Goal: Task Accomplishment & Management: Manage account settings

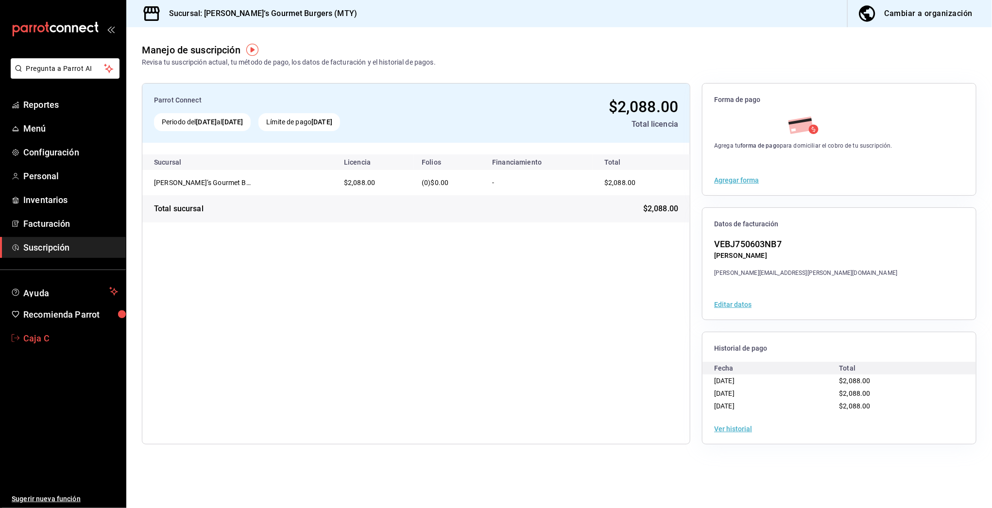
click at [43, 342] on span "Caja C" at bounding box center [70, 338] width 95 height 13
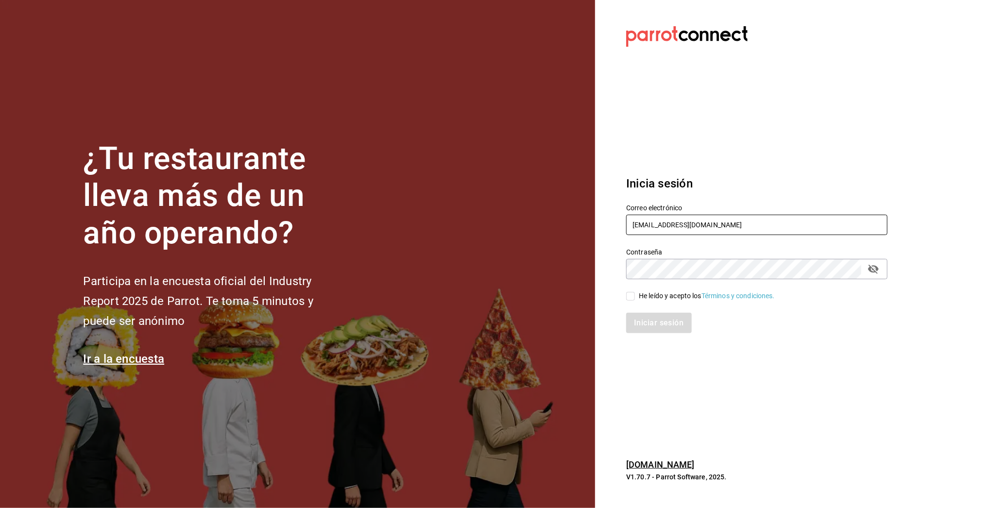
click at [654, 226] on input "gburger@roble.com" at bounding box center [756, 225] width 261 height 20
click at [723, 223] on input "multiuser" at bounding box center [756, 225] width 261 height 20
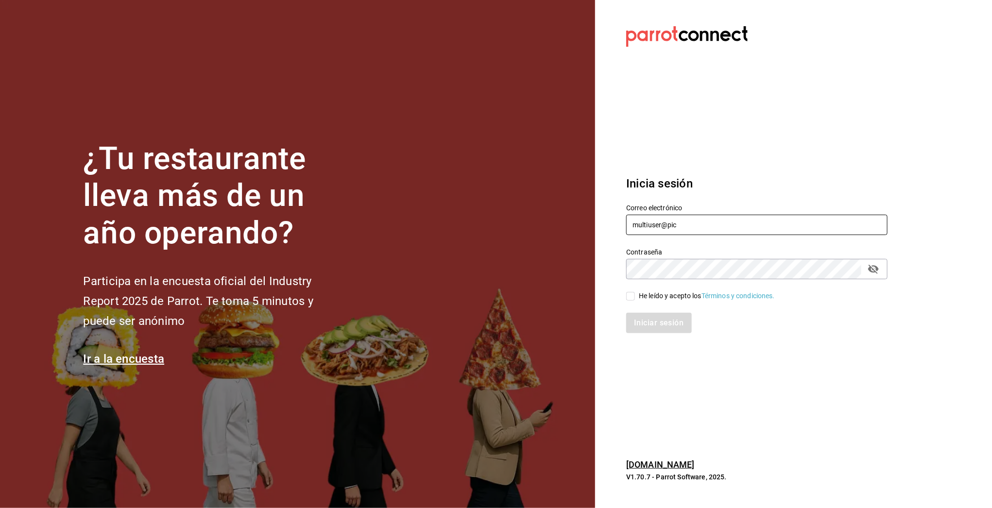
type input "multiuser@pickup.com"
click at [653, 296] on div "He leído y acepto los Términos y condiciones." at bounding box center [707, 296] width 136 height 10
click at [635, 296] on input "He leído y acepto los Términos y condiciones." at bounding box center [630, 296] width 9 height 9
checkbox input "true"
click at [650, 327] on button "Iniciar sesión" at bounding box center [659, 323] width 66 height 20
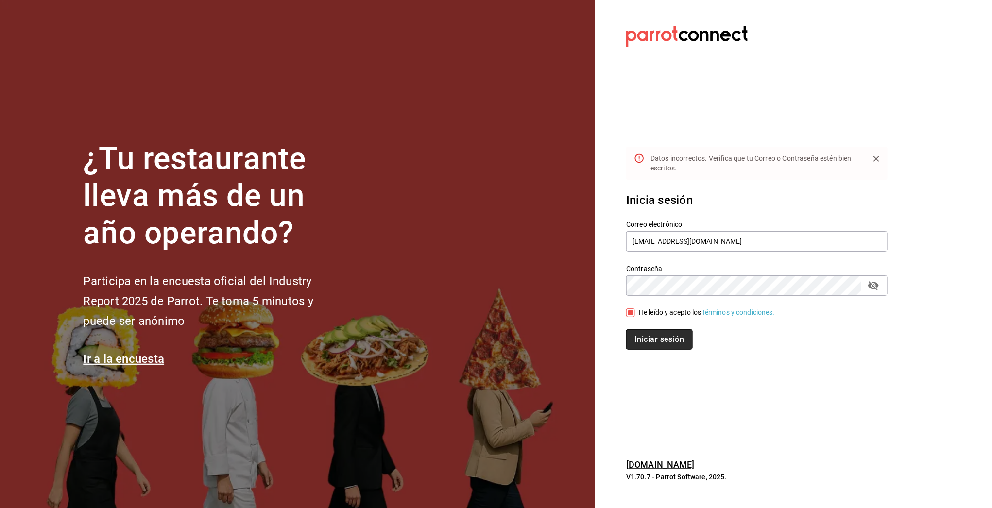
click at [665, 348] on button "Iniciar sesión" at bounding box center [659, 339] width 66 height 20
click at [879, 270] on label "Contraseña" at bounding box center [756, 268] width 261 height 7
click at [876, 279] on button "passwordField" at bounding box center [873, 285] width 17 height 17
click at [787, 254] on div "Contraseña Contraseña" at bounding box center [751, 274] width 273 height 43
click at [785, 247] on input "multiuser@pickup.com" at bounding box center [756, 241] width 261 height 20
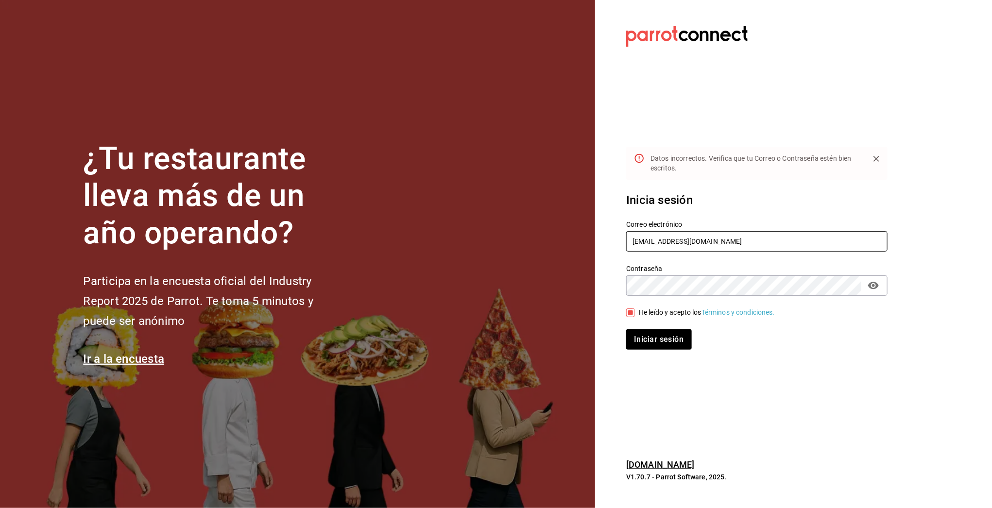
click at [697, 246] on input "multiuser@pickup.com" at bounding box center [756, 241] width 261 height 20
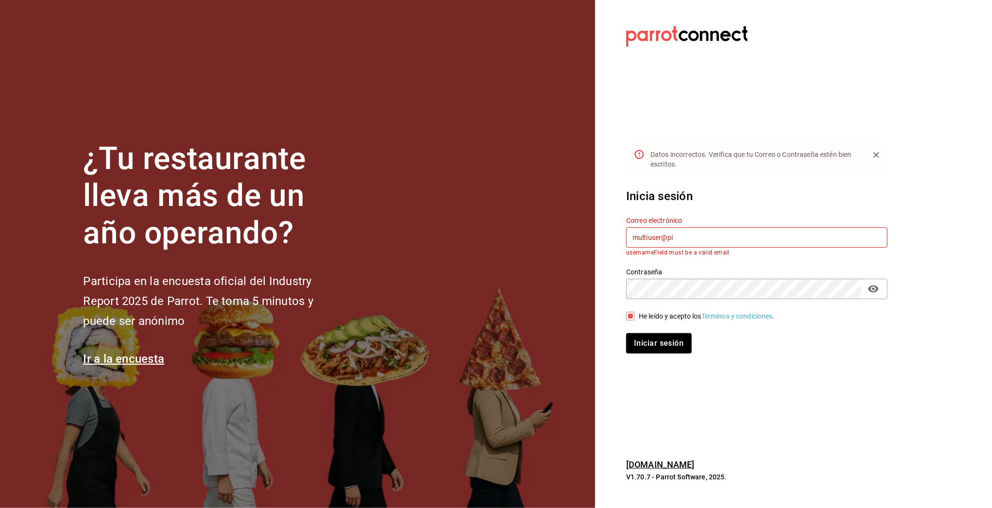
type input "multiuser@pickup.com"
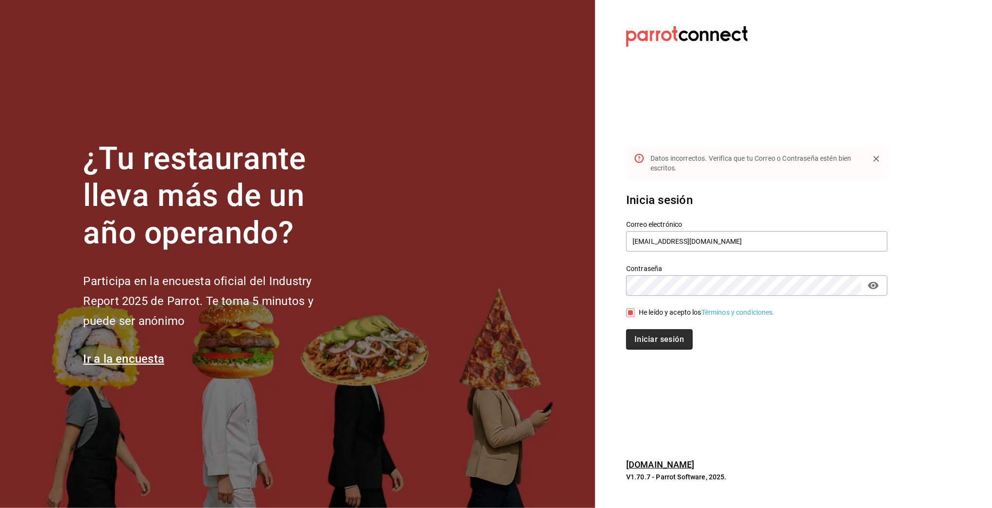
click at [661, 338] on button "Iniciar sesión" at bounding box center [659, 339] width 66 height 20
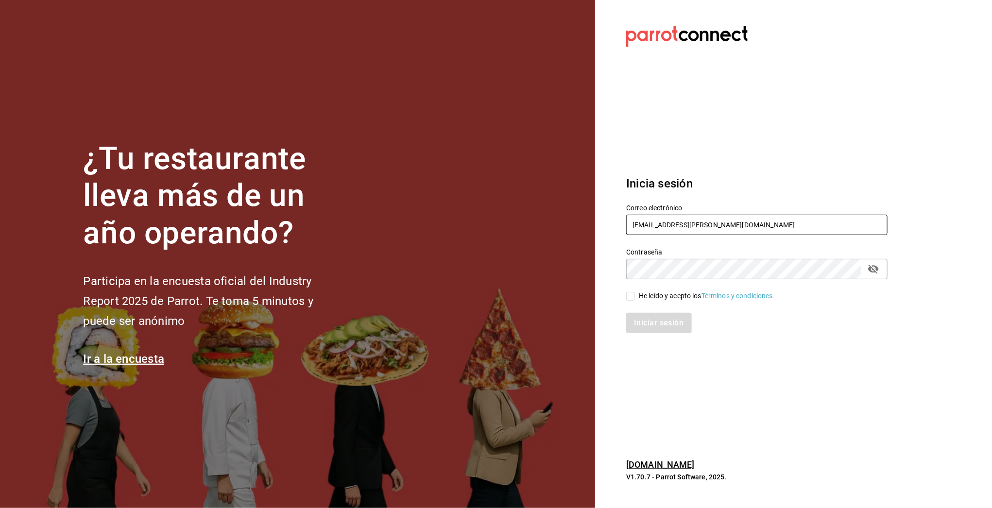
click at [645, 229] on input "gburger@roble.com" at bounding box center [756, 225] width 261 height 20
click at [649, 225] on input "gburger@roble.com" at bounding box center [756, 225] width 261 height 20
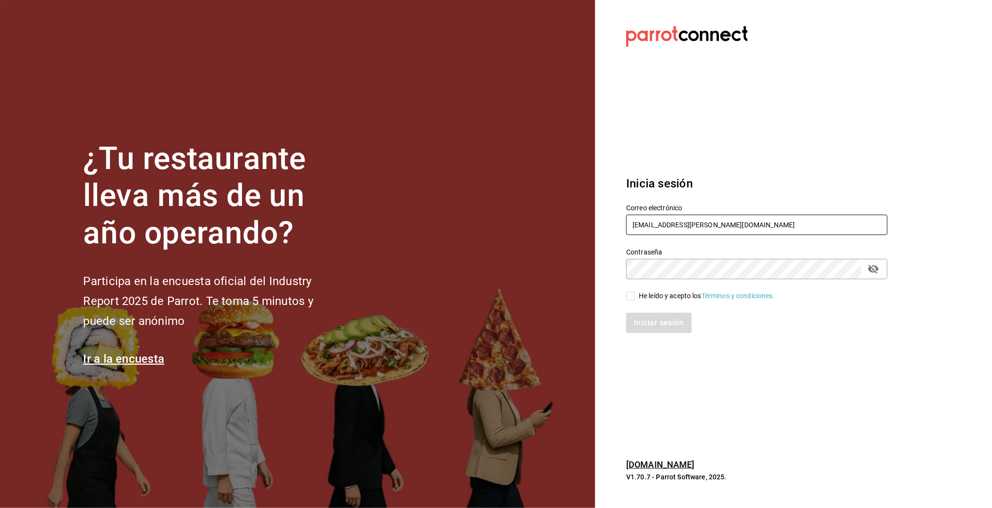
click at [649, 225] on input "gburger@roble.com" at bounding box center [756, 225] width 261 height 20
paste input "cafesoberbio@puebla.com Parr0tConnec7"
click at [671, 222] on input "sobercafesoberbio@puebla.com Parr0tConnec7" at bounding box center [756, 225] width 261 height 20
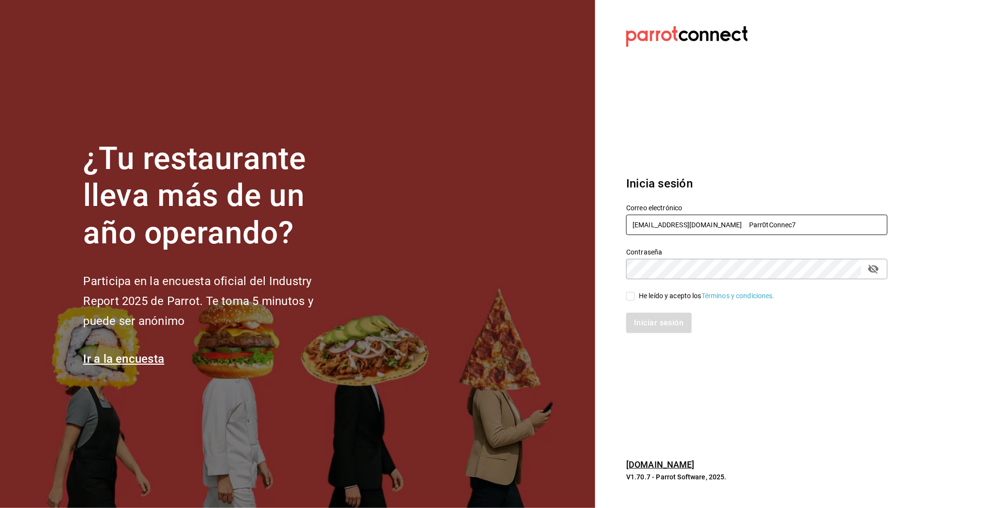
click at [671, 222] on input "sobercafesoberbio@puebla.com Parr0tConnec7" at bounding box center [756, 225] width 261 height 20
paste input "text"
click at [710, 226] on input "cafesoberbio@puebla.com Parr0tConnec7" at bounding box center [756, 225] width 261 height 20
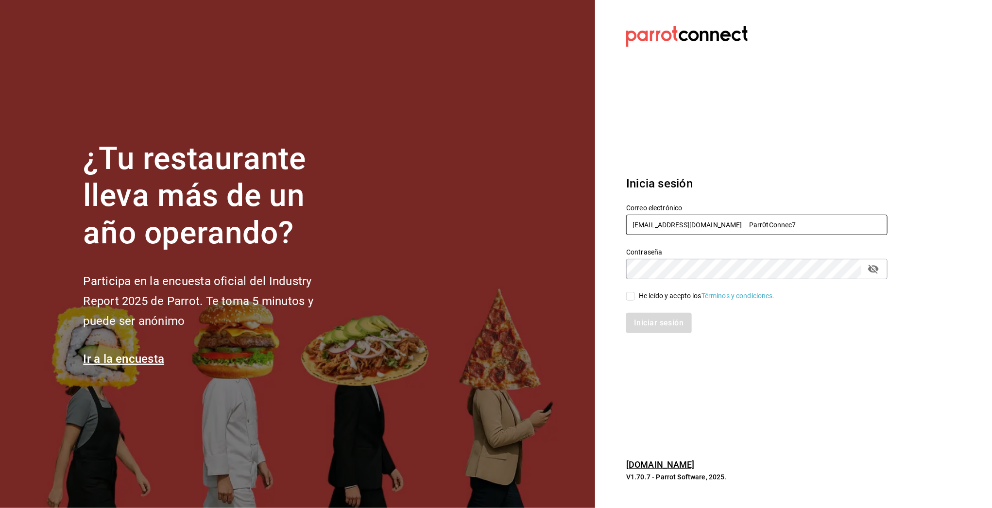
click at [721, 224] on input "cafesoberbio@puebla.com Parr0tConnec7" at bounding box center [756, 225] width 261 height 20
drag, startPoint x: 717, startPoint y: 224, endPoint x: 793, endPoint y: 229, distance: 76.9
click at [793, 229] on input "cafesoberbio@puebla.com Parr0tConnec7" at bounding box center [756, 225] width 261 height 20
type input "cafesoberbio@puebla.com"
click at [657, 304] on div "Iniciar sesión" at bounding box center [751, 317] width 273 height 32
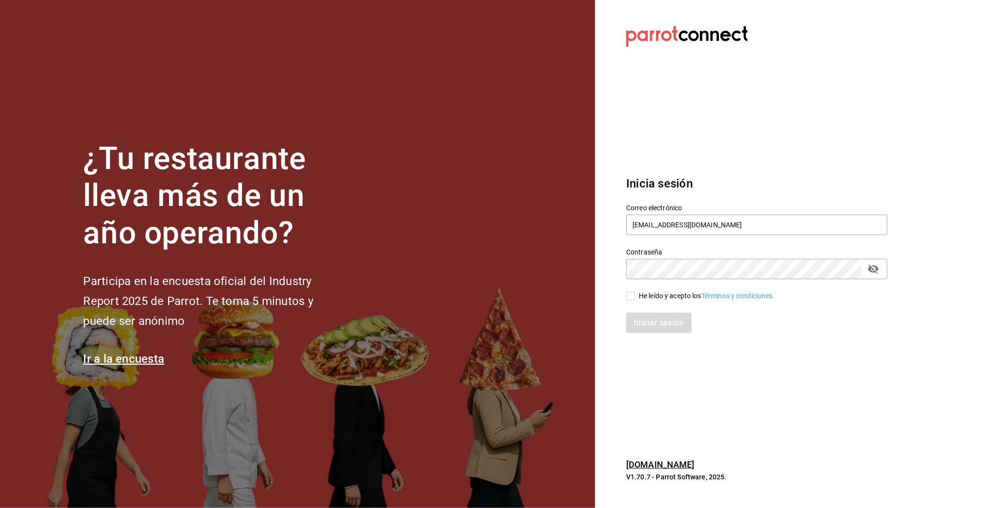
click at [655, 300] on div "He leído y acepto los Términos y condiciones." at bounding box center [707, 296] width 136 height 10
click at [635, 300] on input "He leído y acepto los Términos y condiciones." at bounding box center [630, 296] width 9 height 9
checkbox input "true"
click at [654, 312] on div "Iniciar sesión" at bounding box center [751, 317] width 273 height 32
click at [652, 324] on button "Iniciar sesión" at bounding box center [659, 323] width 66 height 20
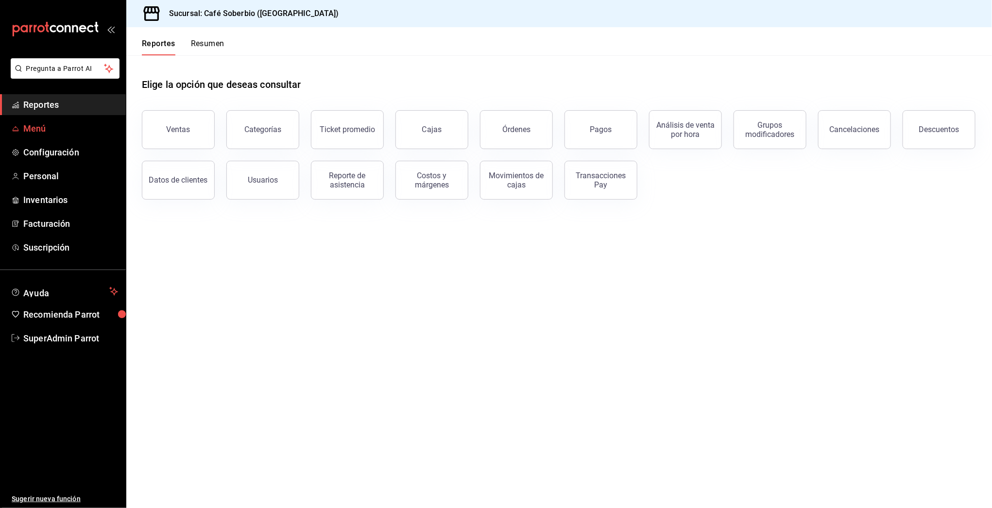
click at [37, 130] on span "Menú" at bounding box center [70, 128] width 95 height 13
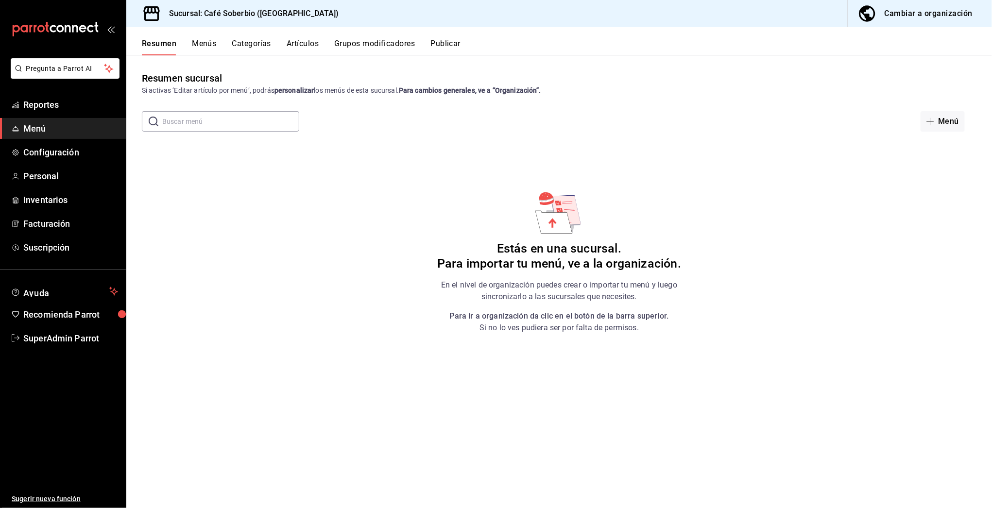
click at [921, 3] on button "Cambiar a organización" at bounding box center [916, 13] width 137 height 27
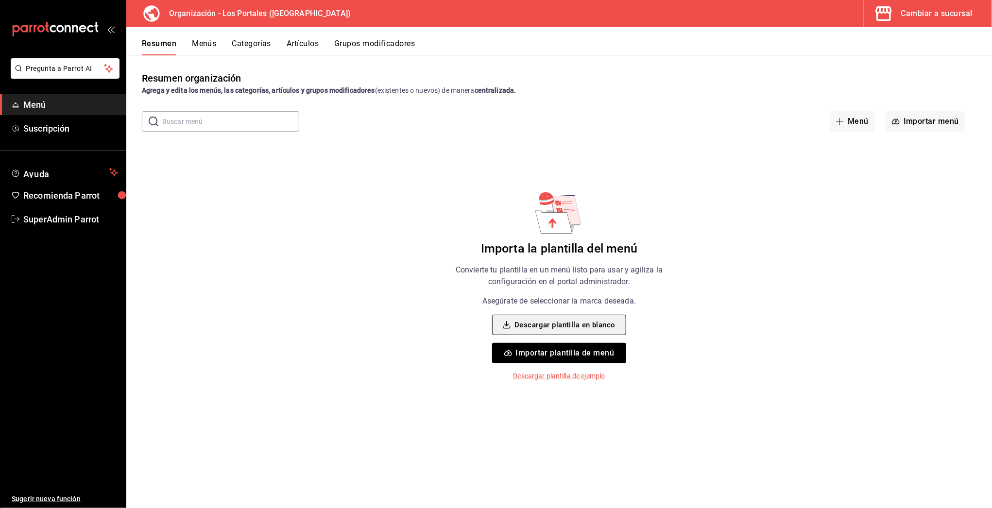
click at [532, 325] on button "Descargar plantilla en blanco" at bounding box center [559, 325] width 134 height 20
click at [194, 41] on button "Menús" at bounding box center [204, 47] width 24 height 17
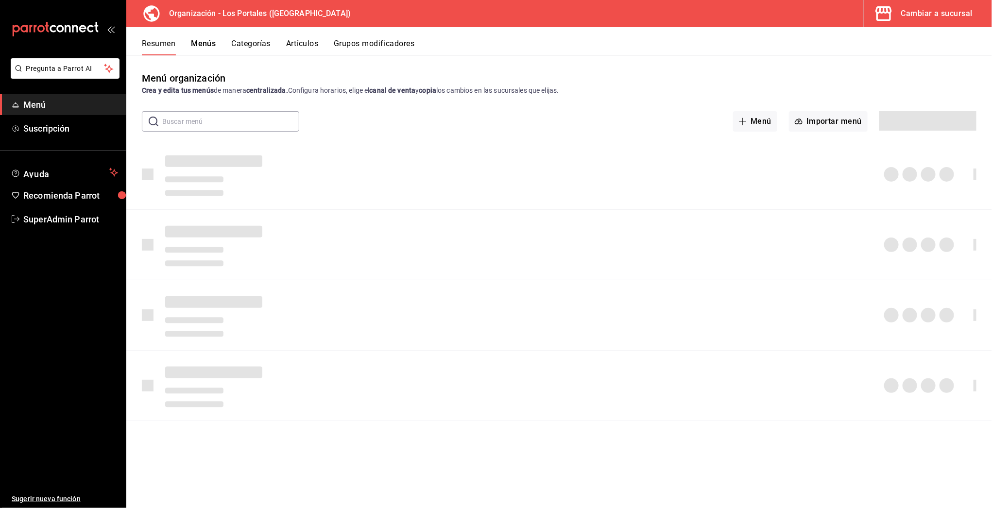
click at [246, 42] on button "Categorías" at bounding box center [251, 47] width 39 height 17
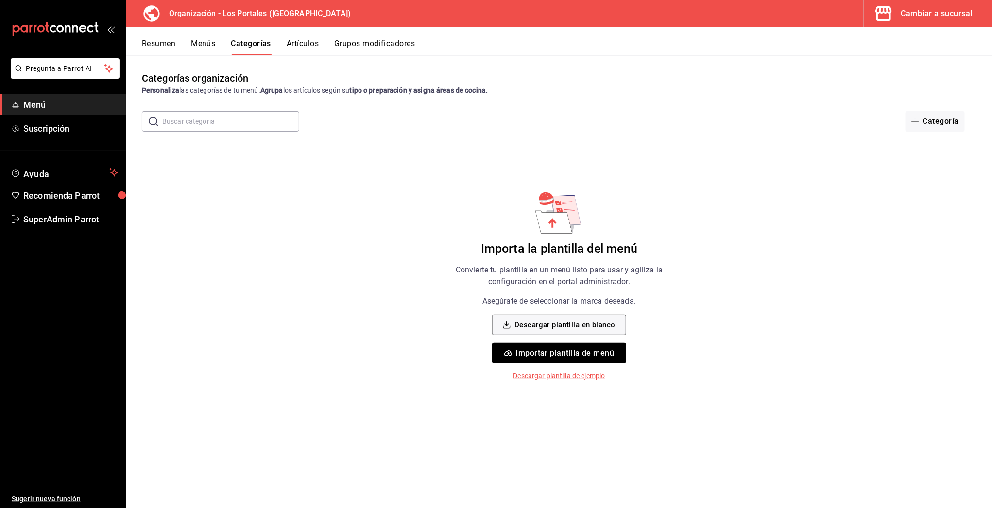
click at [302, 44] on button "Artículos" at bounding box center [303, 47] width 32 height 17
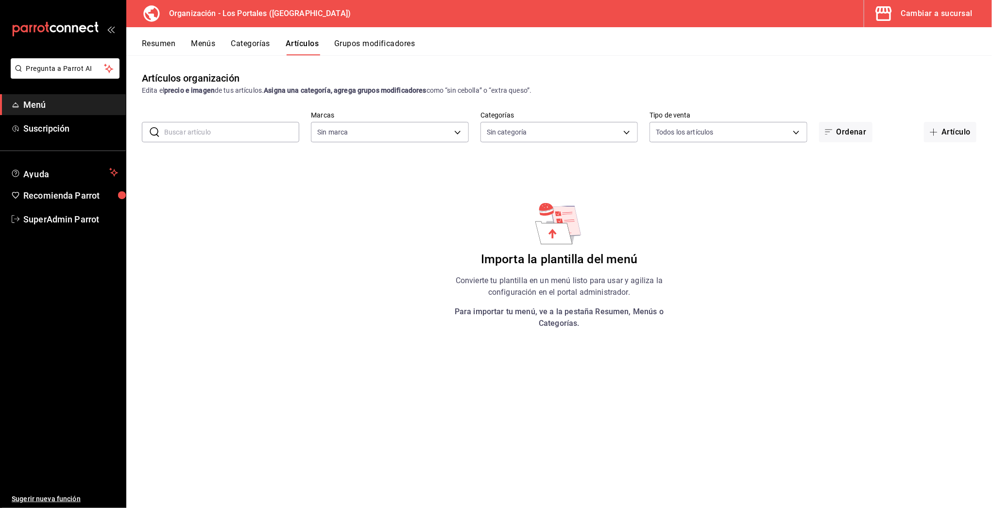
click at [379, 40] on button "Grupos modificadores" at bounding box center [374, 47] width 81 height 17
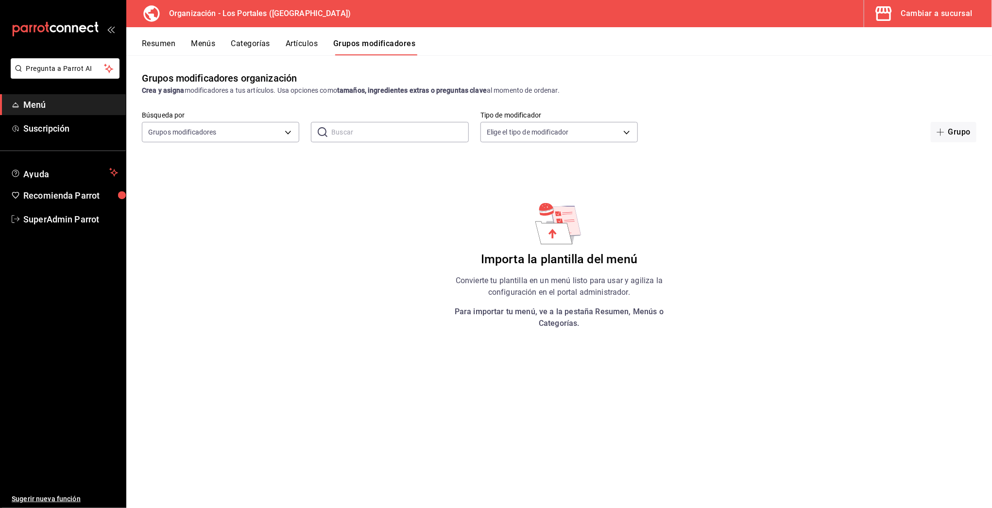
click at [930, 12] on div "Cambiar a sucursal" at bounding box center [936, 14] width 71 height 14
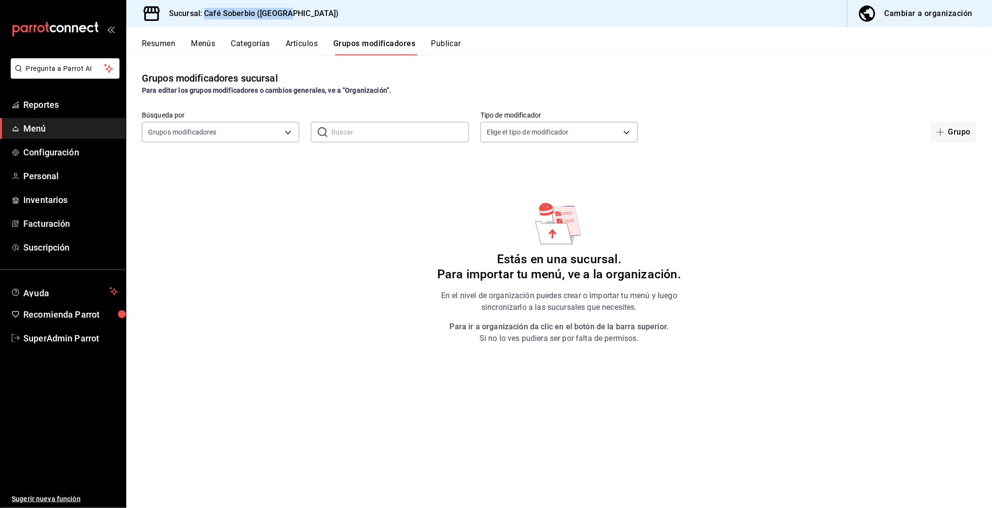
drag, startPoint x: 205, startPoint y: 12, endPoint x: 289, endPoint y: 14, distance: 83.6
click at [290, 14] on div "Sucursal: Café Soberbio (Puebla)" at bounding box center [238, 13] width 209 height 27
click at [160, 42] on button "Resumen" at bounding box center [159, 47] width 34 height 17
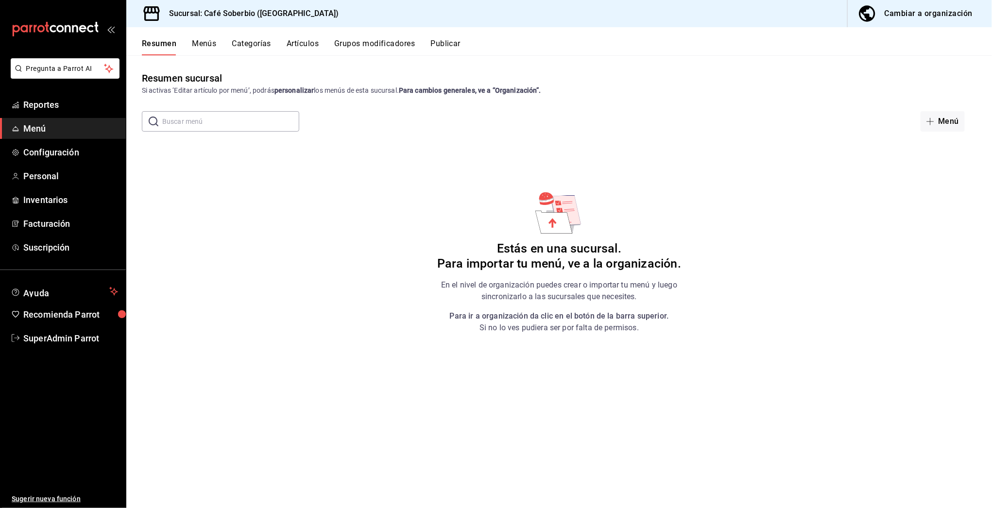
click at [209, 42] on button "Menús" at bounding box center [204, 47] width 24 height 17
click at [252, 42] on button "Categorías" at bounding box center [251, 47] width 39 height 17
click at [303, 44] on button "Artículos" at bounding box center [303, 47] width 32 height 17
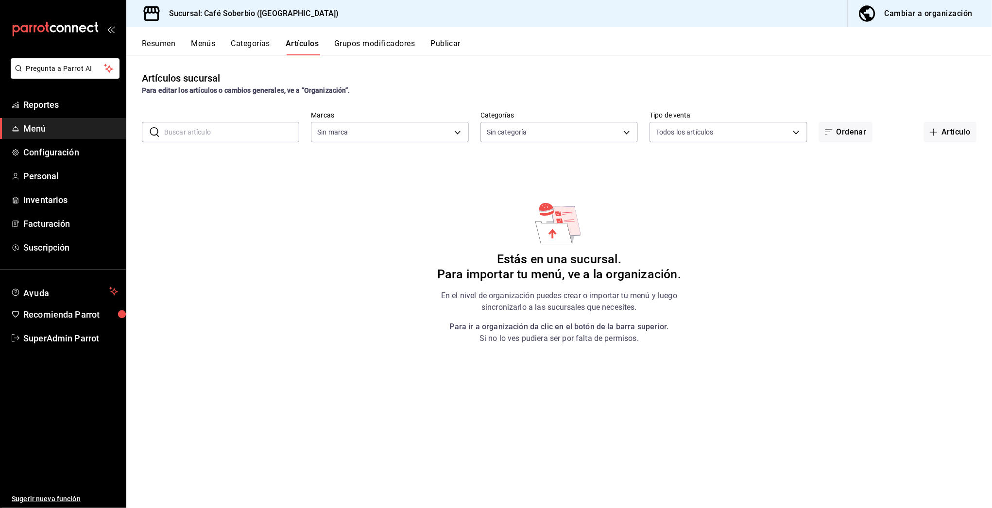
click at [368, 45] on button "Grupos modificadores" at bounding box center [374, 47] width 81 height 17
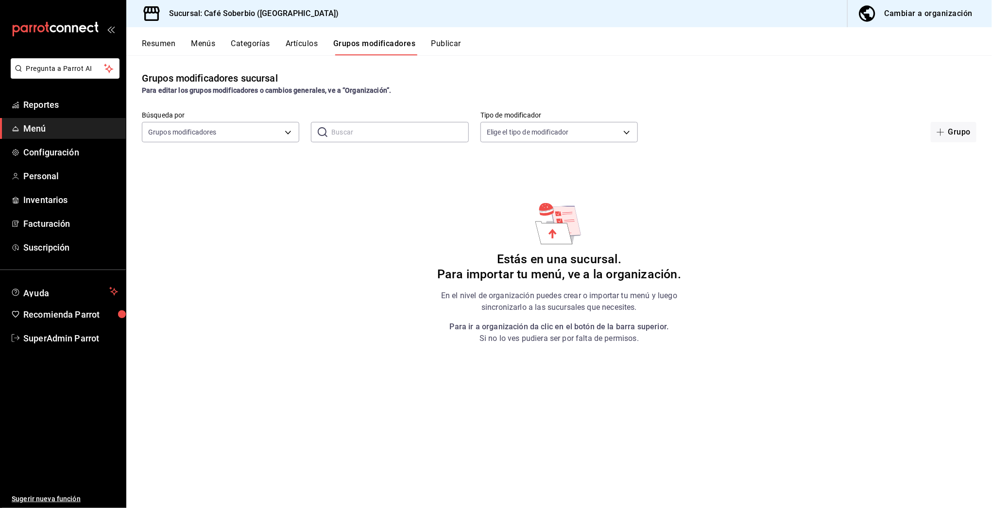
click at [466, 37] on div "Resumen Menús Categorías Artículos Grupos modificadores Publicar" at bounding box center [559, 41] width 866 height 28
click at [446, 44] on button "Publicar" at bounding box center [446, 47] width 30 height 17
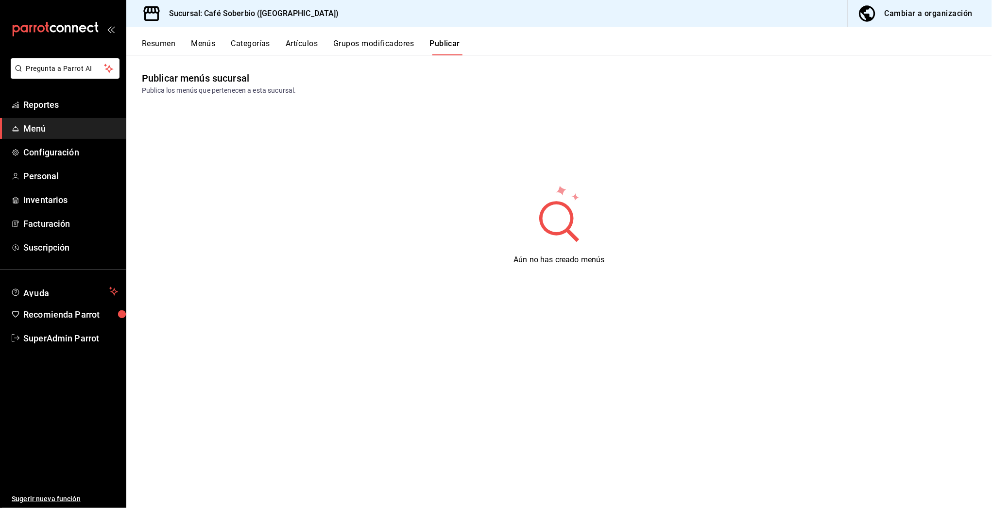
click at [916, 17] on div "Cambiar a organización" at bounding box center [929, 14] width 88 height 14
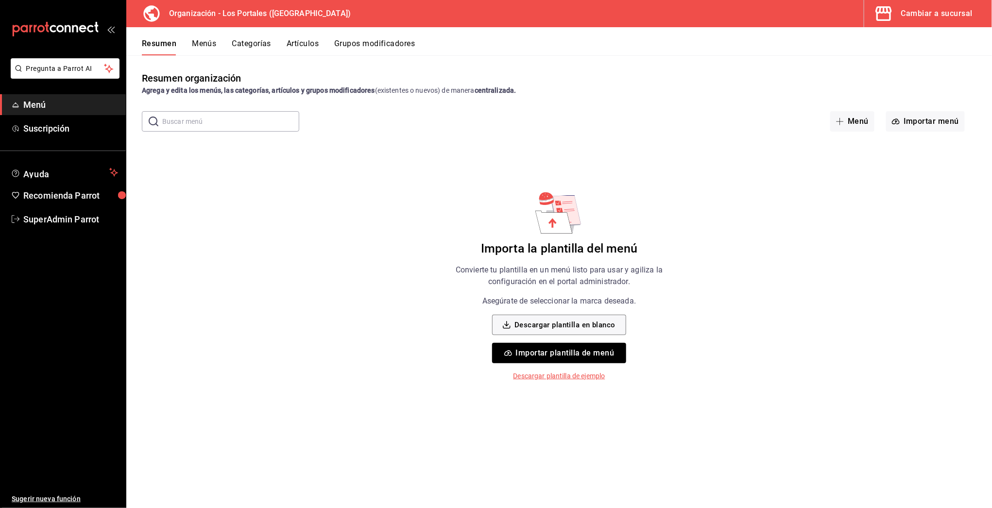
click at [541, 354] on button "Importar plantilla de menú" at bounding box center [559, 353] width 134 height 20
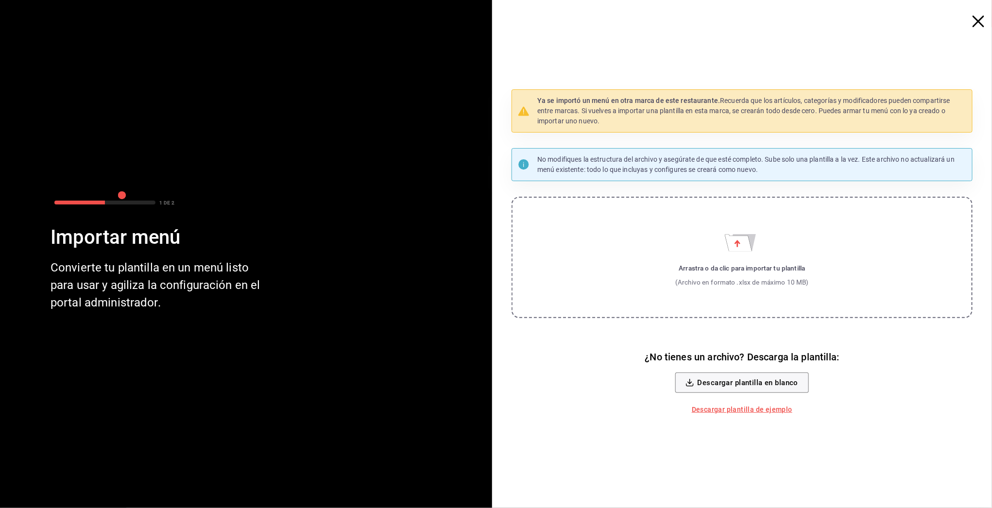
click at [712, 248] on label "Arrastra o da clic para importar tu plantilla (Archivo en formato .xlsx de máxi…" at bounding box center [742, 257] width 461 height 121
click at [0, 0] on input "Arrastra o da clic para importar tu plantilla (Archivo en formato .xlsx de máxi…" at bounding box center [0, 0] width 0 height 0
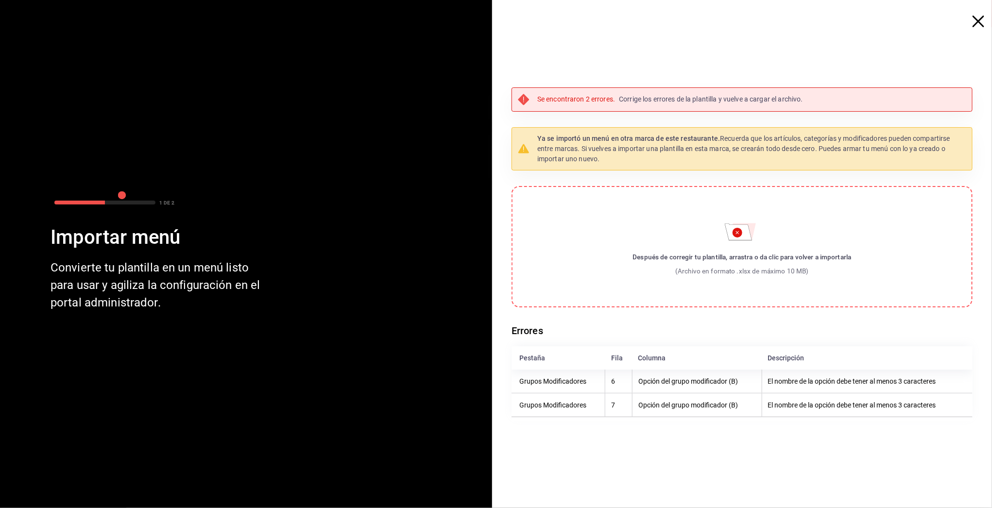
click at [981, 22] on icon "button" at bounding box center [979, 22] width 12 height 12
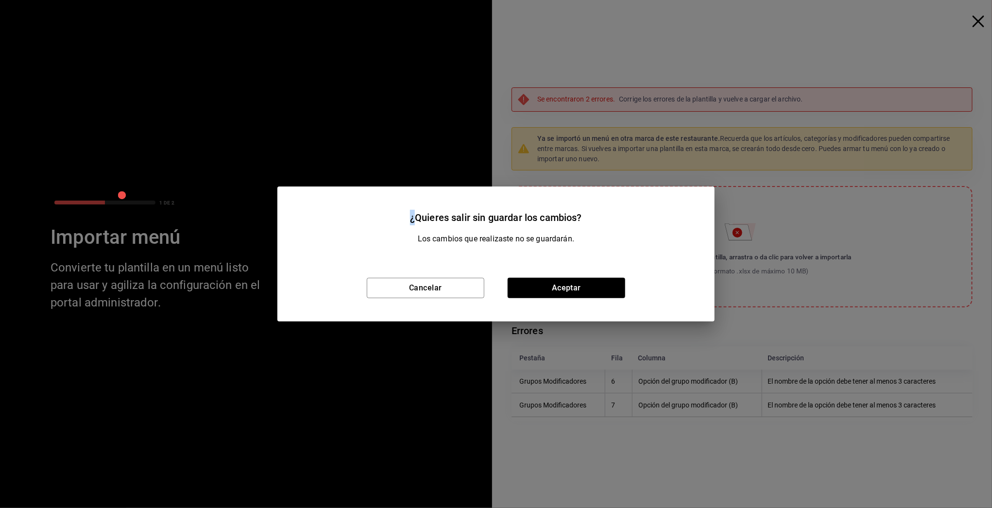
click at [981, 22] on div "¿Quieres salir sin guardar los cambios? Los cambios que realizaste no se guarda…" at bounding box center [496, 254] width 992 height 508
click at [595, 283] on button "Aceptar" at bounding box center [567, 288] width 118 height 20
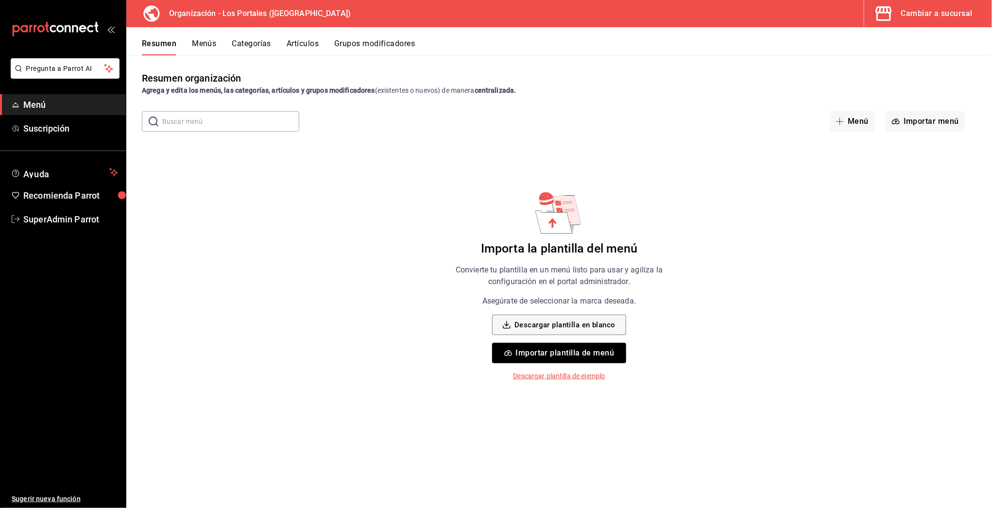
click at [582, 361] on button "Importar plantilla de menú" at bounding box center [559, 353] width 134 height 20
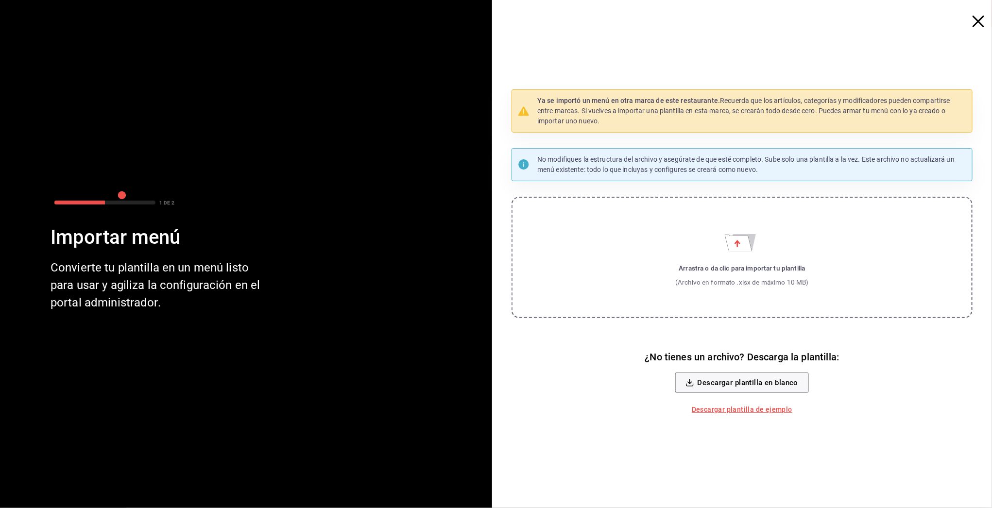
click at [718, 261] on label "Arrastra o da clic para importar tu plantilla (Archivo en formato .xlsx de máxi…" at bounding box center [742, 257] width 461 height 121
click at [0, 0] on input "Arrastra o da clic para importar tu plantilla (Archivo en formato .xlsx de máxi…" at bounding box center [0, 0] width 0 height 0
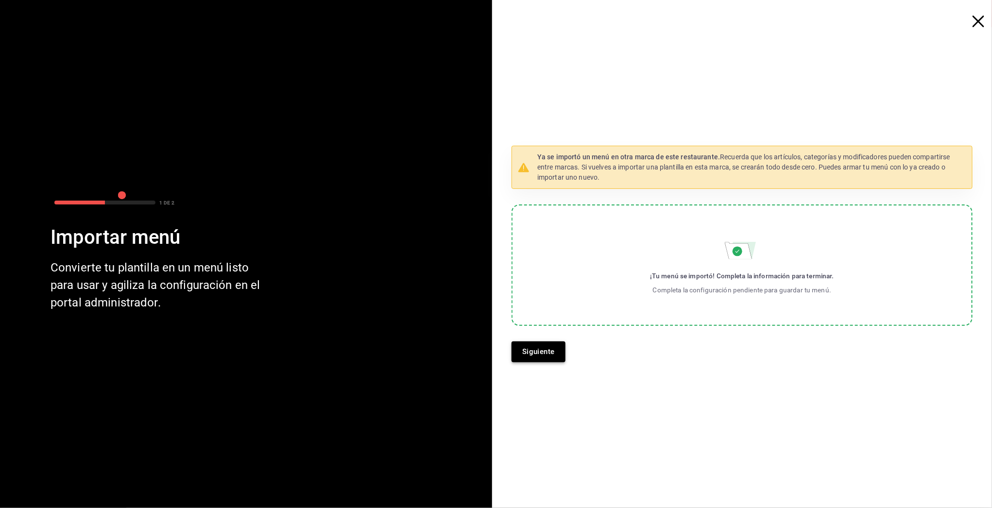
click at [561, 348] on button "Siguiente" at bounding box center [539, 352] width 54 height 20
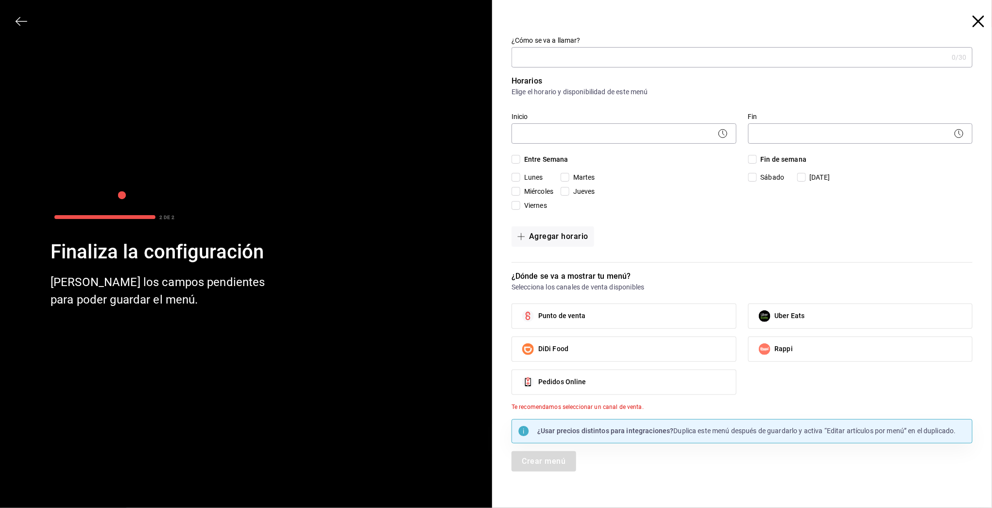
click at [642, 316] on label "Punto de venta" at bounding box center [624, 316] width 224 height 24
click at [538, 316] on input "Punto de venta" at bounding box center [528, 316] width 20 height 20
checkbox input "true"
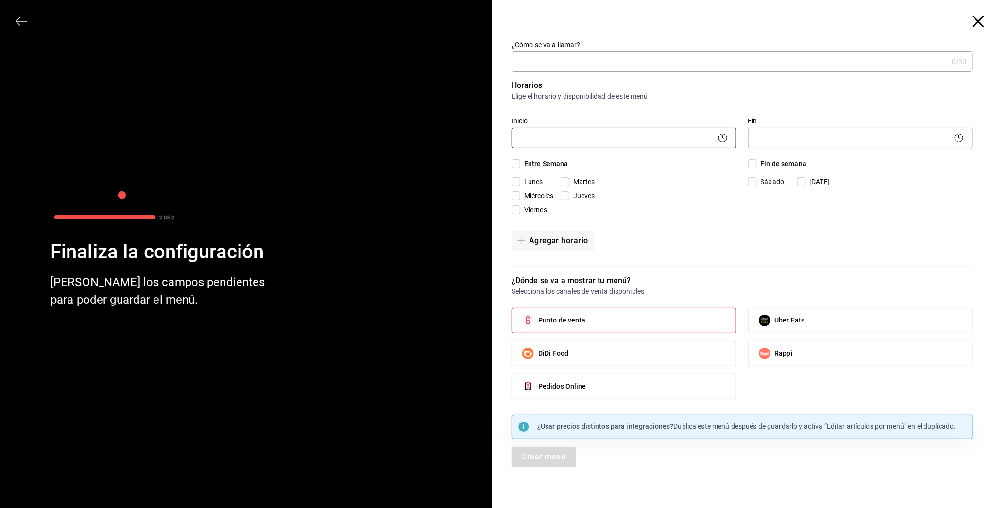
click at [523, 140] on body "Pregunta a Parrot AI Menú Suscripción Ayuda Recomienda Parrot SuperAdmin Parrot…" at bounding box center [496, 254] width 992 height 508
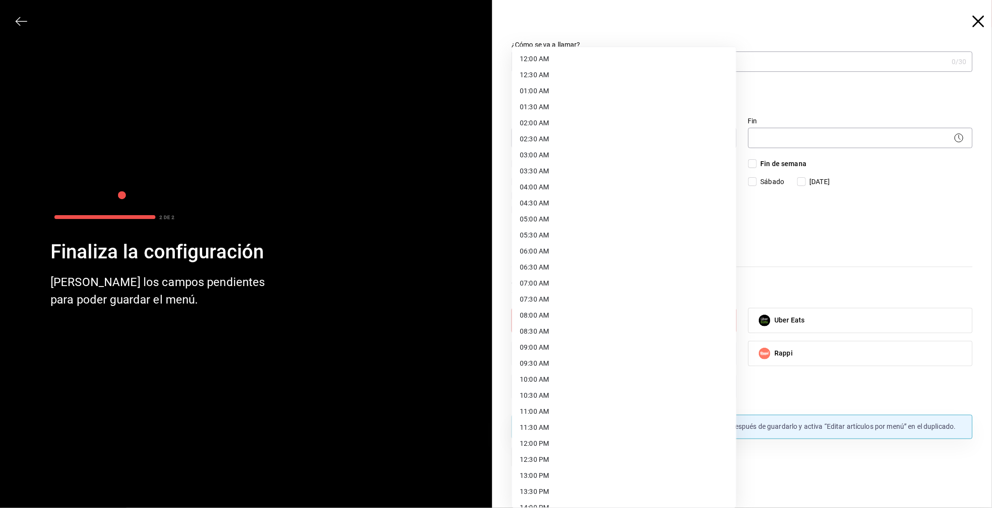
click at [539, 55] on li "12:00 AM" at bounding box center [624, 59] width 224 height 16
type input "00:00"
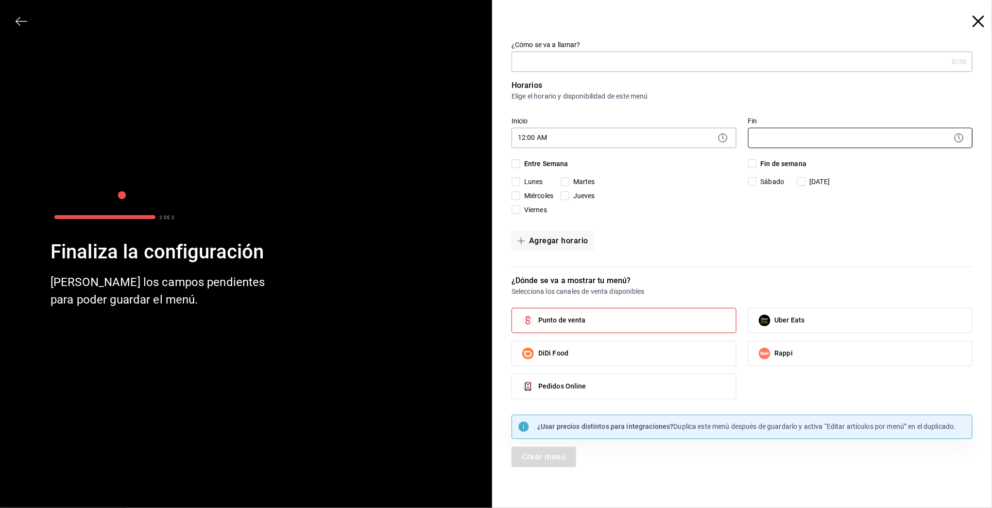
click at [804, 140] on body "Pregunta a Parrot AI Menú Suscripción Ayuda Recomienda Parrot SuperAdmin Parrot…" at bounding box center [496, 254] width 992 height 508
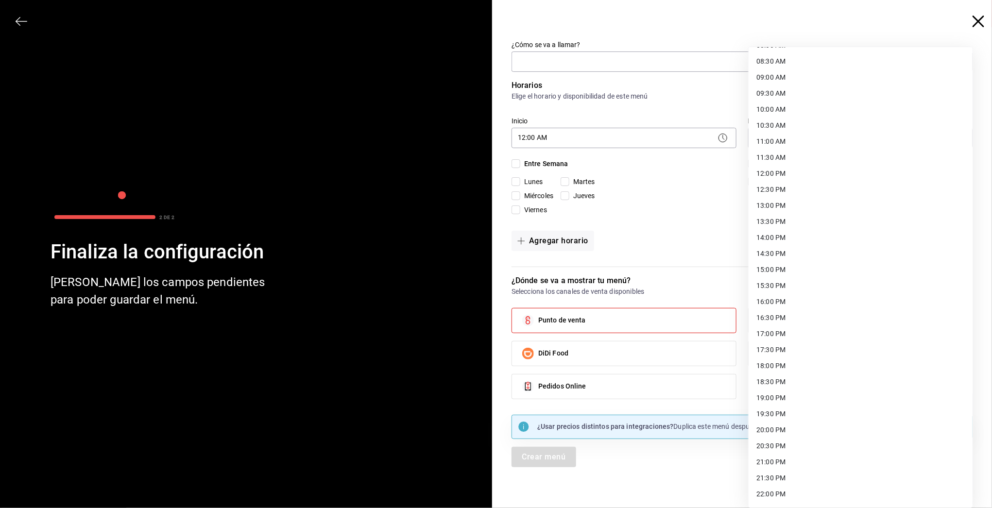
scroll to position [333, 0]
click at [770, 491] on li "23:59 PM" at bounding box center [861, 496] width 224 height 16
type input "23:59"
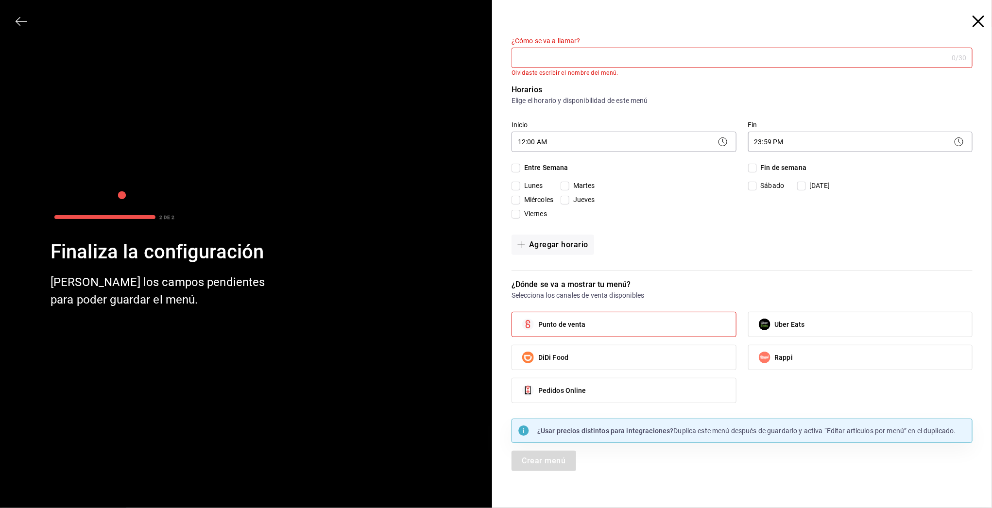
click at [518, 168] on input "Entre Semana" at bounding box center [516, 168] width 9 height 9
checkbox input "true"
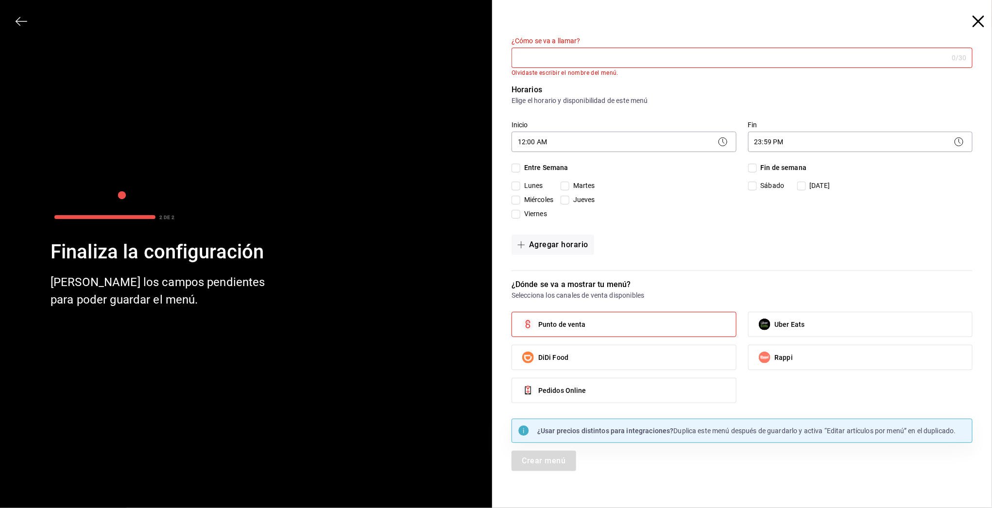
checkbox input "true"
click at [753, 167] on input "Fin de semana" at bounding box center [752, 168] width 9 height 9
checkbox input "true"
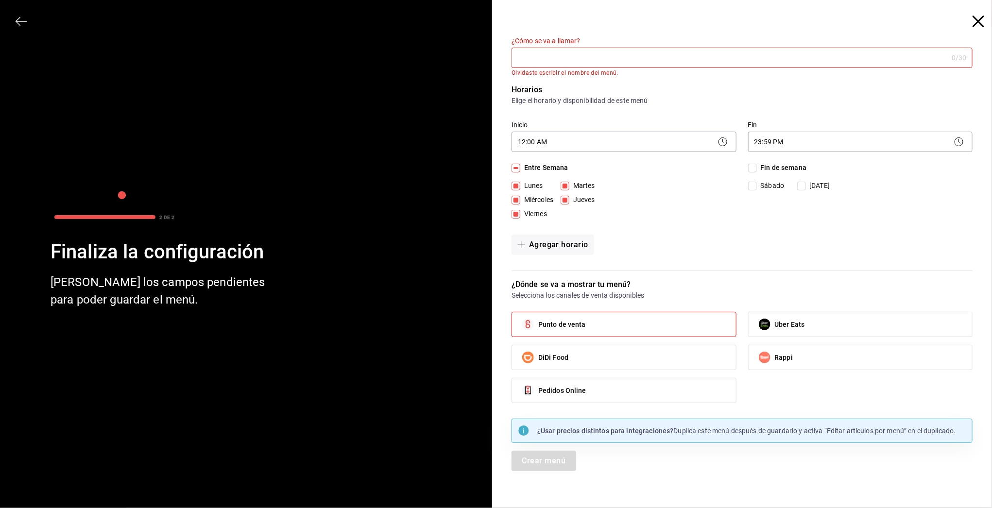
checkbox input "true"
click at [568, 61] on input "¿Cómo se va a llamar?" at bounding box center [730, 57] width 436 height 19
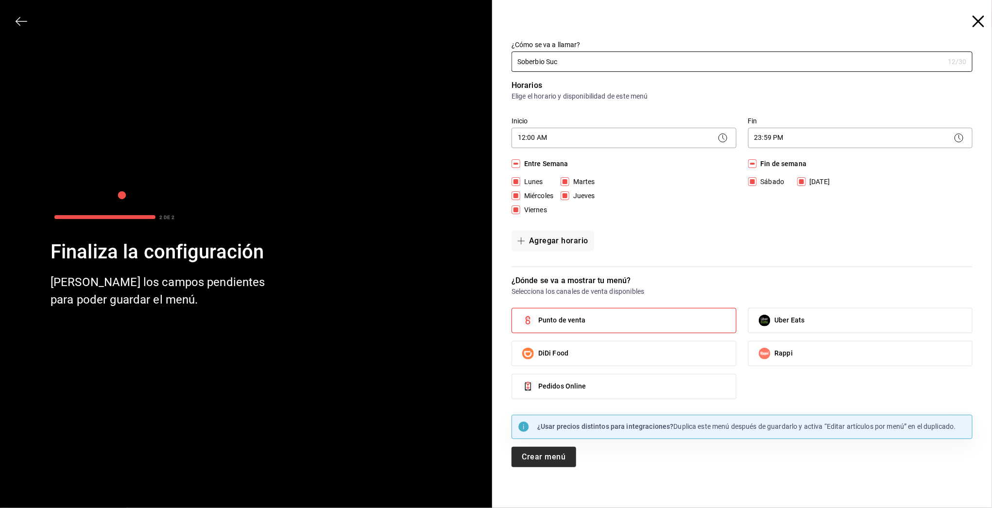
type input "Soberbio Suc"
click at [541, 454] on button "Crear menú" at bounding box center [544, 457] width 65 height 20
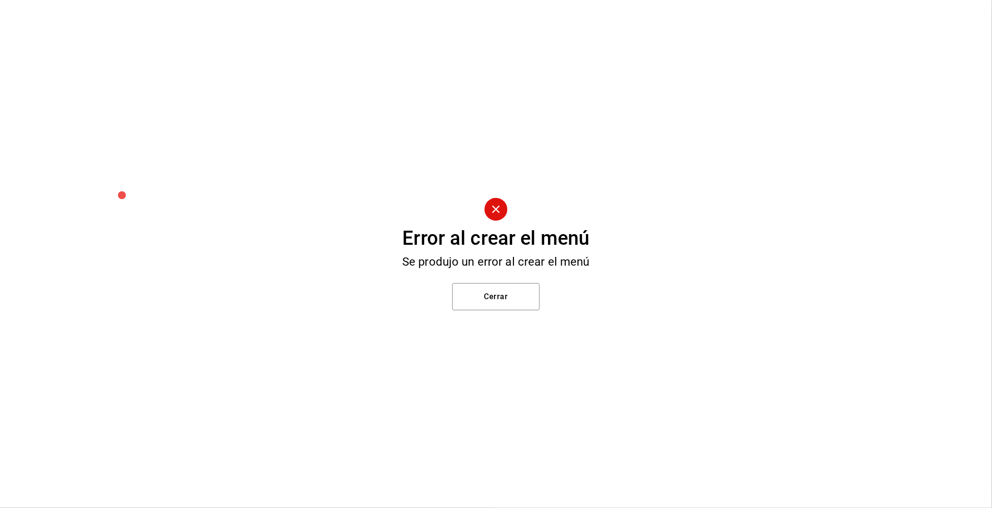
click at [525, 281] on div "Error al crear el menú Se produjo un error al crear el menú Cerrar" at bounding box center [496, 254] width 992 height 508
click at [523, 293] on button "Cerrar" at bounding box center [495, 296] width 87 height 27
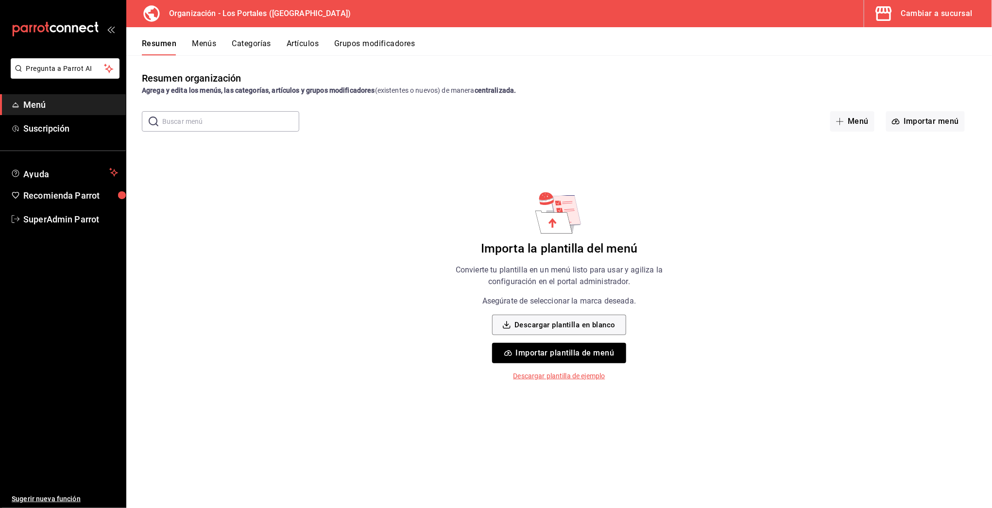
click at [539, 350] on button "Importar plantilla de menú" at bounding box center [559, 353] width 134 height 20
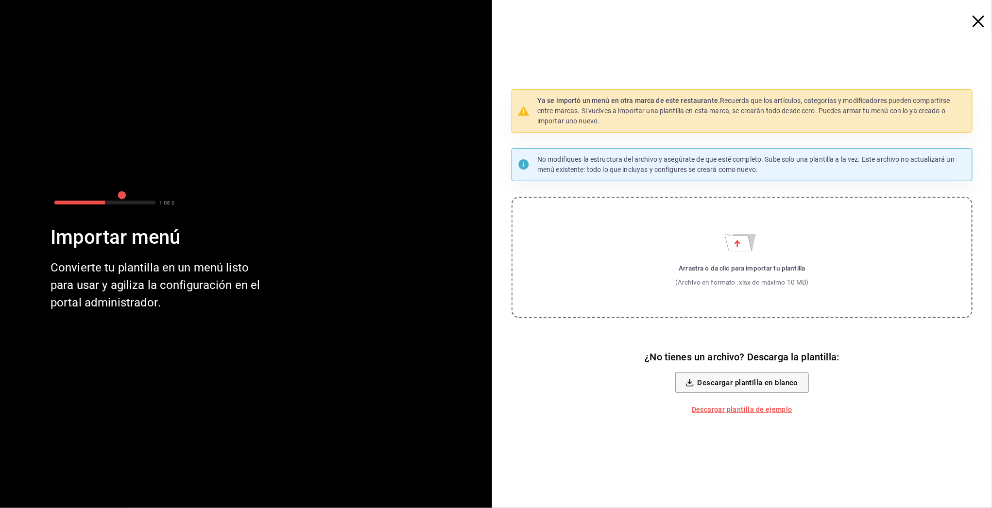
click at [745, 258] on label "Arrastra o da clic para importar tu plantilla (Archivo en formato .xlsx de máxi…" at bounding box center [742, 257] width 461 height 121
click at [0, 0] on input "Arrastra o da clic para importar tu plantilla (Archivo en formato .xlsx de máxi…" at bounding box center [0, 0] width 0 height 0
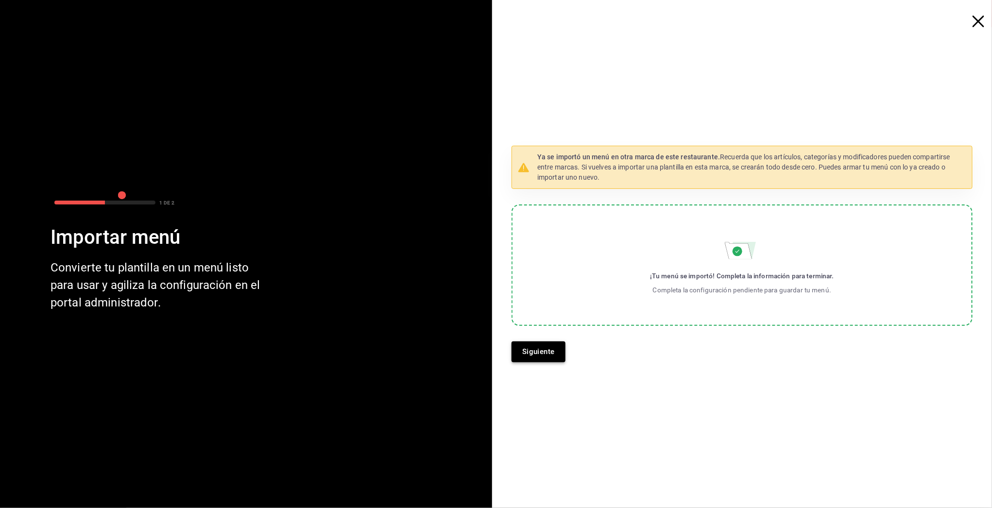
click at [536, 349] on button "Siguiente" at bounding box center [539, 352] width 54 height 20
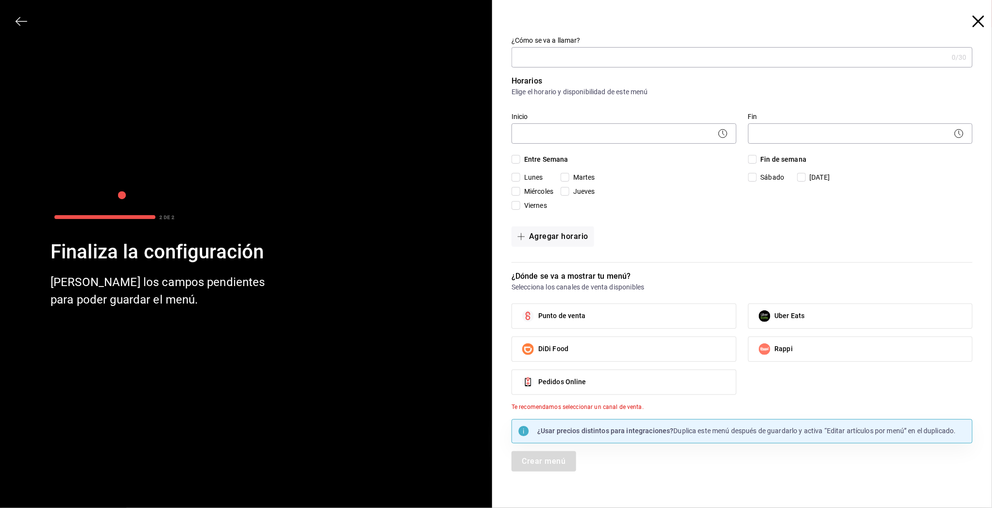
click at [535, 307] on input "Punto de venta" at bounding box center [528, 316] width 20 height 20
checkbox input "true"
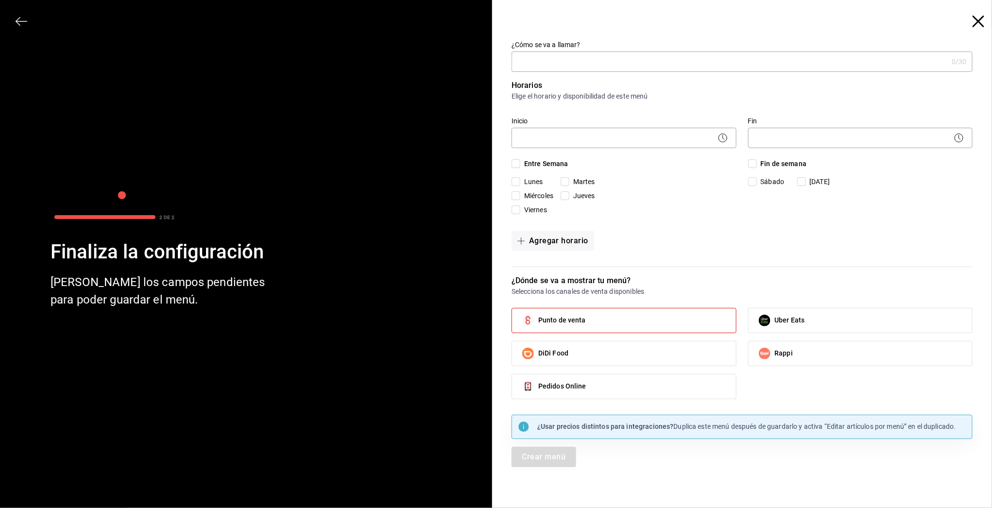
click at [514, 163] on input "Entre Semana" at bounding box center [516, 163] width 9 height 9
checkbox input "true"
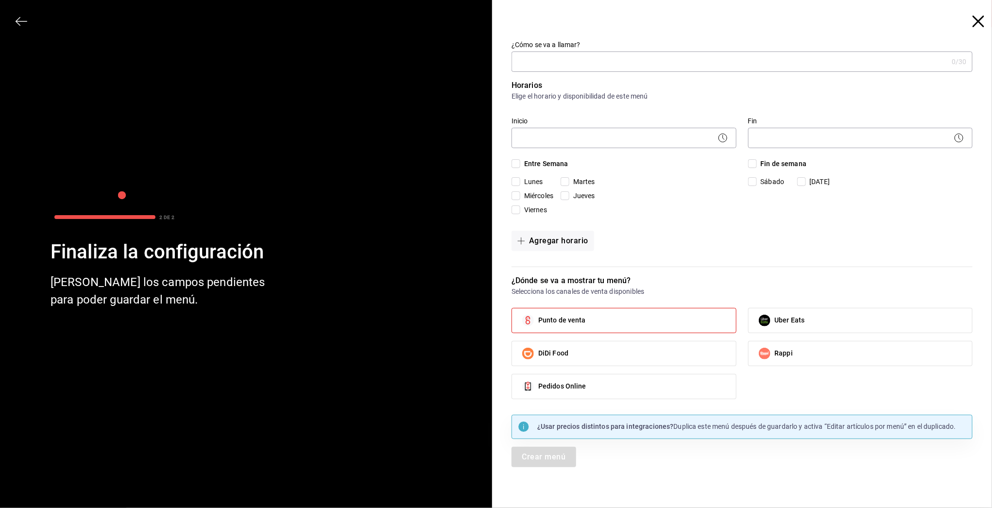
checkbox input "true"
click at [754, 159] on input "Fin de semana" at bounding box center [752, 163] width 9 height 9
checkbox input "true"
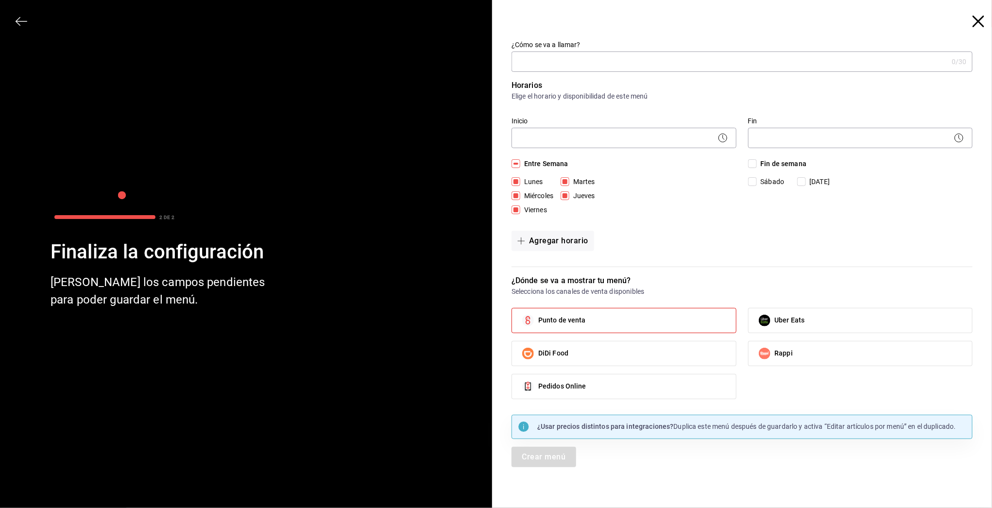
checkbox input "true"
click at [610, 68] on input "¿Cómo se va a llamar?" at bounding box center [730, 61] width 436 height 19
type input "Soberbio Café"
click at [546, 149] on div "​" at bounding box center [624, 137] width 225 height 26
click at [543, 143] on body "Pregunta a Parrot AI Menú Suscripción Ayuda Recomienda Parrot SuperAdmin Parrot…" at bounding box center [496, 254] width 992 height 508
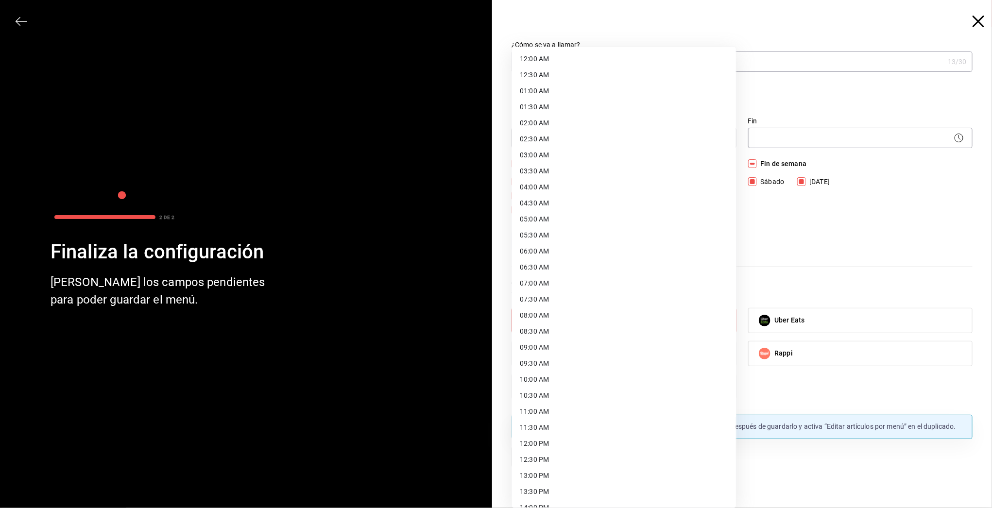
click at [577, 58] on li "12:00 AM" at bounding box center [624, 59] width 224 height 16
type input "00:00"
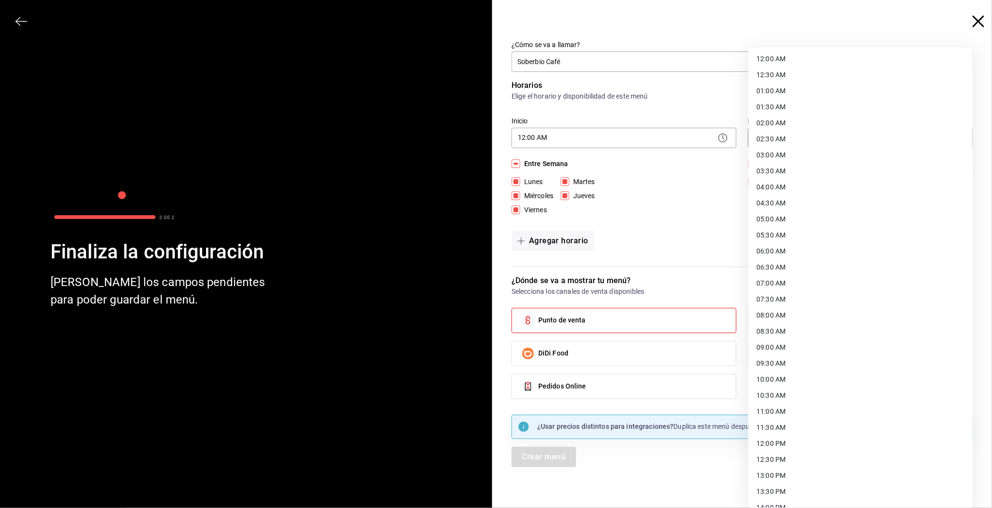
click at [790, 147] on body "Pregunta a Parrot AI Menú Suscripción Ayuda Recomienda Parrot SuperAdmin Parrot…" at bounding box center [496, 254] width 992 height 508
click at [777, 495] on li "23:59 PM" at bounding box center [861, 496] width 224 height 16
type input "23:59"
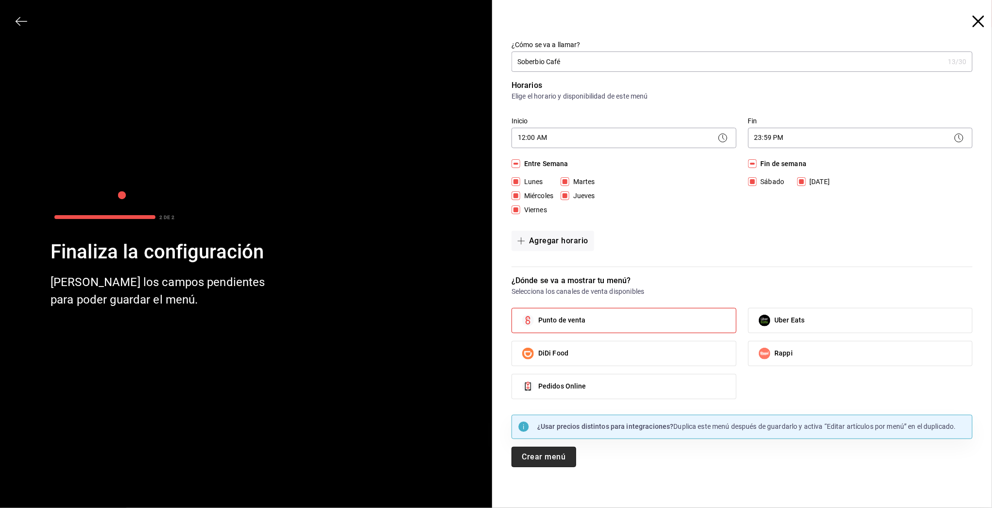
click at [556, 458] on button "Crear menú" at bounding box center [544, 457] width 65 height 20
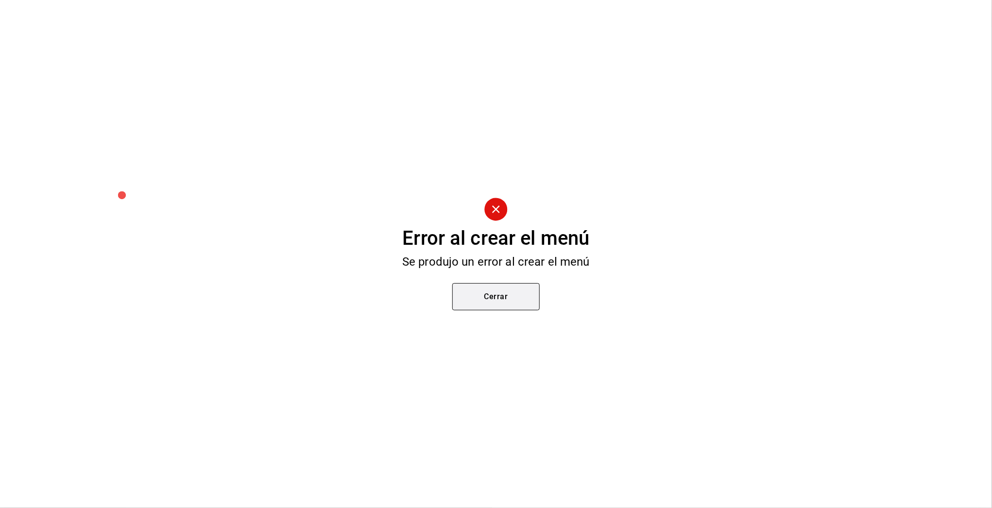
click at [498, 293] on button "Cerrar" at bounding box center [495, 296] width 87 height 27
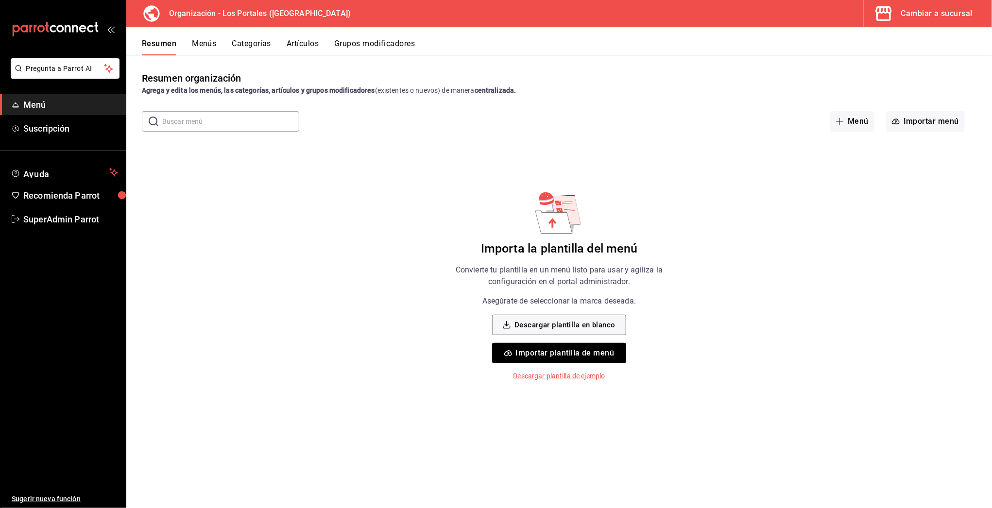
click at [199, 50] on button "Menús" at bounding box center [204, 47] width 24 height 17
click at [247, 43] on button "Categorías" at bounding box center [251, 47] width 39 height 17
click at [287, 42] on button "Artículos" at bounding box center [303, 47] width 32 height 17
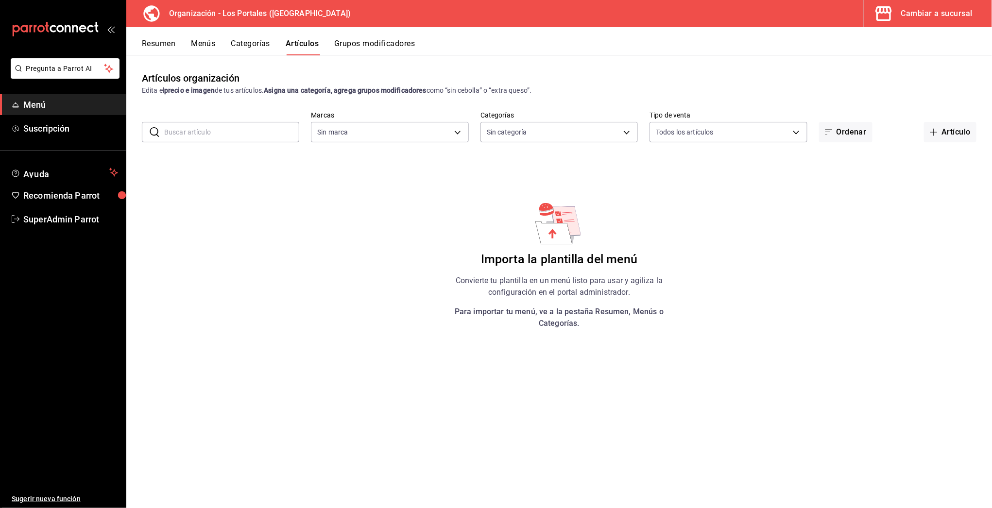
click at [387, 26] on div "Organización - Los Portales (Puebla) Cambiar a sucursal" at bounding box center [559, 13] width 866 height 27
click at [377, 44] on button "Grupos modificadores" at bounding box center [374, 47] width 81 height 17
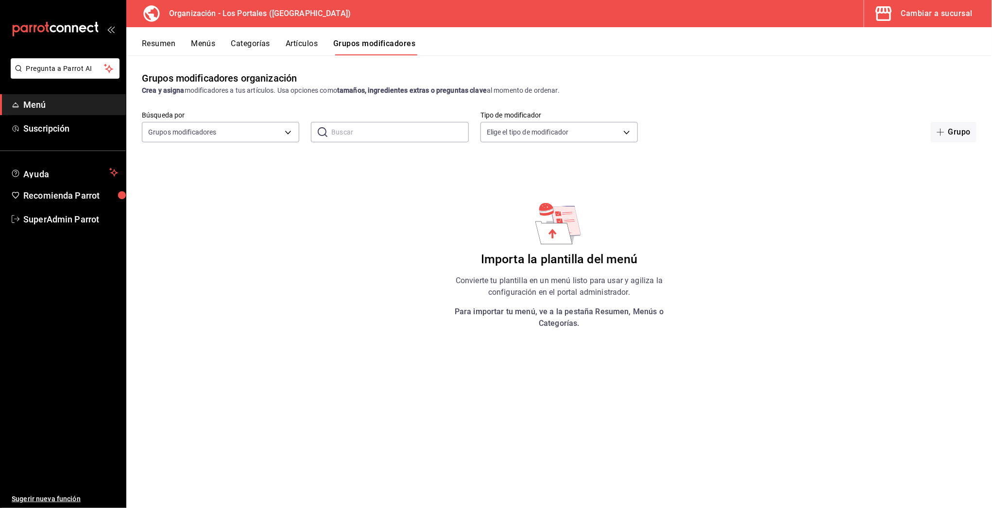
click at [157, 53] on button "Resumen" at bounding box center [159, 47] width 34 height 17
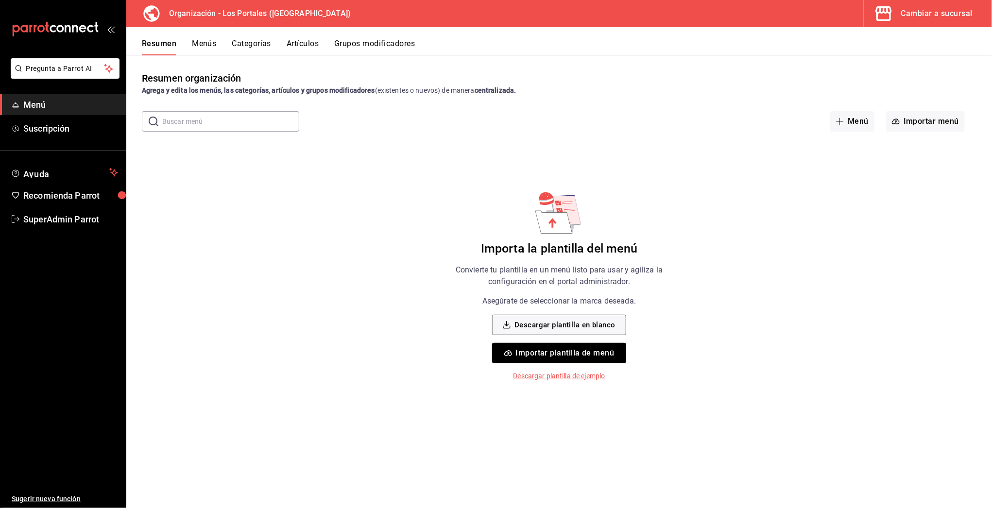
click at [945, 17] on div "Cambiar a sucursal" at bounding box center [936, 14] width 71 height 14
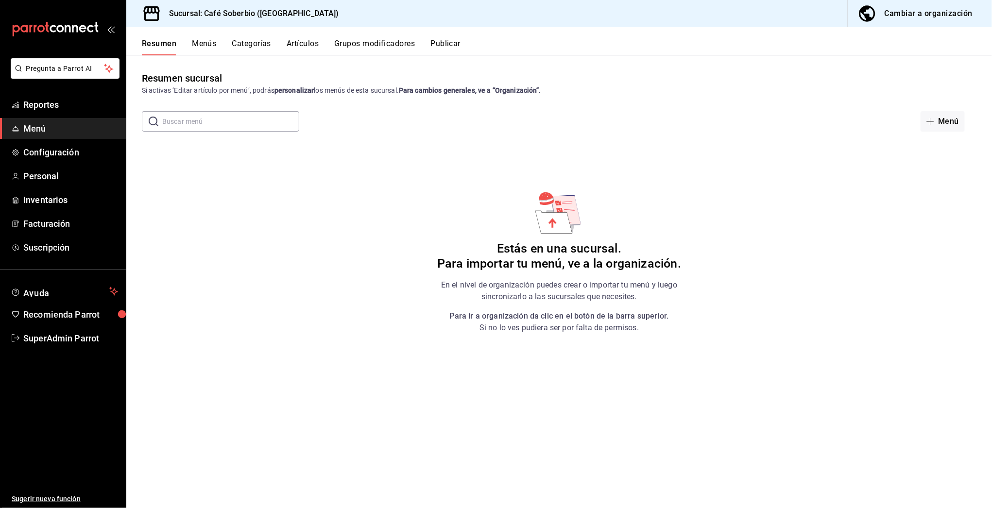
click at [931, 16] on div "Cambiar a organización" at bounding box center [929, 14] width 88 height 14
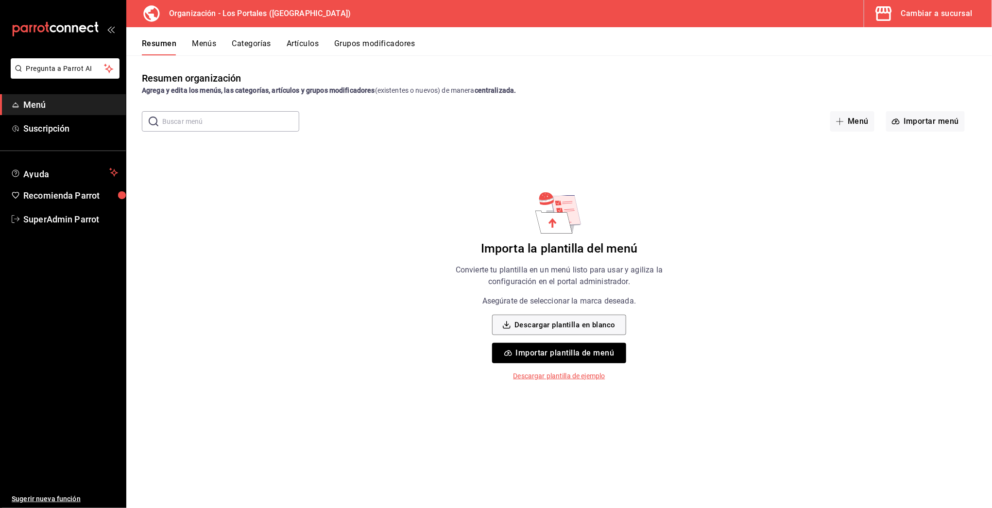
click at [560, 356] on button "Importar plantilla de menú" at bounding box center [559, 353] width 134 height 20
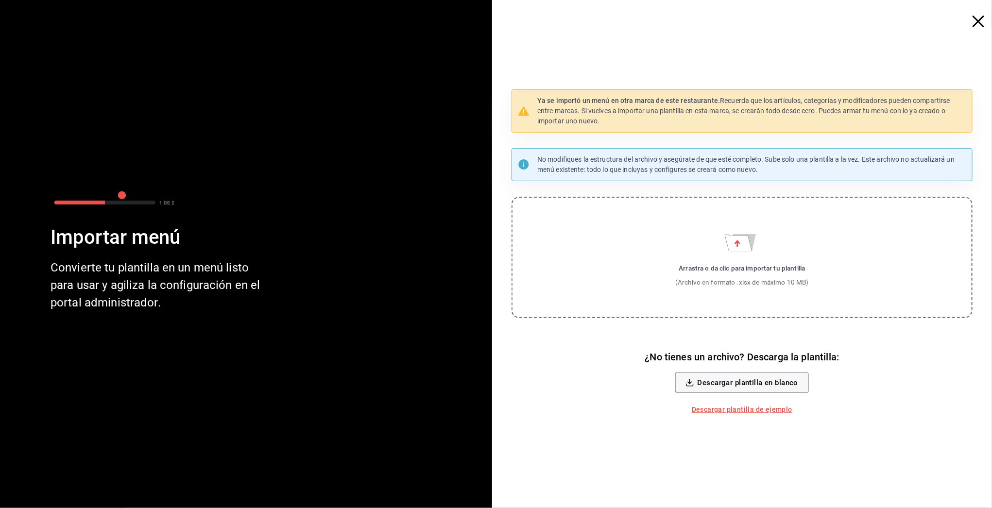
click at [710, 238] on label "Arrastra o da clic para importar tu plantilla (Archivo en formato .xlsx de máxi…" at bounding box center [742, 257] width 461 height 121
click at [0, 0] on input "Arrastra o da clic para importar tu plantilla (Archivo en formato .xlsx de máxi…" at bounding box center [0, 0] width 0 height 0
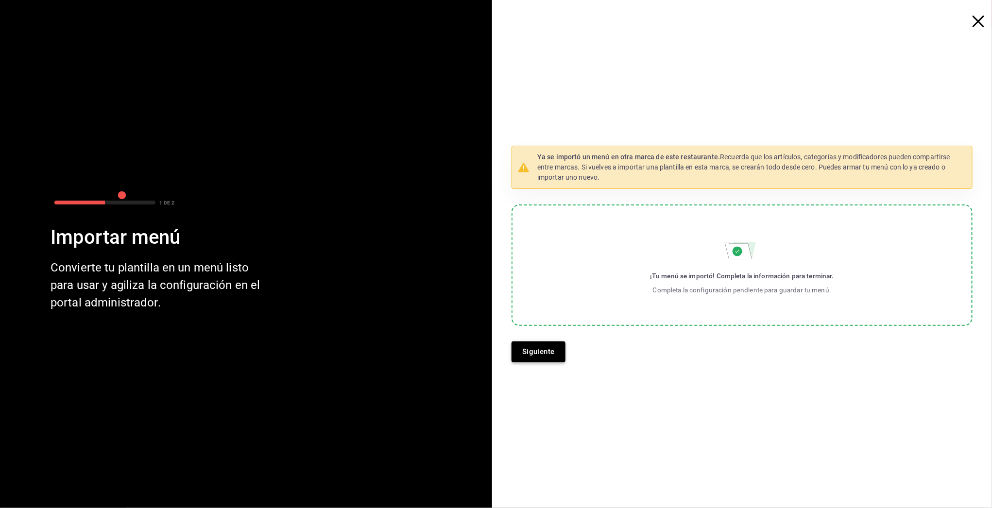
click at [549, 349] on button "Siguiente" at bounding box center [539, 352] width 54 height 20
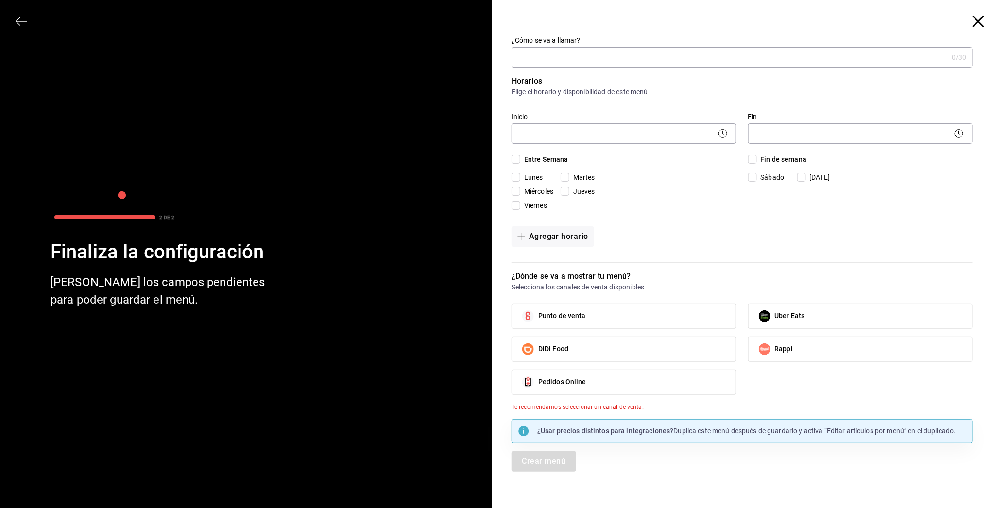
click at [817, 314] on label "Uber Eats" at bounding box center [861, 316] width 224 height 24
click at [775, 314] on input "Uber Eats" at bounding box center [764, 316] width 20 height 20
checkbox input "true"
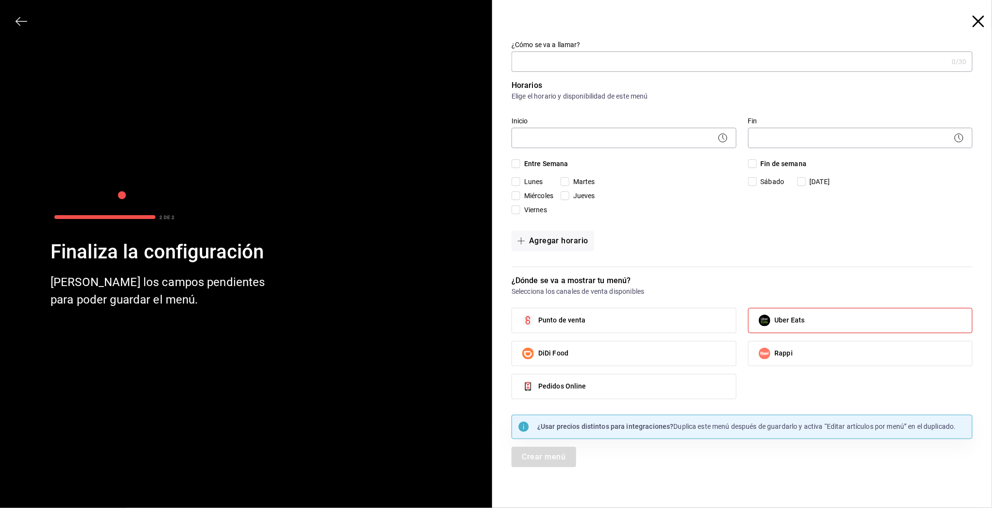
click at [525, 163] on span "Entre Semana" at bounding box center [544, 164] width 48 height 10
click at [520, 163] on input "Entre Semana" at bounding box center [516, 163] width 9 height 9
checkbox input "true"
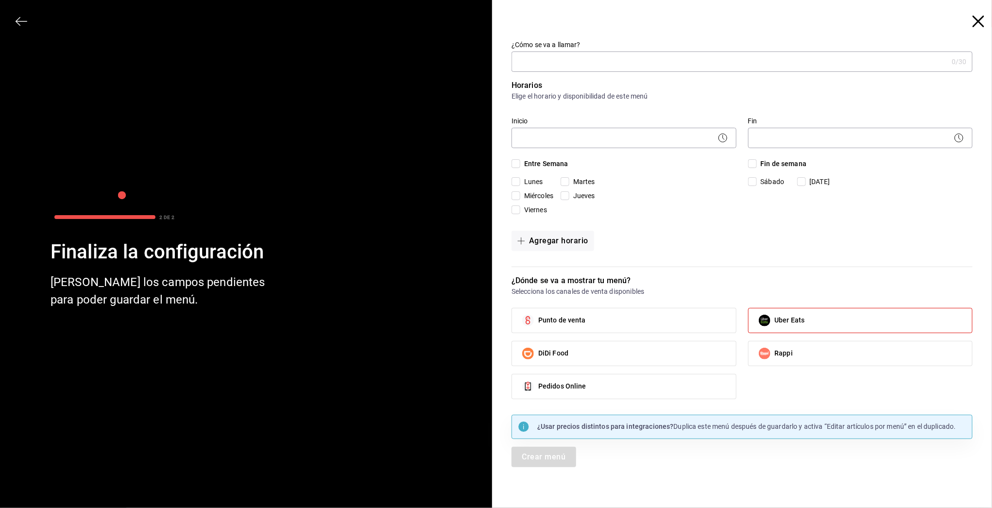
checkbox input "true"
click at [788, 162] on span "Fin de semana" at bounding box center [782, 164] width 50 height 10
click at [757, 162] on input "Fin de semana" at bounding box center [752, 163] width 9 height 9
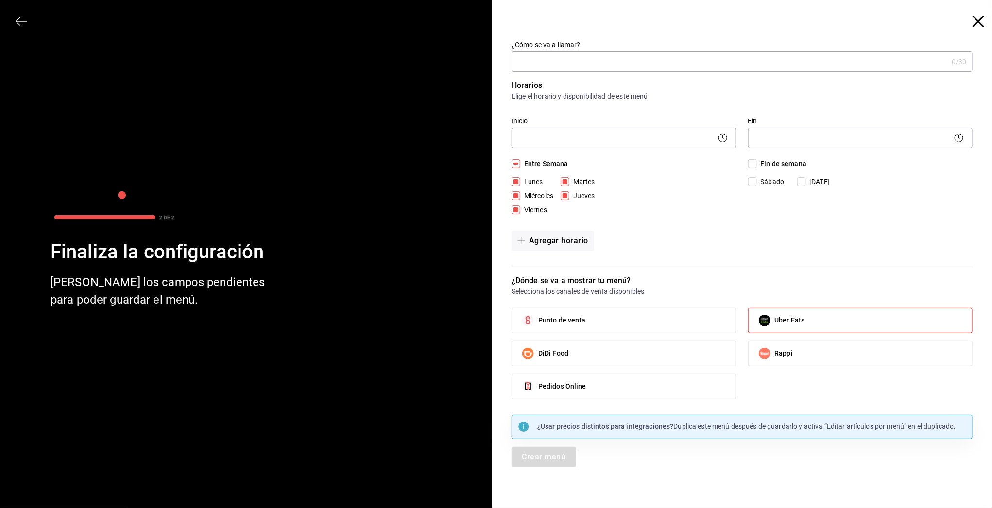
checkbox input "true"
click at [685, 136] on body "Pregunta a Parrot AI Menú Suscripción Ayuda Recomienda Parrot SuperAdmin Parrot…" at bounding box center [496, 254] width 992 height 508
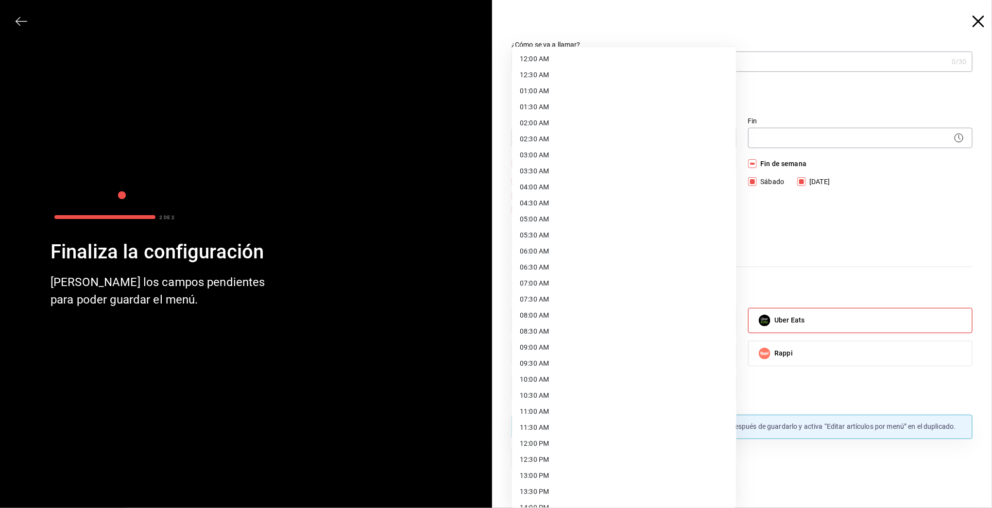
click at [608, 235] on li "05:30 AM" at bounding box center [624, 235] width 224 height 16
type input "05:30"
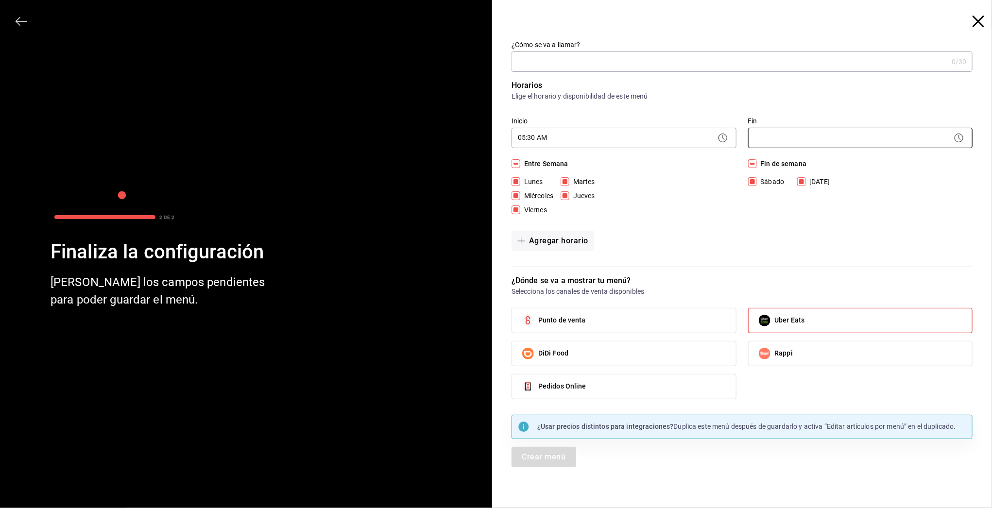
click at [791, 133] on body "Pregunta a Parrot AI Menú Suscripción Ayuda Recomienda Parrot SuperAdmin Parrot…" at bounding box center [496, 254] width 992 height 508
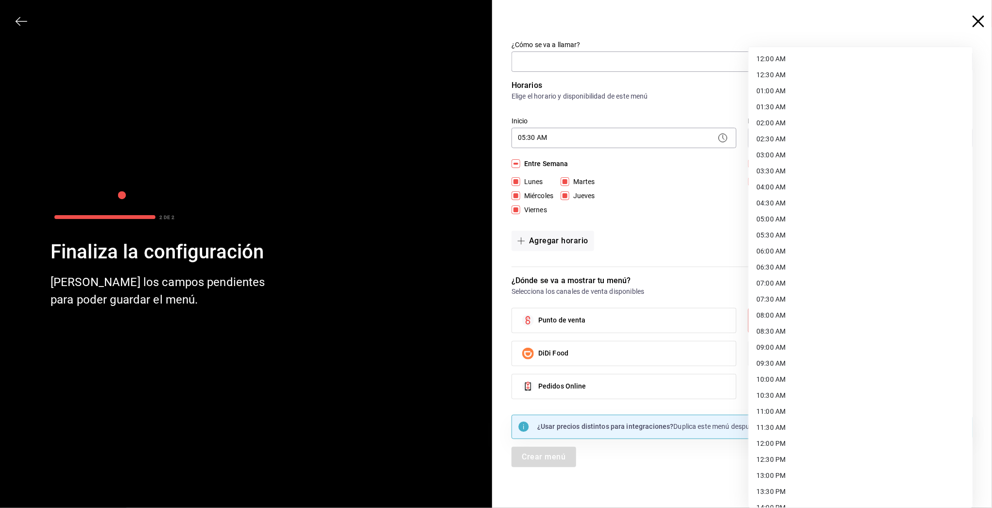
scroll to position [333, 0]
click at [784, 462] on li "23:00 PM" at bounding box center [861, 464] width 224 height 16
type input "23:00"
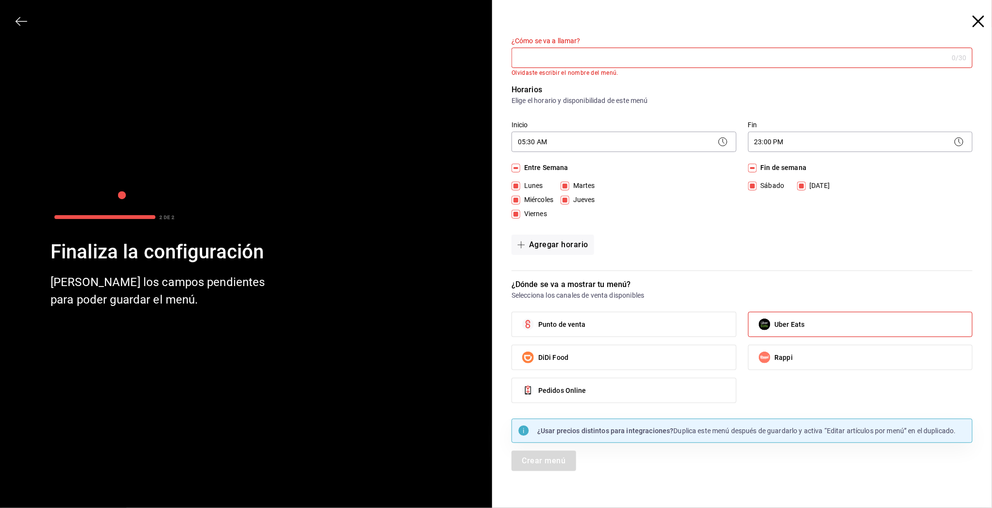
click at [550, 59] on input "¿Cómo se va a llamar?" at bounding box center [730, 57] width 436 height 19
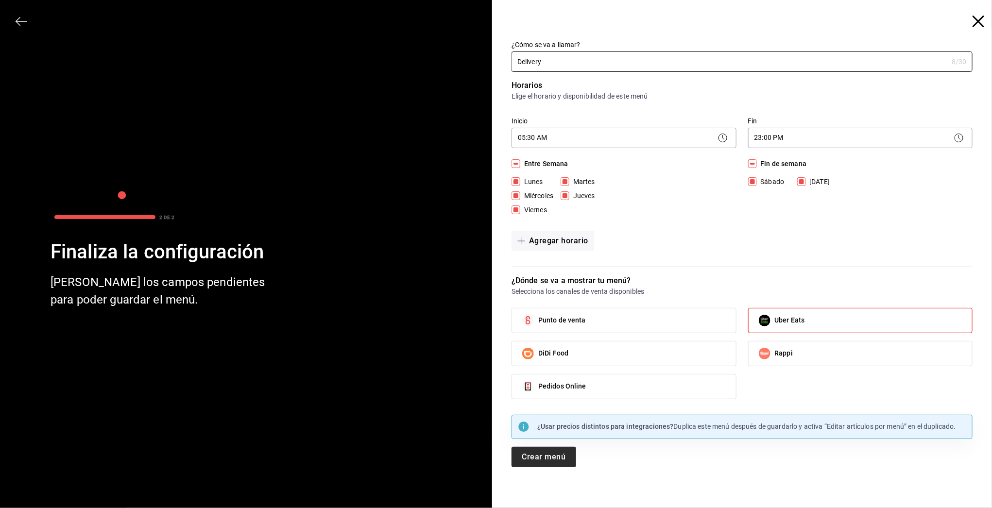
type input "Delivery"
click at [543, 456] on button "Crear menú" at bounding box center [544, 457] width 65 height 20
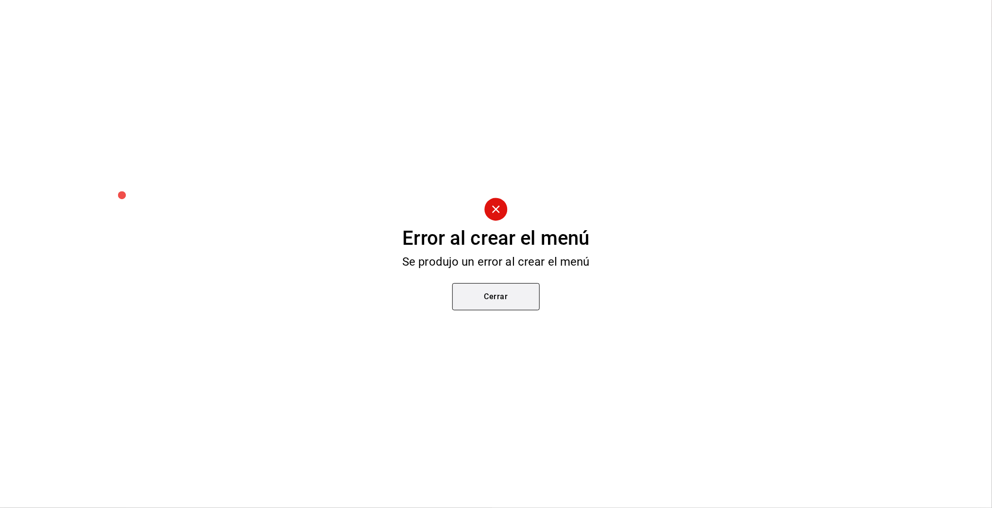
click at [490, 294] on button "Cerrar" at bounding box center [495, 296] width 87 height 27
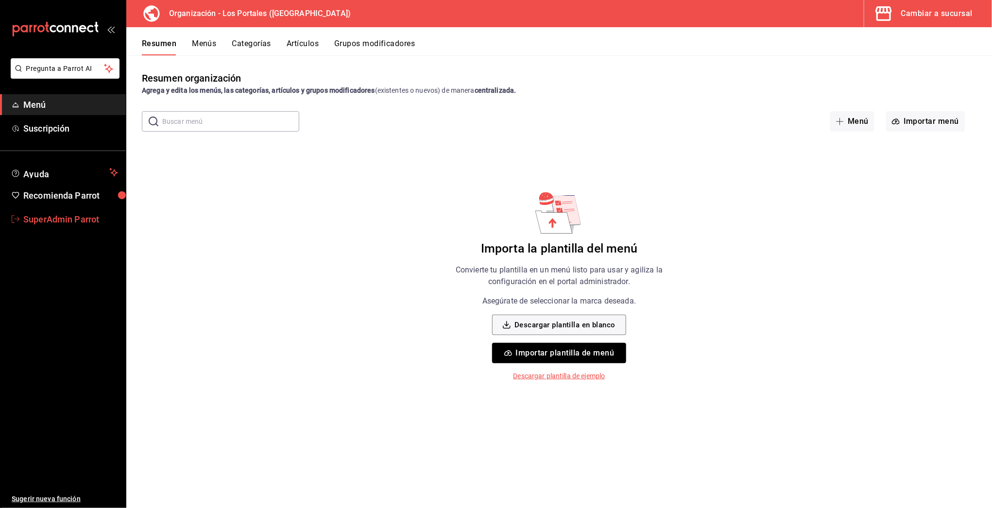
click at [65, 227] on link "SuperAdmin Parrot" at bounding box center [63, 219] width 126 height 21
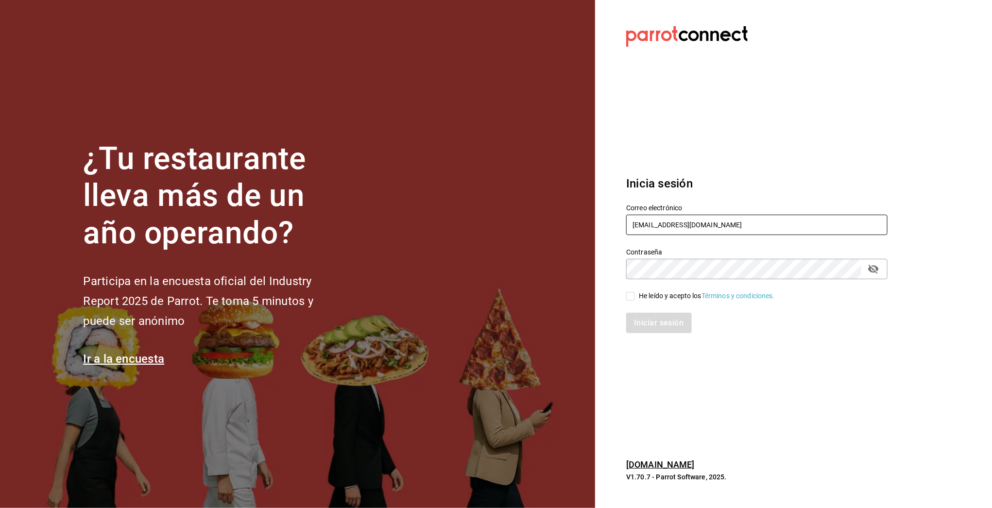
click at [634, 228] on input "cafesoberbio@puebla.com" at bounding box center [756, 225] width 261 height 20
paste input "multiuser@losportales.com"
click at [876, 266] on icon "passwordField" at bounding box center [873, 269] width 11 height 9
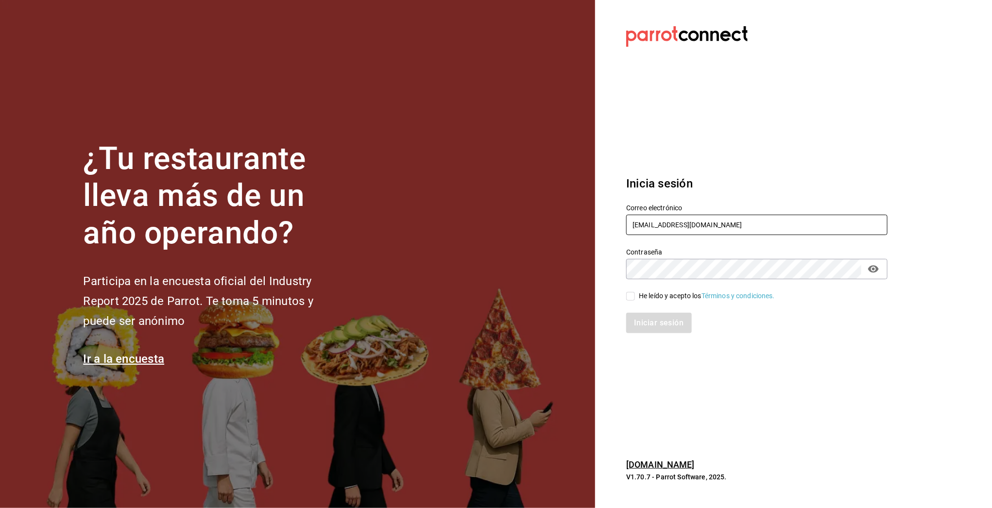
type input "multiuser@losportales.com"
click at [679, 294] on div "He leído y acepto los Términos y condiciones." at bounding box center [707, 296] width 136 height 10
click at [635, 294] on input "He leído y acepto los Términos y condiciones." at bounding box center [630, 296] width 9 height 9
checkbox input "true"
click at [667, 326] on button "Iniciar sesión" at bounding box center [659, 323] width 66 height 20
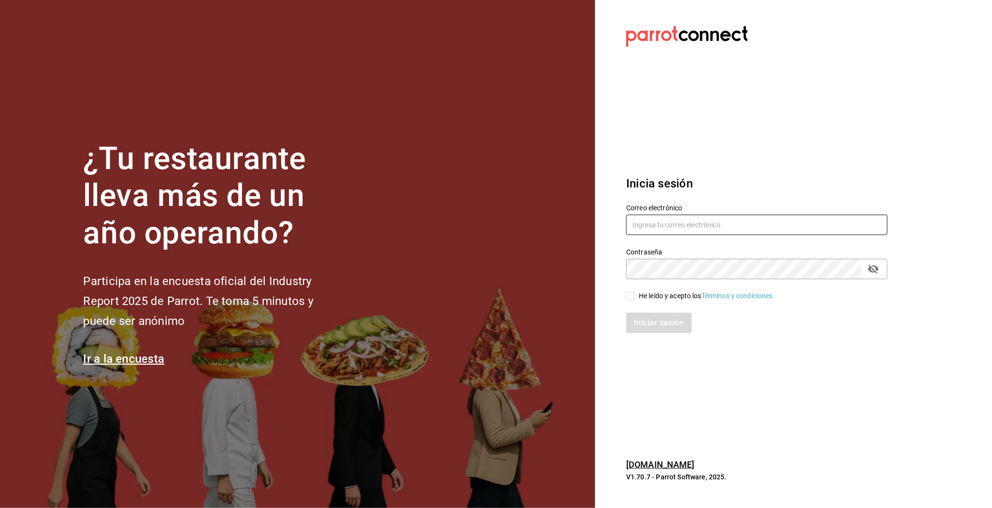
type input "[EMAIL_ADDRESS][DOMAIN_NAME]"
click at [674, 221] on input "[EMAIL_ADDRESS][DOMAIN_NAME]" at bounding box center [756, 225] width 261 height 20
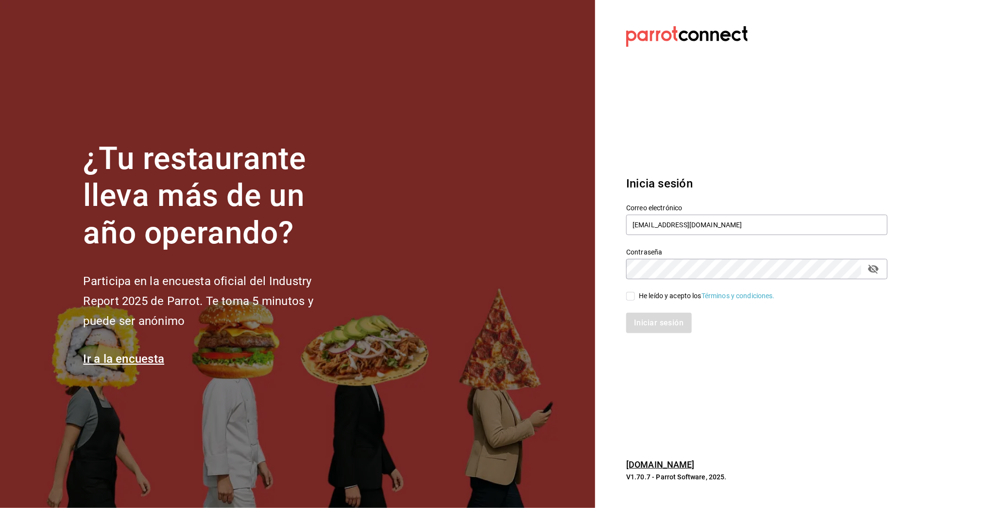
click at [639, 291] on div "He leído y acepto los Términos y condiciones." at bounding box center [707, 296] width 136 height 10
click at [635, 292] on input "He leído y acepto los Términos y condiciones." at bounding box center [630, 296] width 9 height 9
checkbox input "true"
click at [639, 318] on button "Iniciar sesión" at bounding box center [659, 323] width 66 height 20
type input "multiuser@losportales.com"
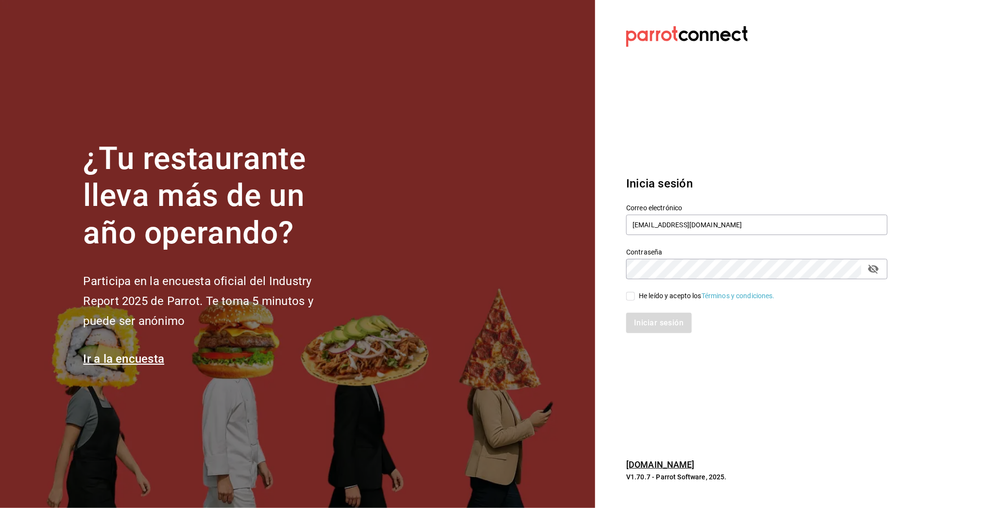
click at [652, 295] on div "He leído y acepto los Términos y condiciones." at bounding box center [707, 296] width 136 height 10
click at [635, 295] on input "He leído y acepto los Términos y condiciones." at bounding box center [630, 296] width 9 height 9
checkbox input "true"
click at [648, 320] on button "Iniciar sesión" at bounding box center [659, 323] width 66 height 20
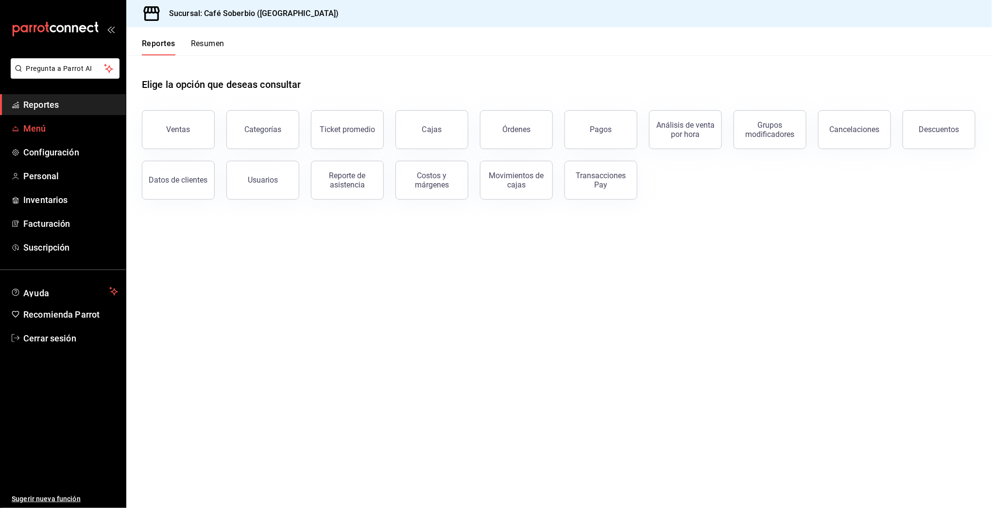
click at [62, 125] on span "Menú" at bounding box center [70, 128] width 95 height 13
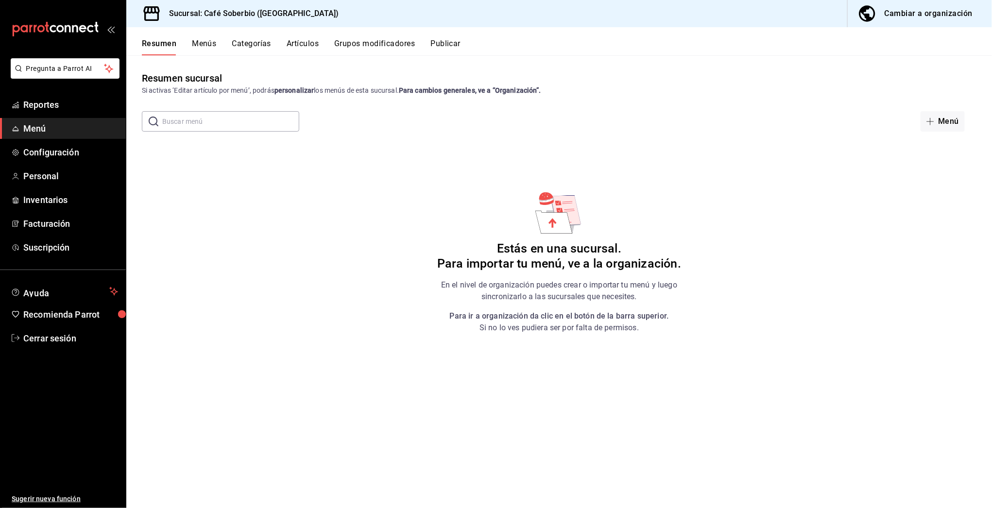
click at [927, 18] on div "Cambiar a organización" at bounding box center [929, 14] width 88 height 14
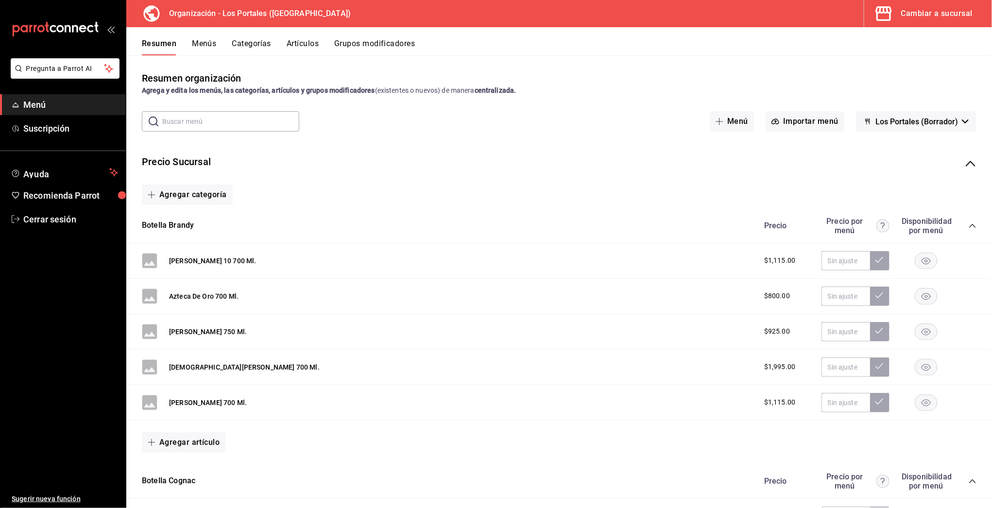
click at [965, 162] on icon "collapse-menu-row" at bounding box center [971, 164] width 12 height 12
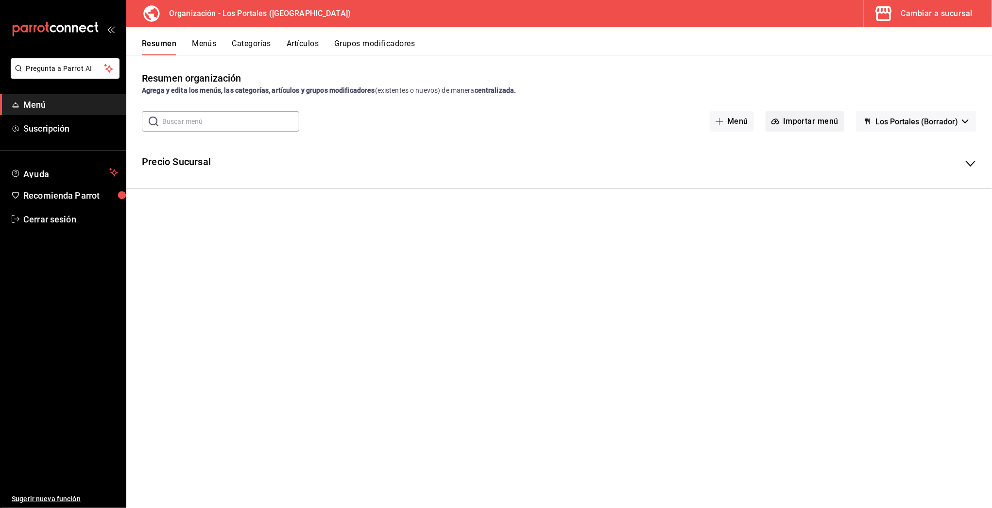
click at [808, 121] on button "Importar menú" at bounding box center [805, 121] width 79 height 20
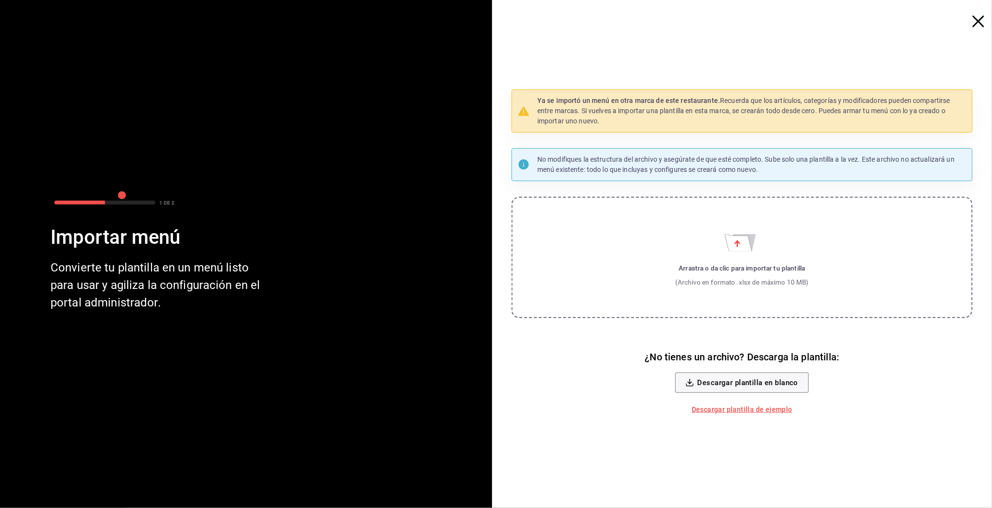
click at [738, 257] on label "Arrastra o da clic para importar tu plantilla (Archivo en formato .xlsx de máxi…" at bounding box center [742, 257] width 461 height 121
click at [0, 0] on input "Arrastra o da clic para importar tu plantilla (Archivo en formato .xlsx de máxi…" at bounding box center [0, 0] width 0 height 0
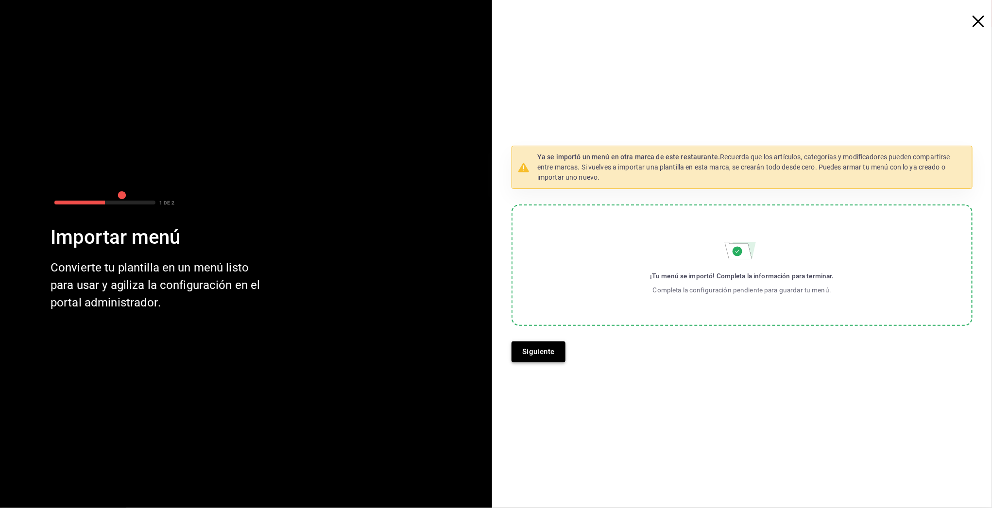
click at [551, 354] on button "Siguiente" at bounding box center [539, 352] width 54 height 20
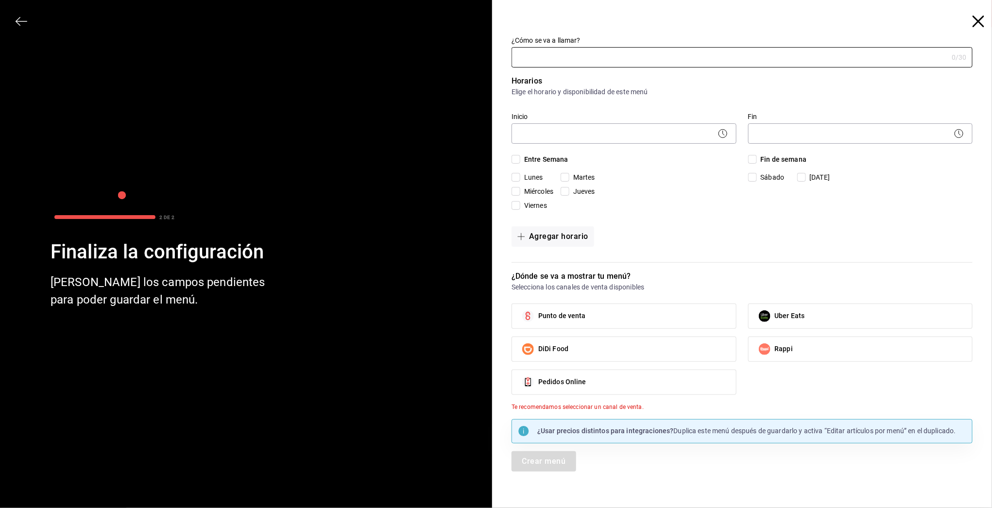
type input "L"
type input "Soberbio Café"
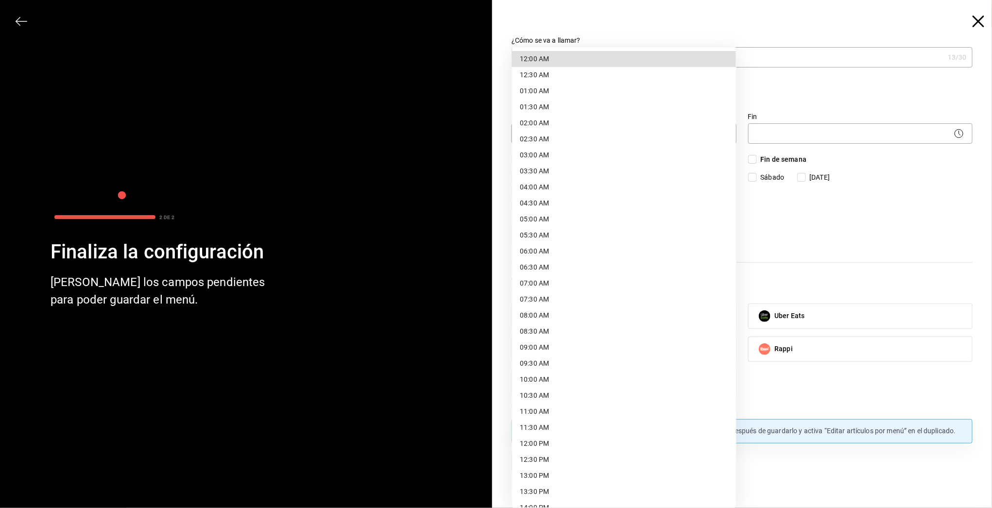
click at [564, 132] on body "Pregunta a Parrot AI Menú Suscripción Ayuda Recomienda Parrot Cerrar sesión Sug…" at bounding box center [496, 254] width 992 height 508
click at [546, 63] on li "12:00 AM" at bounding box center [624, 59] width 224 height 16
type input "00:00"
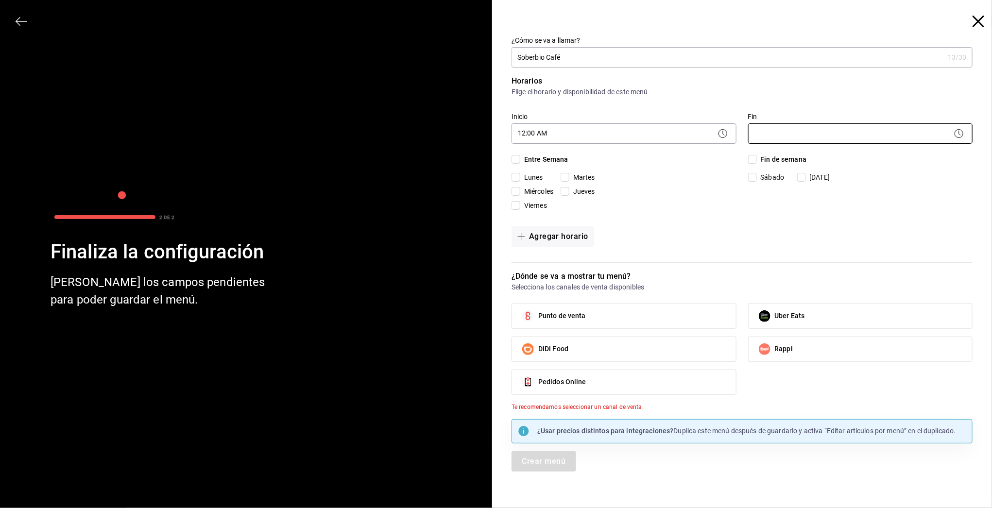
click at [769, 134] on body "Pregunta a Parrot AI Menú Suscripción Ayuda Recomienda Parrot Cerrar sesión Sug…" at bounding box center [496, 254] width 992 height 508
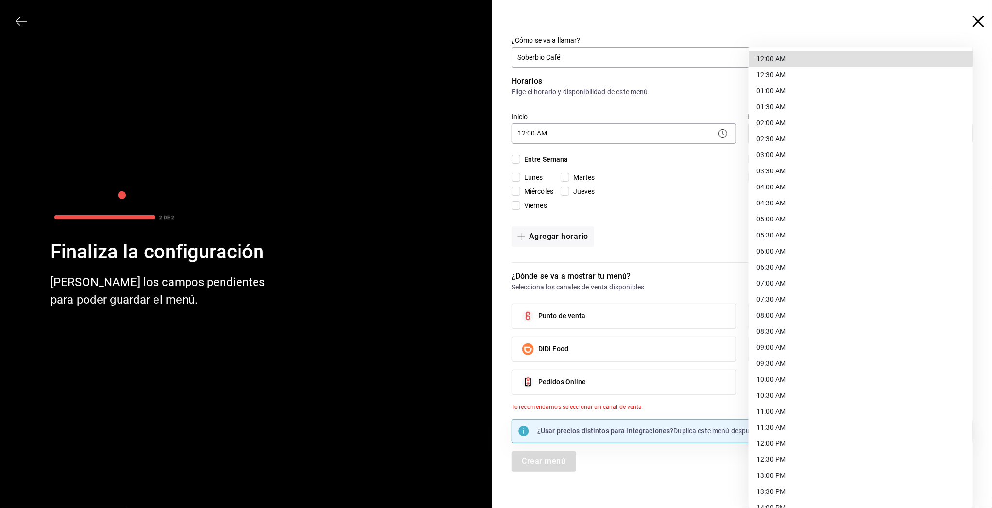
click at [769, 63] on li "12:00 AM" at bounding box center [861, 59] width 224 height 16
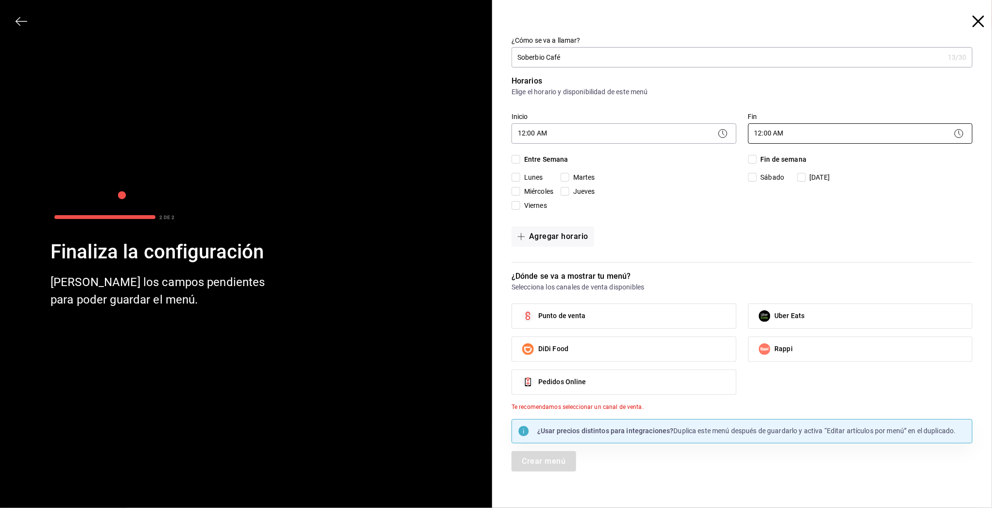
click at [786, 129] on body "Pregunta a Parrot AI Menú Suscripción Ayuda Recomienda Parrot Cerrar sesión Sug…" at bounding box center [496, 254] width 992 height 508
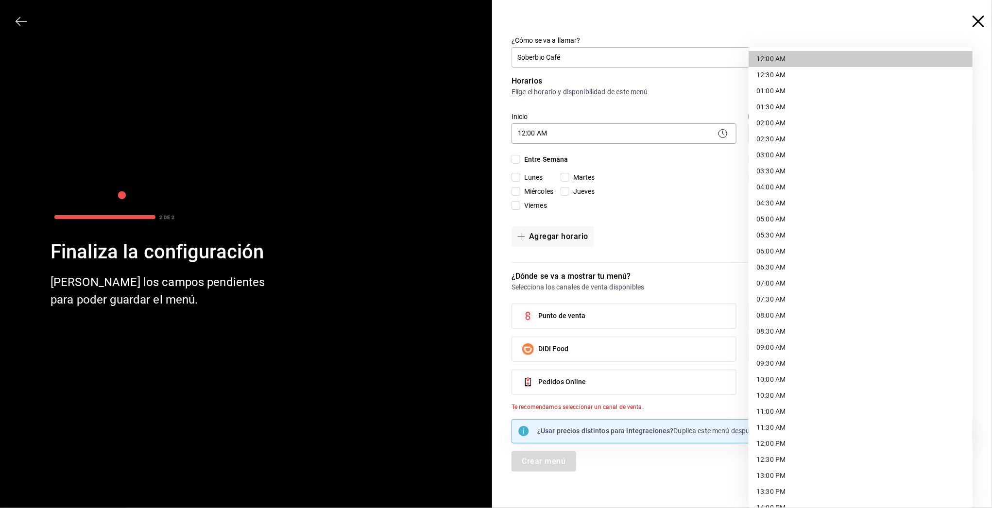
scroll to position [333, 0]
click at [769, 494] on li "23:59 PM" at bounding box center [861, 496] width 224 height 16
type input "23:59"
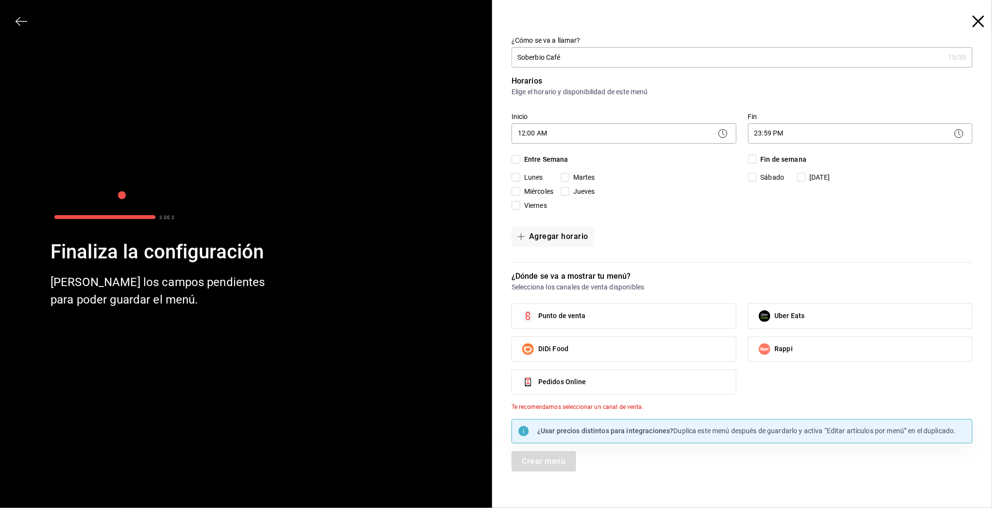
click at [515, 162] on input "Entre Semana" at bounding box center [516, 159] width 9 height 9
checkbox input "true"
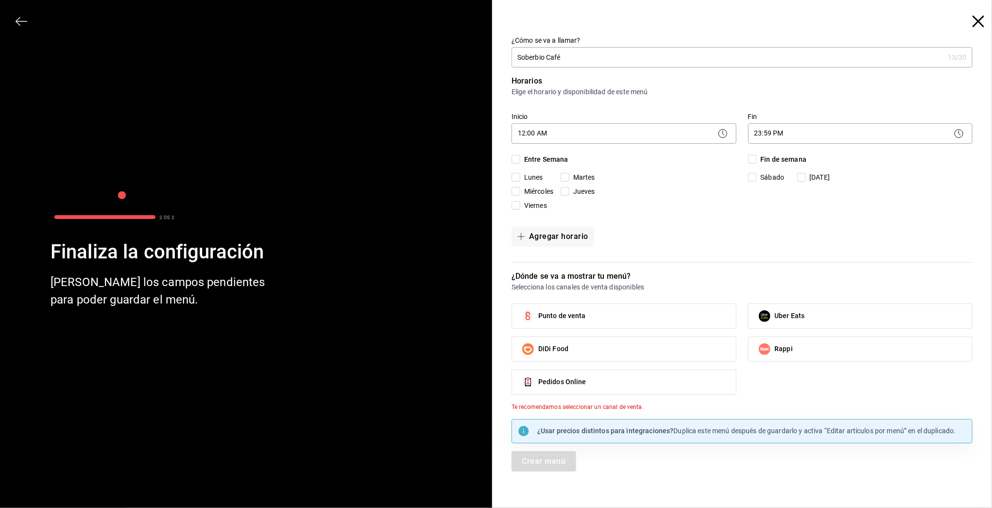
checkbox input "true"
click at [753, 162] on input "Fin de semana" at bounding box center [752, 159] width 9 height 9
checkbox input "true"
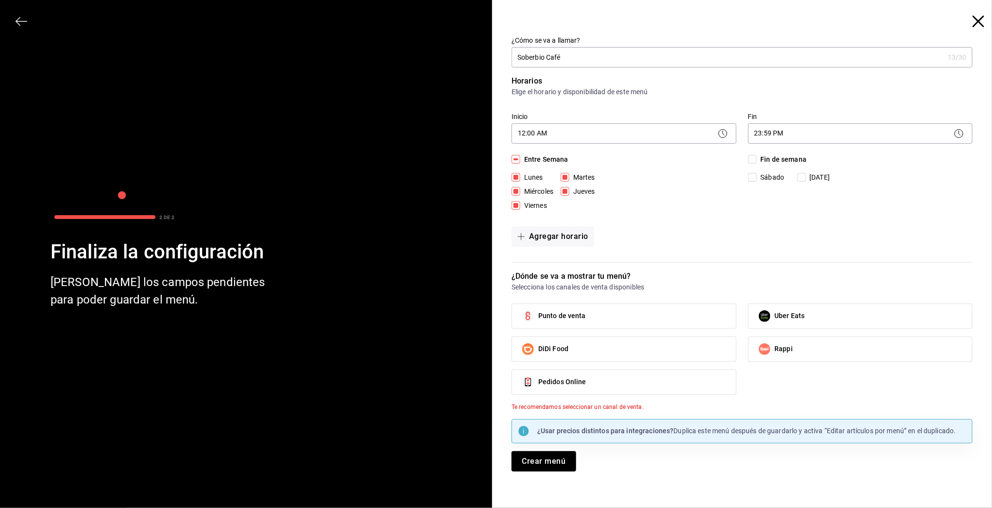
checkbox input "true"
click at [559, 312] on span "Punto de venta" at bounding box center [562, 316] width 48 height 10
click at [538, 312] on input "Punto de venta" at bounding box center [528, 316] width 20 height 20
checkbox input "true"
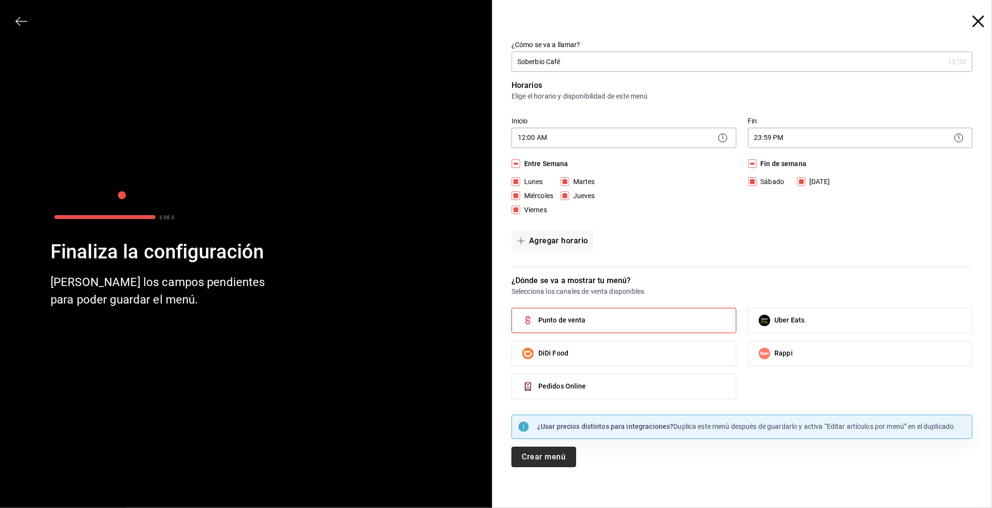
click at [551, 458] on button "Crear menú" at bounding box center [544, 457] width 65 height 20
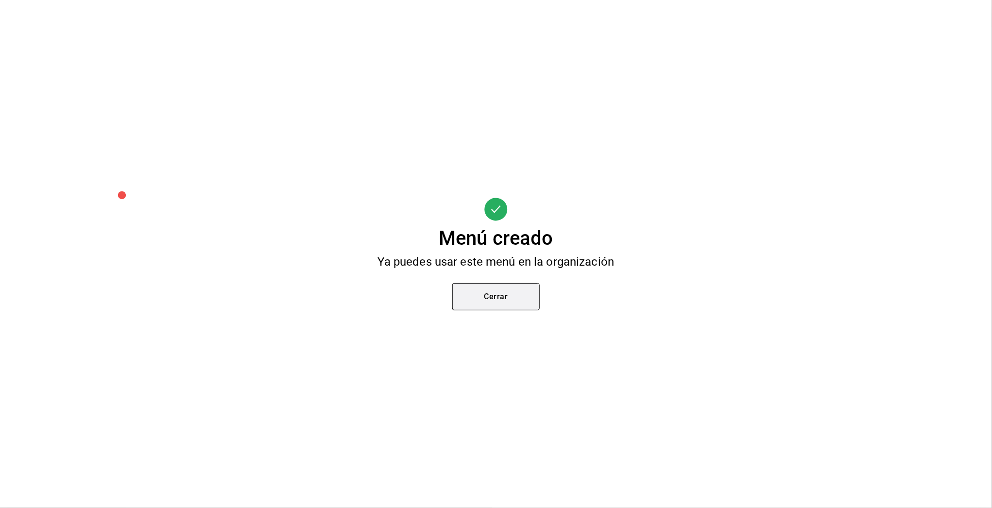
click at [523, 306] on button "Cerrar" at bounding box center [495, 296] width 87 height 27
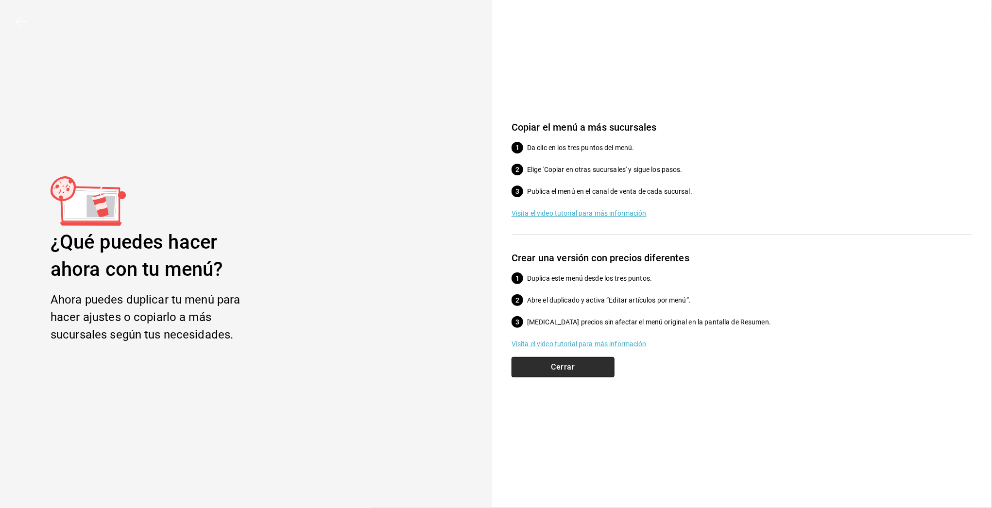
click at [586, 372] on button "Cerrar" at bounding box center [563, 367] width 103 height 20
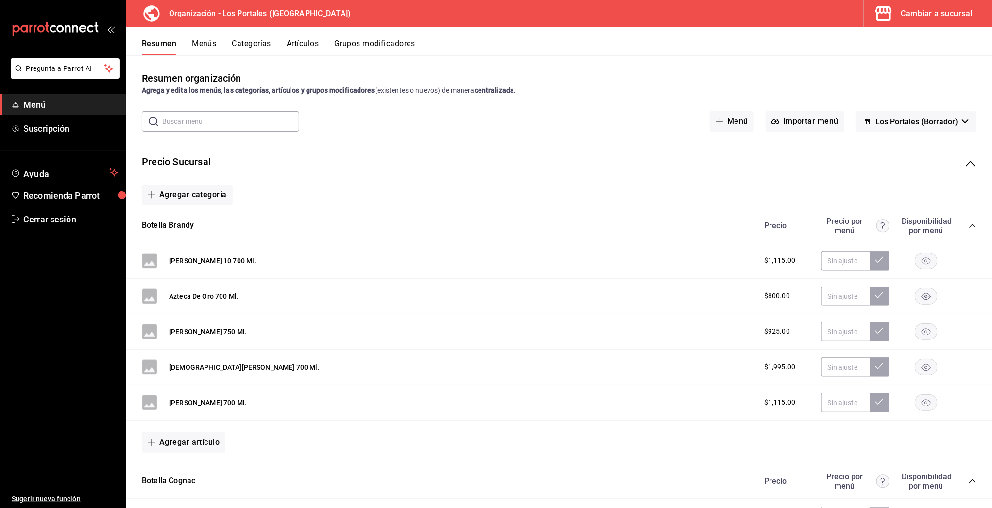
click at [964, 171] on div "Precio Sucursal" at bounding box center [559, 164] width 866 height 34
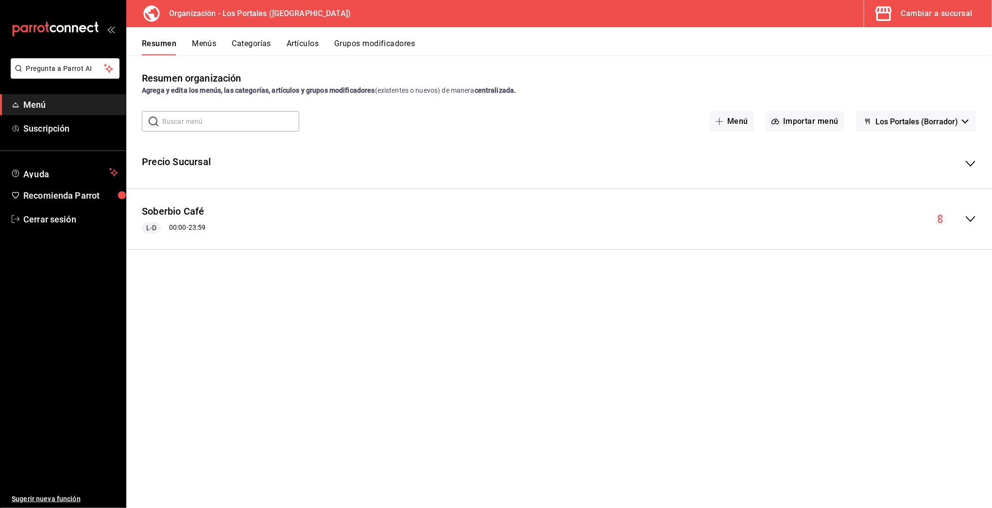
click at [204, 46] on button "Menús" at bounding box center [204, 47] width 24 height 17
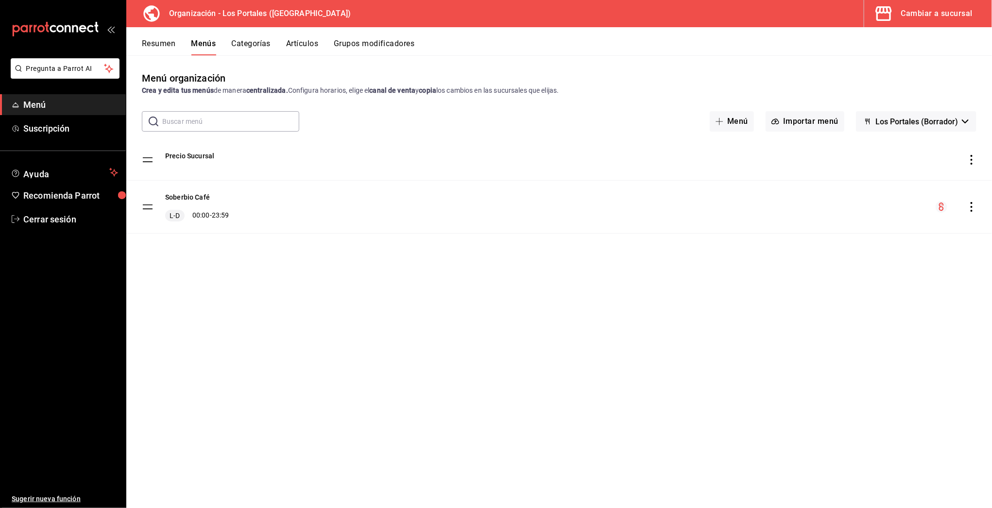
click at [971, 208] on icon "actions" at bounding box center [972, 207] width 10 height 10
click at [844, 272] on span "Copiar en otra sucursal" at bounding box center [895, 269] width 119 height 10
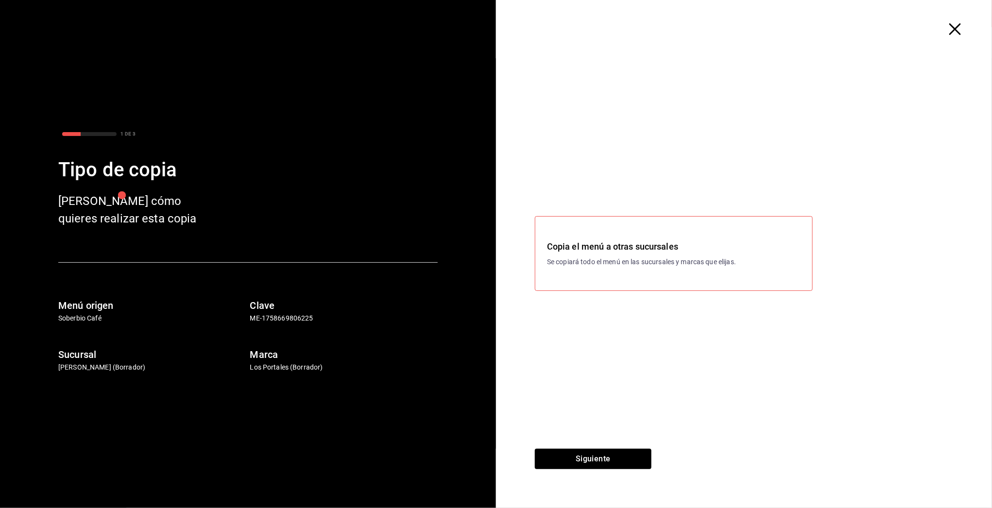
click at [613, 274] on div "Copia el menú a otras sucursales Se copiará todo el menú en las sucursales y ma…" at bounding box center [674, 253] width 278 height 75
click at [615, 273] on div "Copia el menú a otras sucursales Se copiará todo el menú en las sucursales y ma…" at bounding box center [674, 253] width 278 height 75
click at [584, 462] on button "Siguiente" at bounding box center [593, 459] width 117 height 20
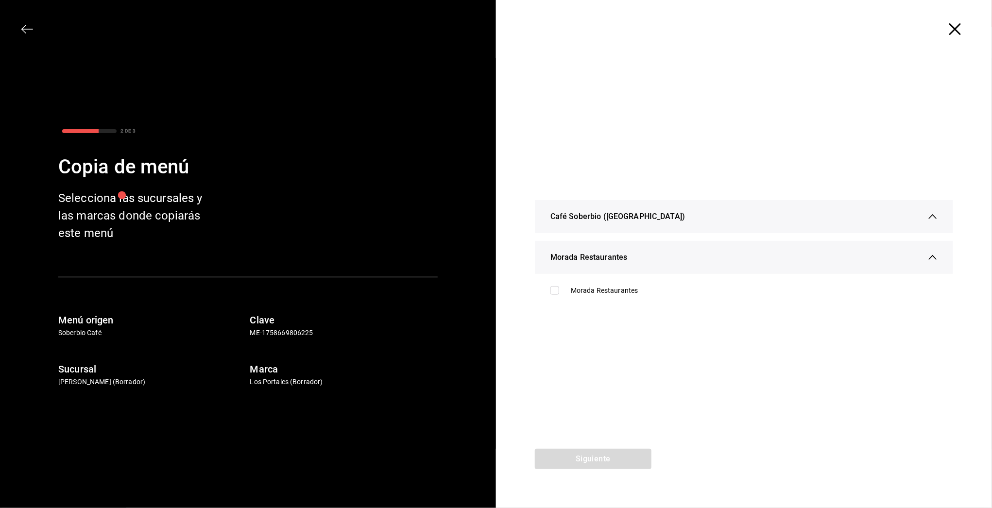
click at [939, 223] on div "Café Soberbio ([GEOGRAPHIC_DATA])" at bounding box center [744, 216] width 418 height 33
click at [937, 223] on div "Café Soberbio ([GEOGRAPHIC_DATA])" at bounding box center [743, 216] width 387 height 33
click at [934, 222] on icon "button" at bounding box center [933, 221] width 10 height 10
click at [934, 222] on div "Café Soberbio ([GEOGRAPHIC_DATA])" at bounding box center [743, 216] width 387 height 33
click at [960, 29] on icon "button" at bounding box center [955, 29] width 12 height 12
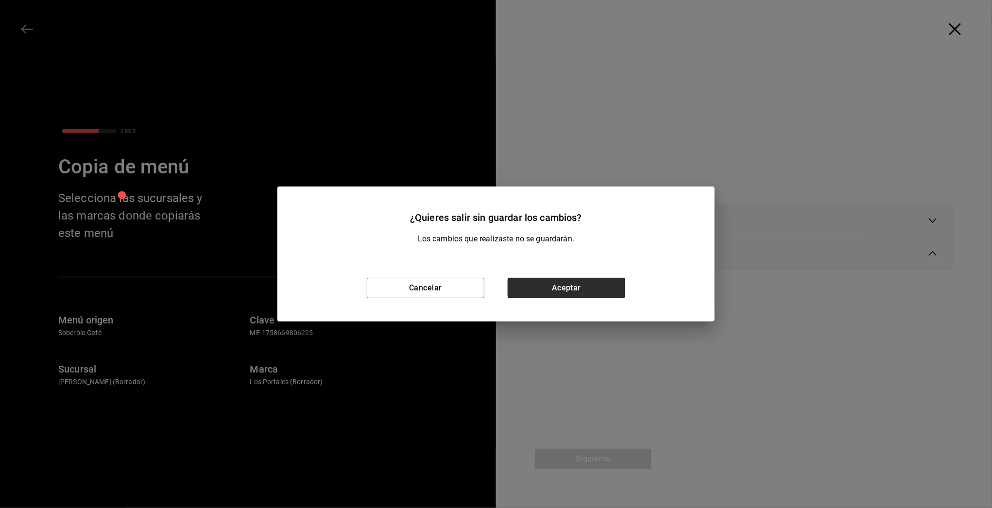
click at [562, 286] on button "Aceptar" at bounding box center [567, 288] width 118 height 20
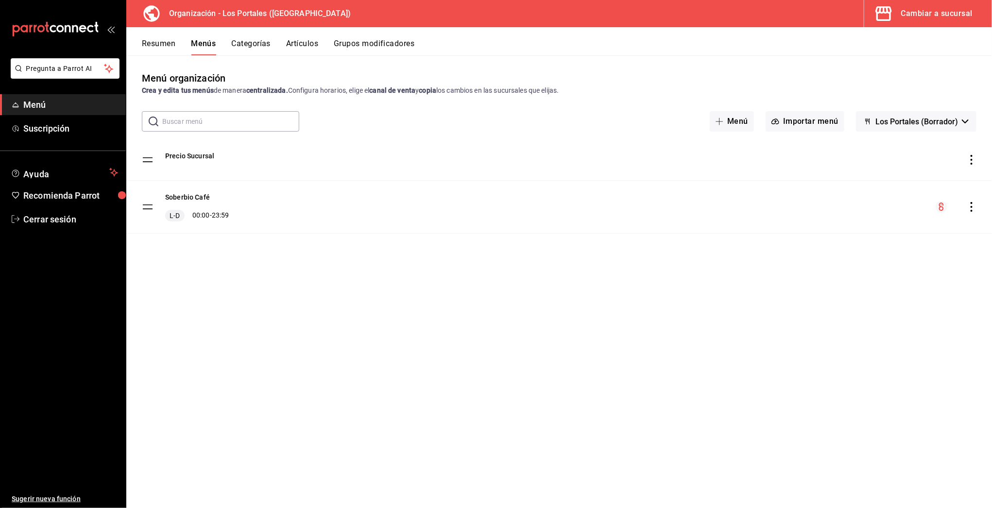
click at [972, 207] on icon "actions" at bounding box center [972, 207] width 2 height 10
click at [835, 275] on li "Copiar en otra sucursal" at bounding box center [887, 269] width 152 height 20
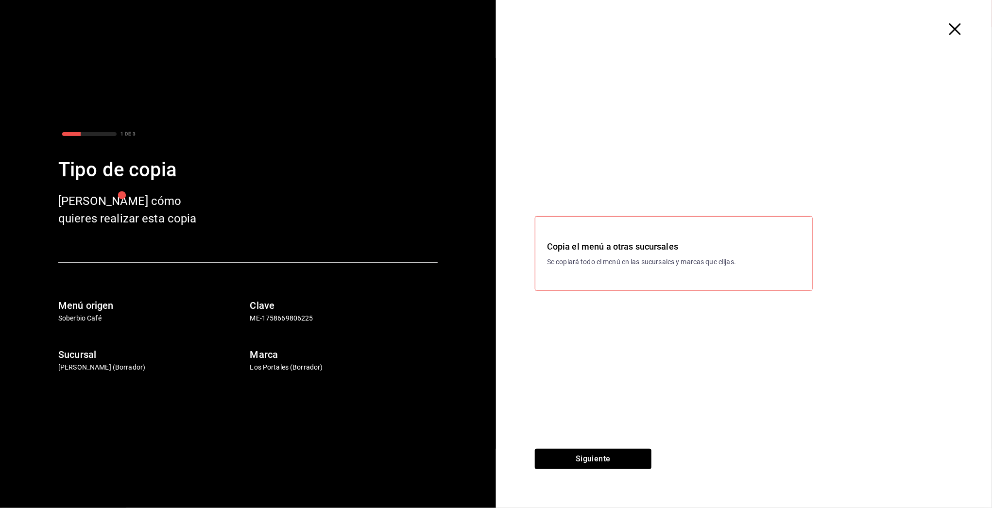
click at [732, 263] on p "Se copiará todo el menú en las sucursales y marcas que elijas." at bounding box center [674, 262] width 254 height 10
click at [643, 289] on div "Copia el menú a otras sucursales Se copiará todo el menú en las sucursales y ma…" at bounding box center [674, 253] width 278 height 75
click at [568, 460] on button "Siguiente" at bounding box center [593, 459] width 117 height 20
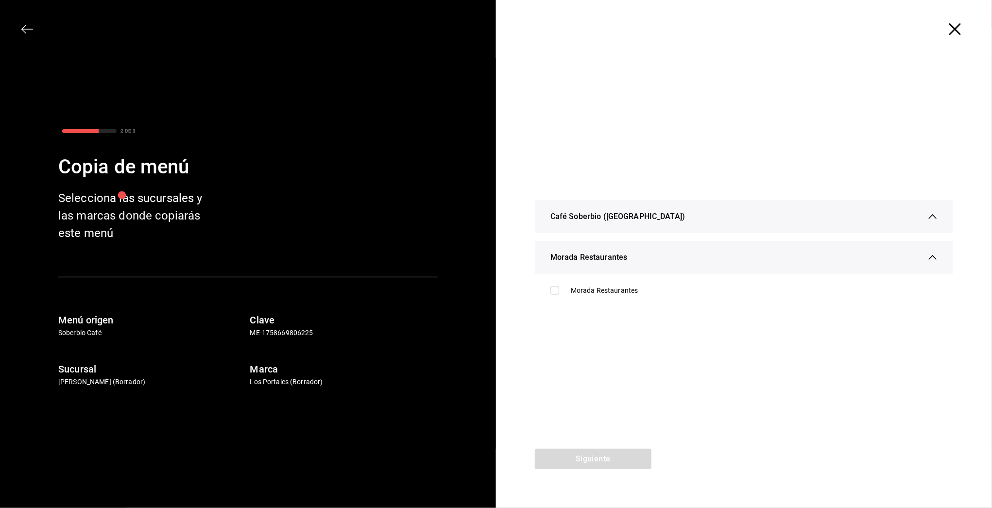
click at [669, 221] on div "Café Soberbio ([GEOGRAPHIC_DATA])" at bounding box center [743, 216] width 387 height 33
click at [853, 229] on div "Café Soberbio ([GEOGRAPHIC_DATA])" at bounding box center [743, 220] width 387 height 33
click at [966, 28] on span "button" at bounding box center [959, 29] width 17 height 12
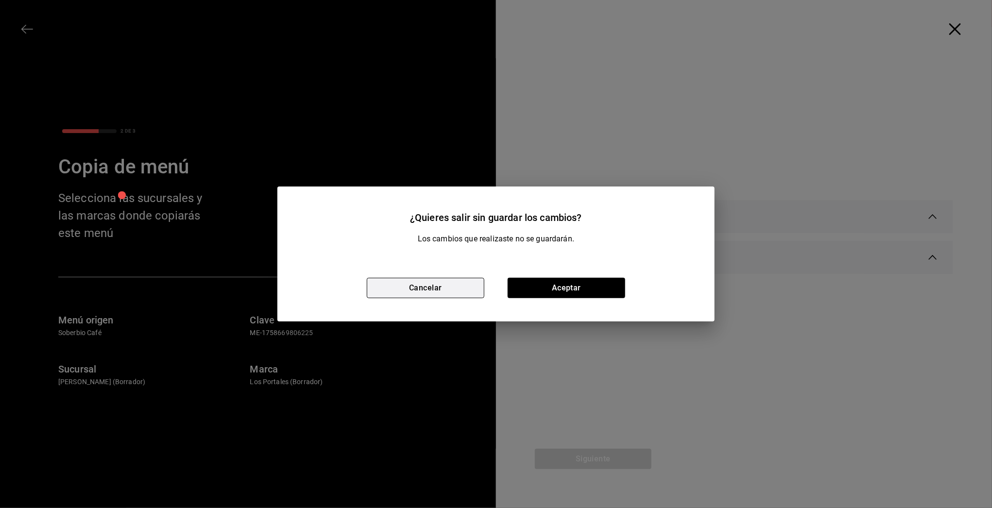
click at [443, 298] on button "Cancelar" at bounding box center [426, 288] width 118 height 20
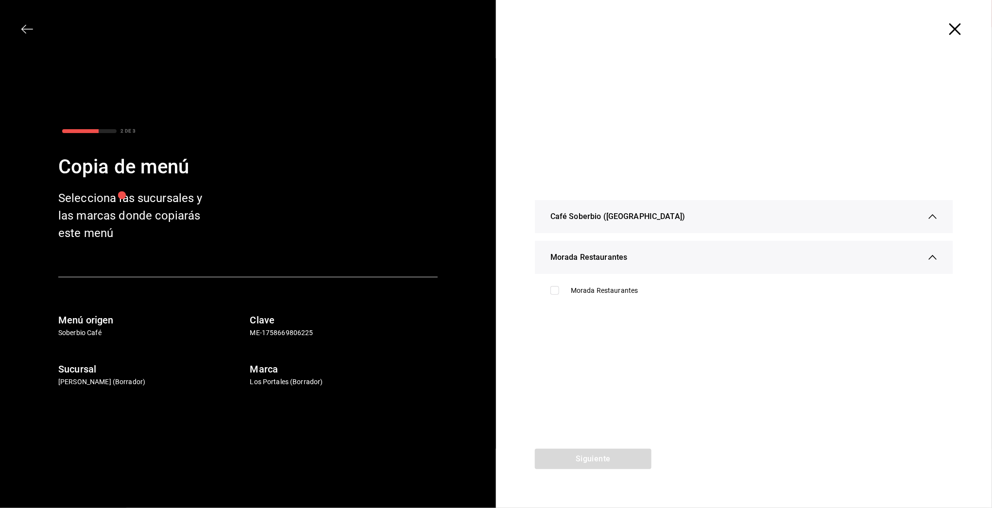
click at [940, 214] on div "Café Soberbio ([GEOGRAPHIC_DATA])" at bounding box center [744, 216] width 418 height 33
click at [932, 216] on icon "button" at bounding box center [933, 216] width 8 height 5
click at [928, 218] on icon "button" at bounding box center [933, 221] width 10 height 10
click at [958, 33] on icon "button" at bounding box center [955, 29] width 12 height 12
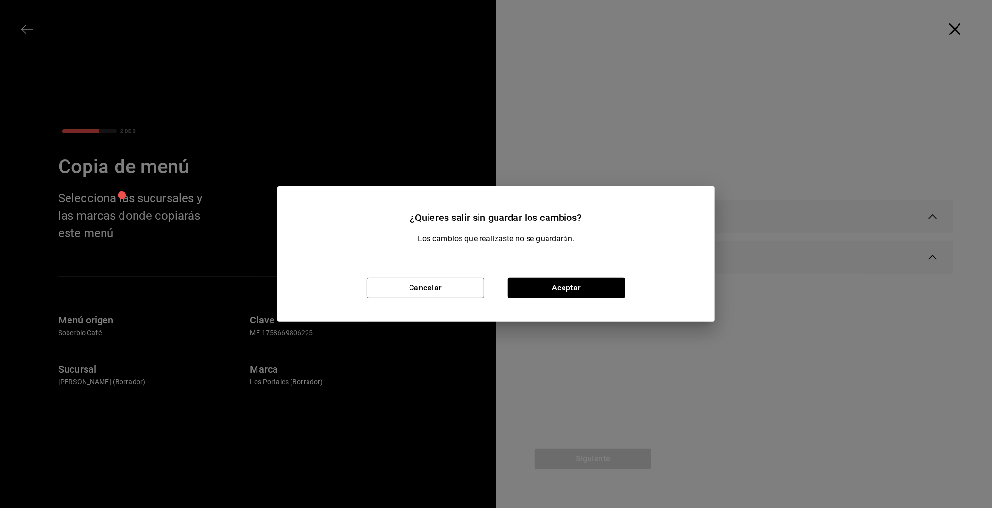
click at [568, 298] on div "Cancelar Aceptar" at bounding box center [495, 288] width 437 height 67
click at [553, 284] on button "Aceptar" at bounding box center [567, 288] width 118 height 20
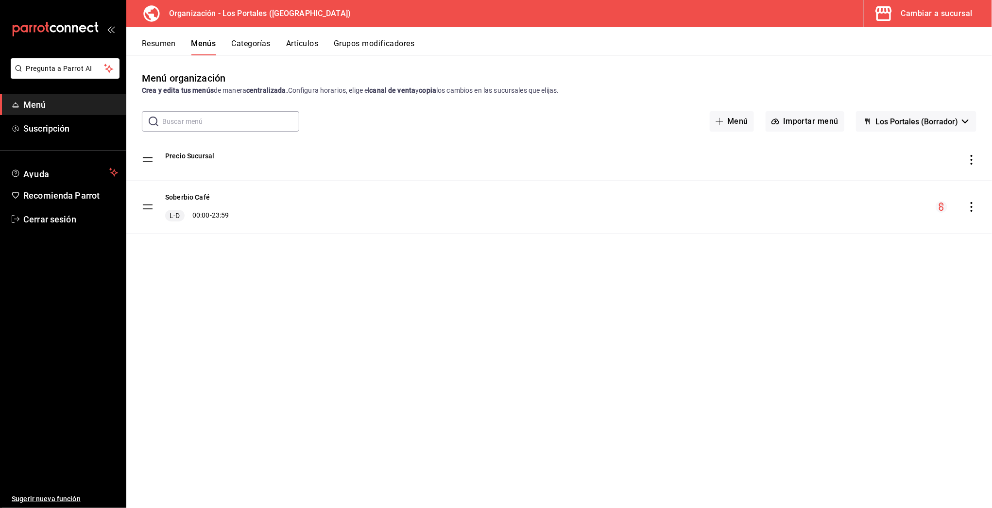
click at [967, 204] on icon "actions" at bounding box center [972, 207] width 10 height 10
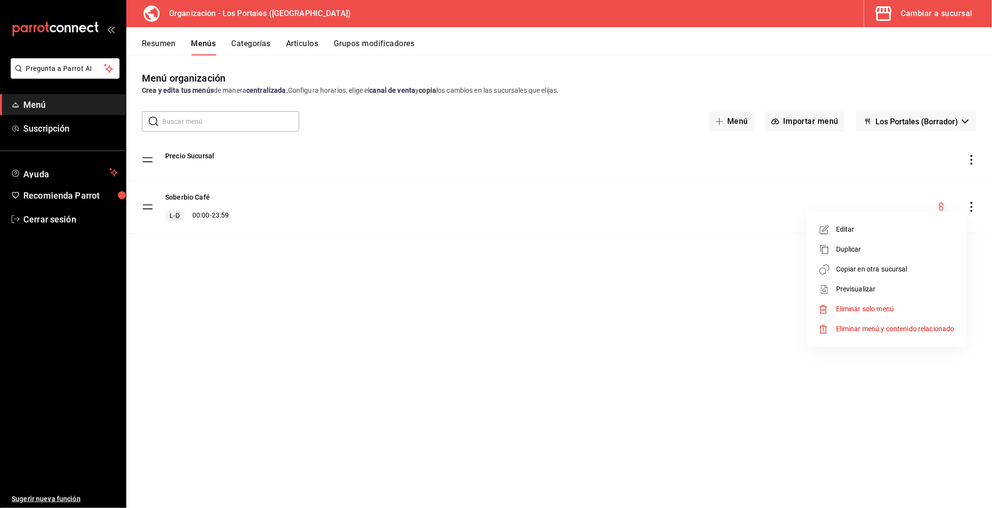
click at [887, 272] on span "Copiar en otra sucursal" at bounding box center [895, 269] width 119 height 10
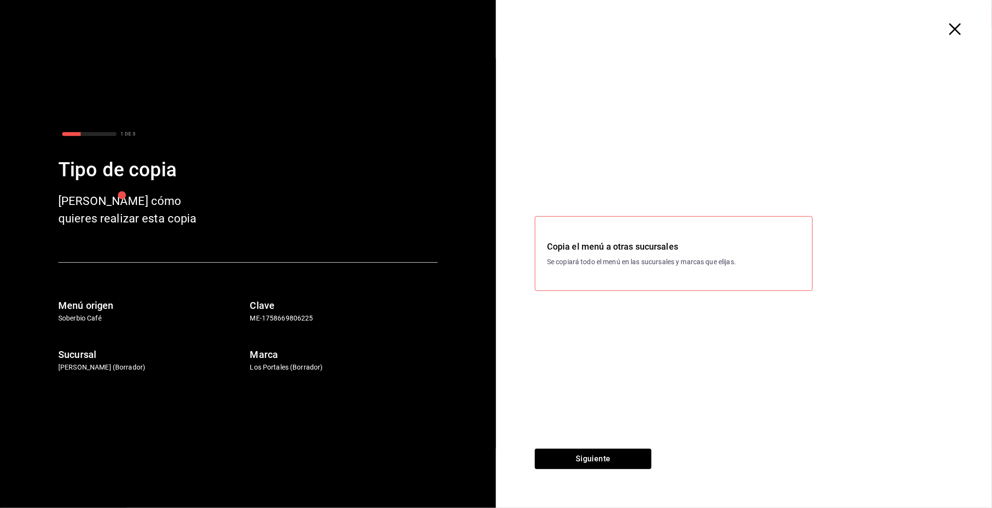
click at [648, 258] on p "Se copiará todo el menú en las sucursales y marcas que elijas." at bounding box center [674, 262] width 254 height 10
click at [624, 241] on h3 "Copia el menú a otras sucursales" at bounding box center [674, 246] width 254 height 13
click at [595, 455] on button "Siguiente" at bounding box center [593, 459] width 117 height 20
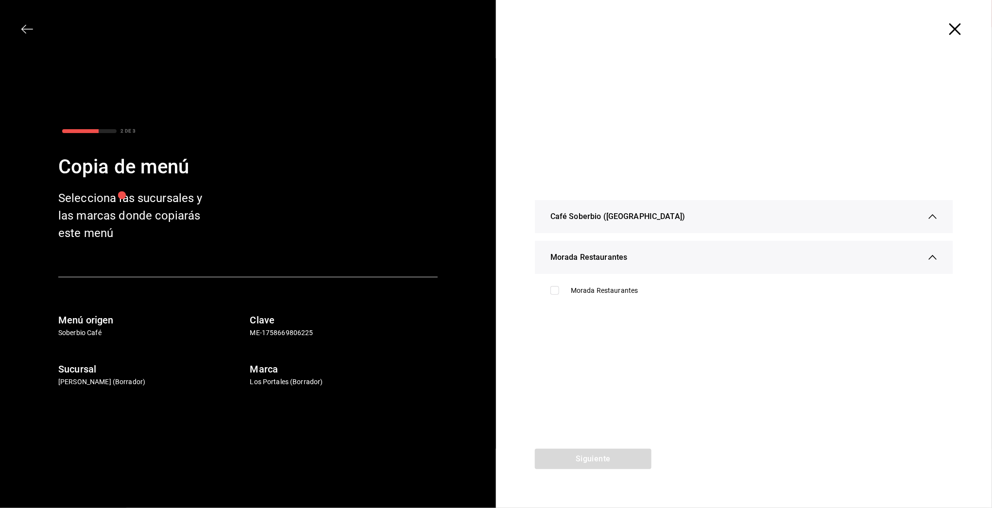
click at [638, 220] on div "Café Soberbio ([GEOGRAPHIC_DATA])" at bounding box center [743, 216] width 387 height 33
click at [844, 225] on div "Café Soberbio ([GEOGRAPHIC_DATA])" at bounding box center [743, 220] width 387 height 33
click at [959, 30] on icon "button" at bounding box center [955, 29] width 12 height 12
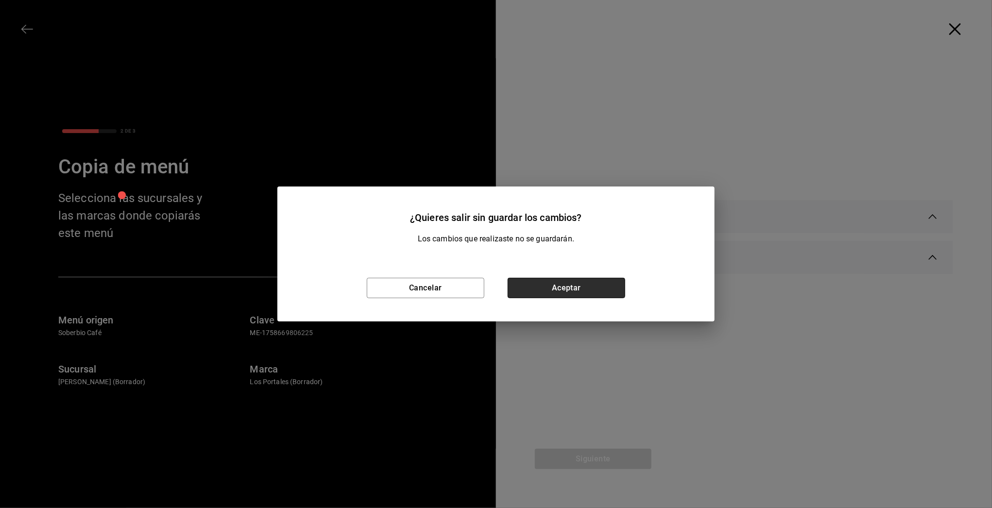
click at [549, 284] on button "Aceptar" at bounding box center [567, 288] width 118 height 20
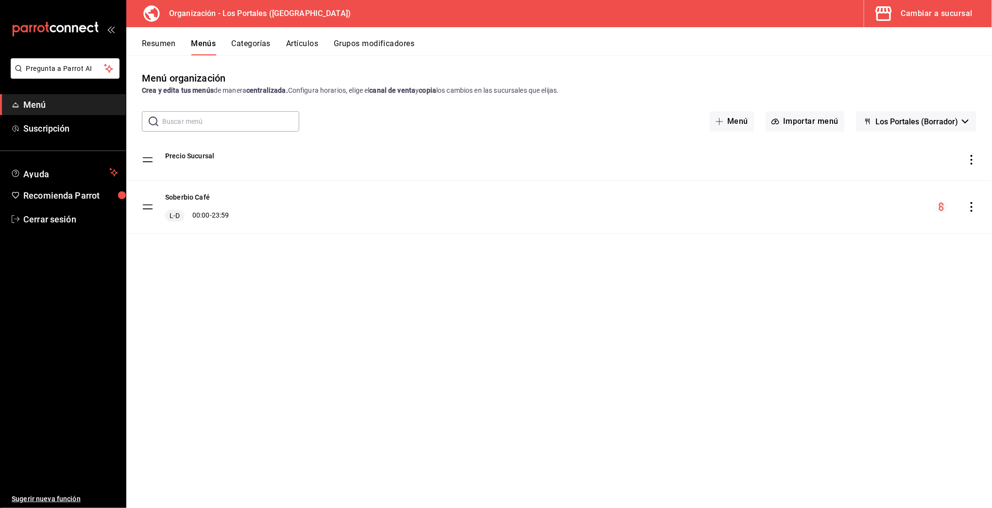
click at [934, 8] on div "Cambiar a sucursal" at bounding box center [936, 14] width 71 height 14
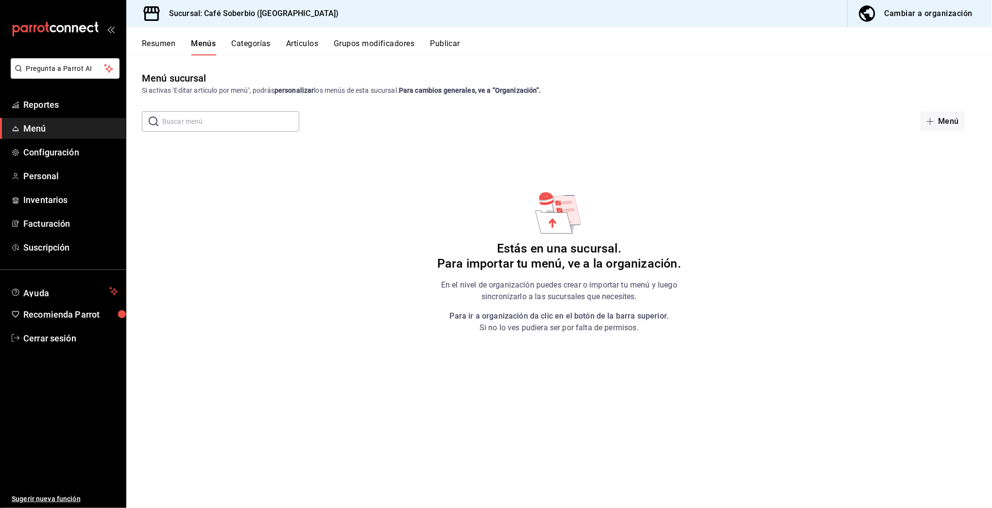
click at [161, 46] on button "Resumen" at bounding box center [159, 47] width 34 height 17
click at [916, 2] on button "Cambiar a organización" at bounding box center [916, 13] width 137 height 27
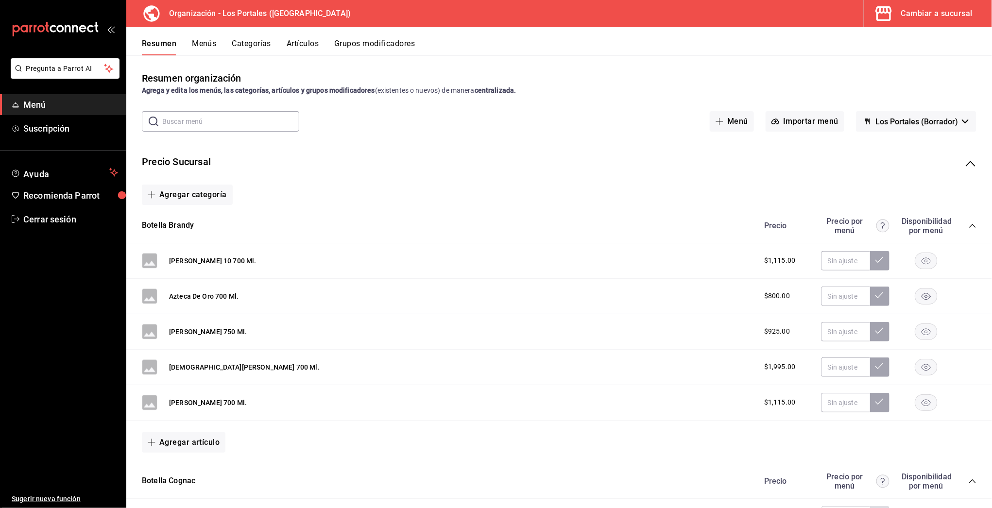
click at [965, 166] on icon "collapse-menu-row" at bounding box center [971, 164] width 12 height 12
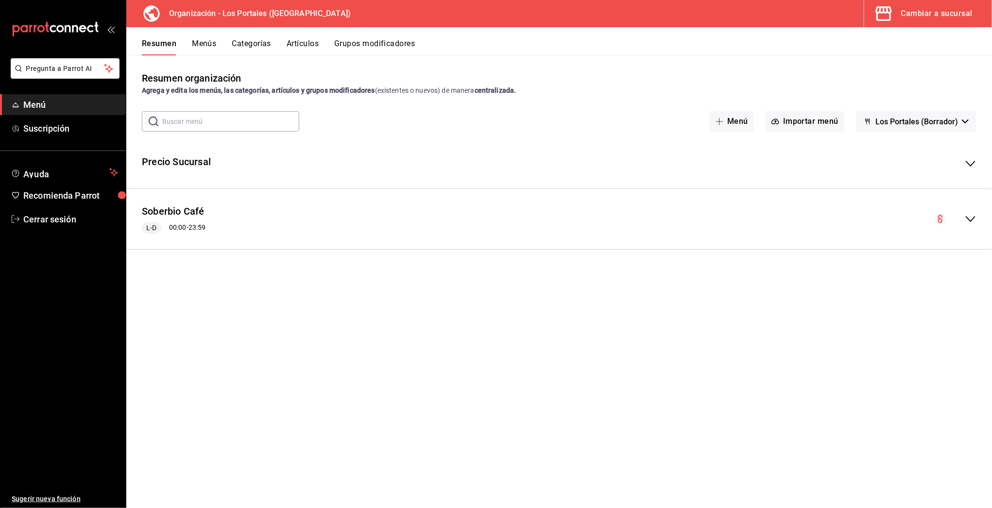
click at [195, 40] on button "Menús" at bounding box center [204, 47] width 24 height 17
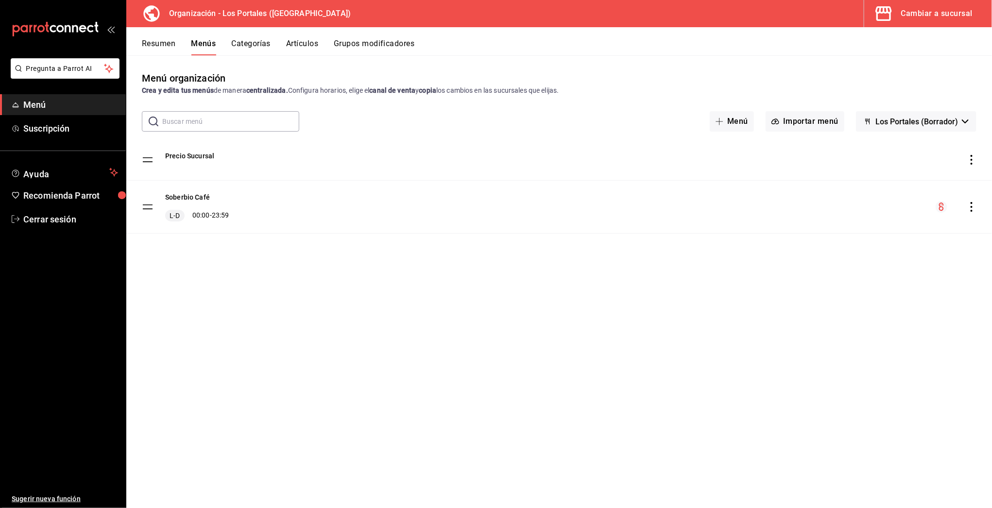
click at [971, 204] on icon "actions" at bounding box center [972, 207] width 10 height 10
click at [862, 270] on span "Copiar en otra sucursal" at bounding box center [895, 269] width 119 height 10
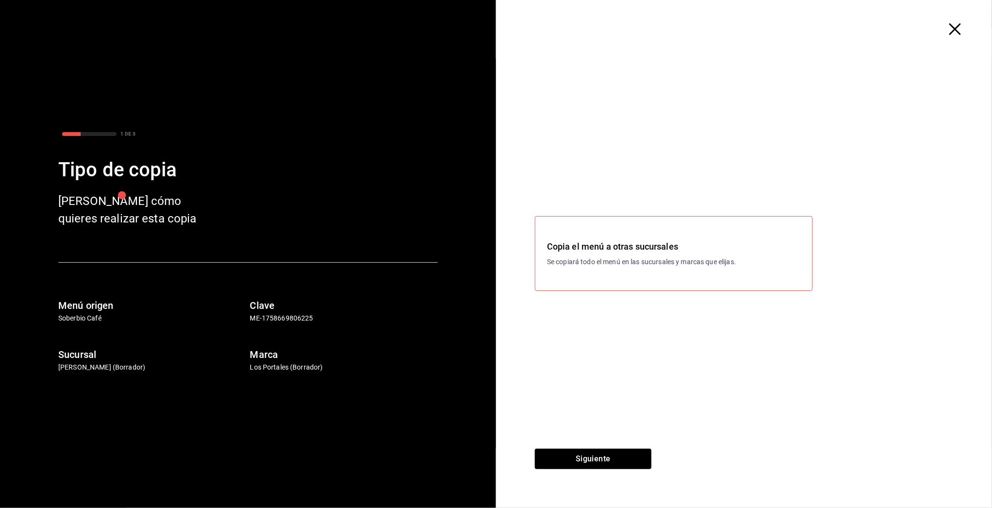
click at [570, 243] on h3 "Copia el menú a otras sucursales" at bounding box center [674, 246] width 254 height 13
click at [566, 458] on button "Siguiente" at bounding box center [593, 459] width 117 height 20
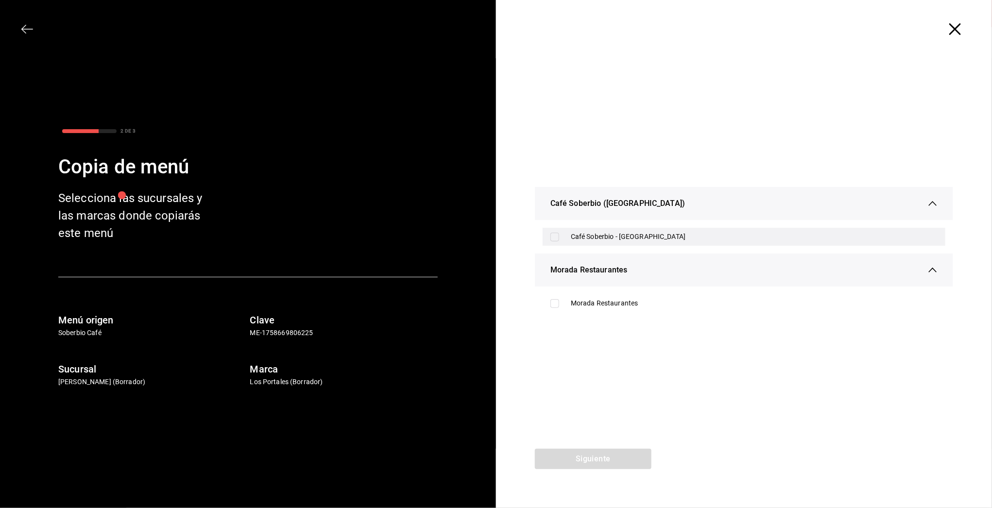
click at [596, 238] on div "Café Soberbio - [GEOGRAPHIC_DATA]" at bounding box center [754, 237] width 367 height 10
checkbox input "true"
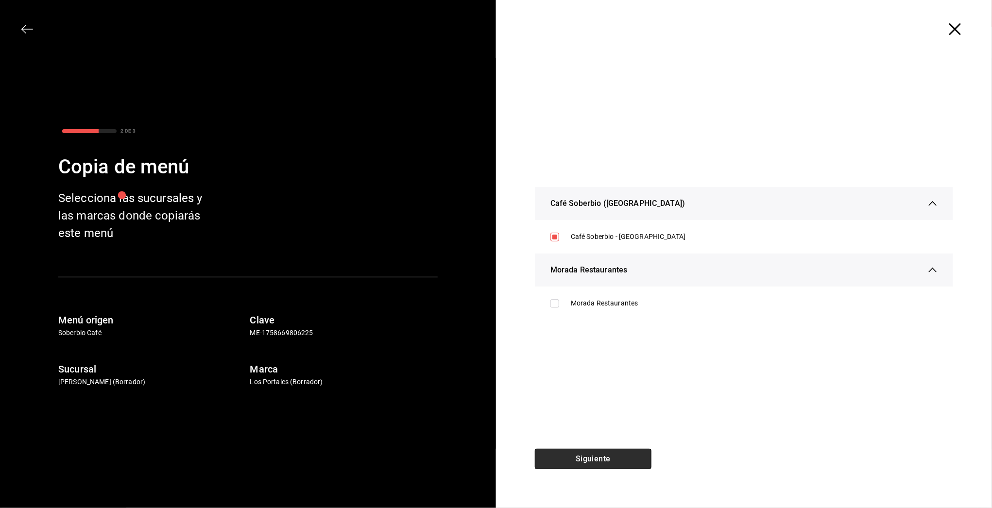
click at [583, 463] on button "Siguiente" at bounding box center [593, 459] width 117 height 20
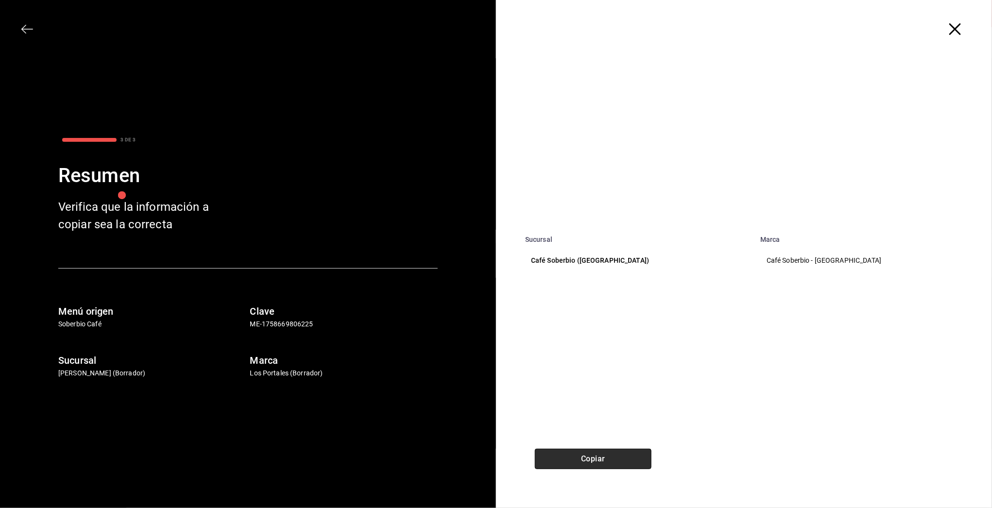
click at [610, 457] on button "Copiar" at bounding box center [593, 459] width 117 height 20
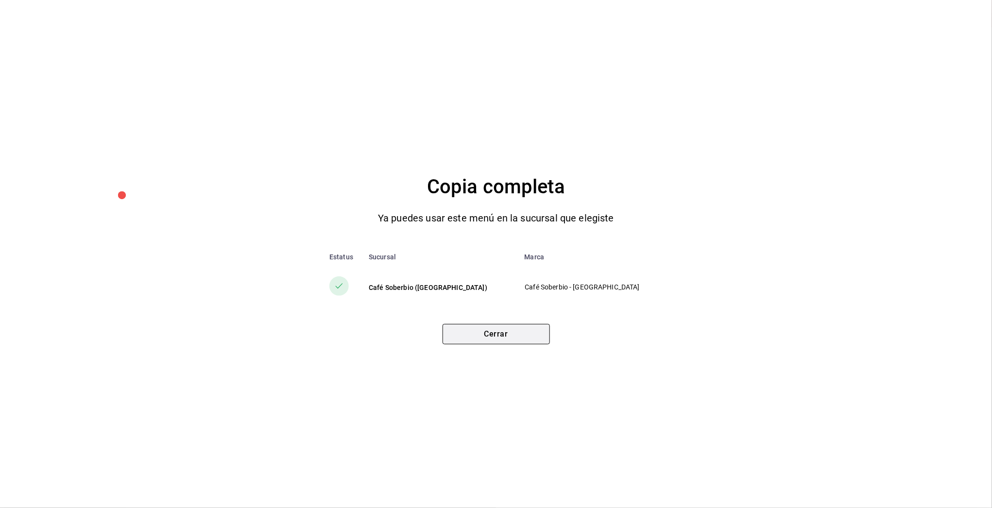
click at [483, 337] on button "Cerrar" at bounding box center [496, 334] width 107 height 20
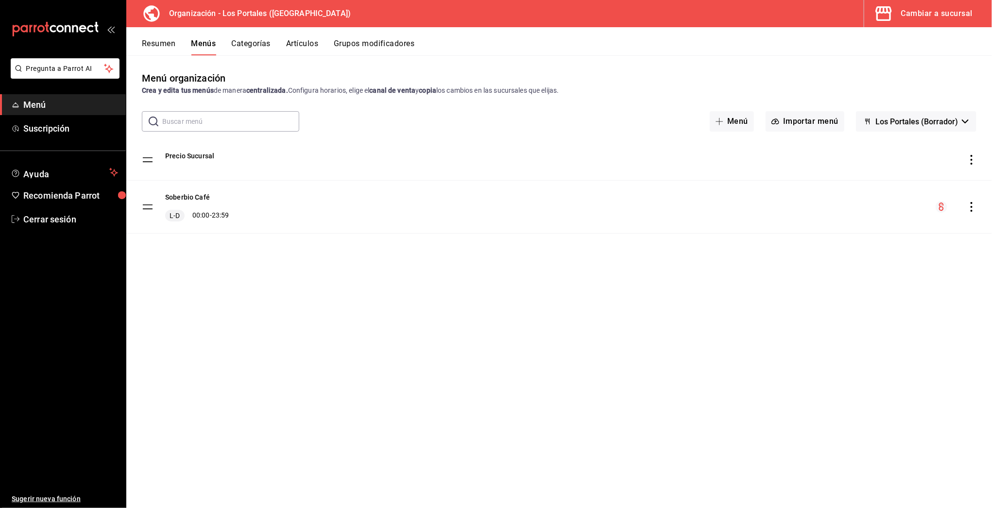
click at [916, 14] on div "Cambiar a sucursal" at bounding box center [936, 14] width 71 height 14
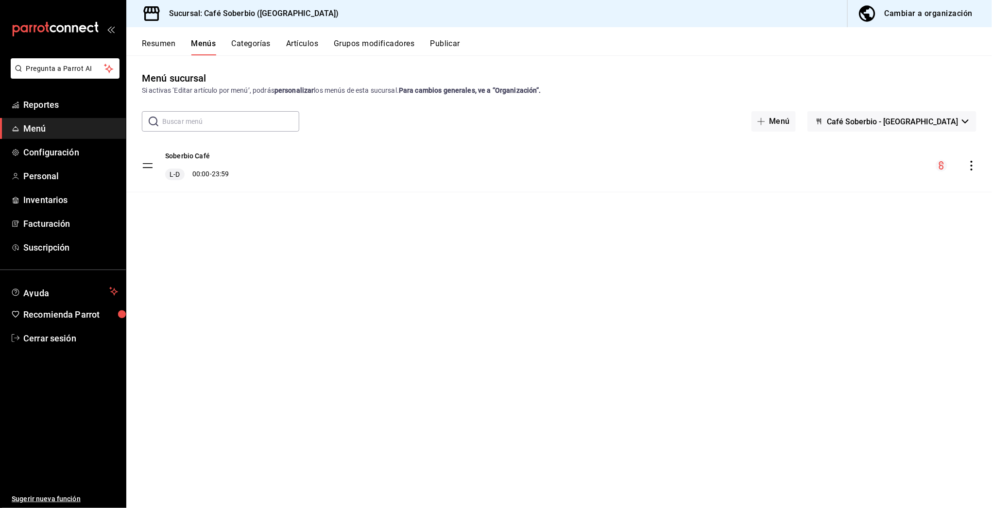
click at [159, 42] on button "Resumen" at bounding box center [159, 47] width 34 height 17
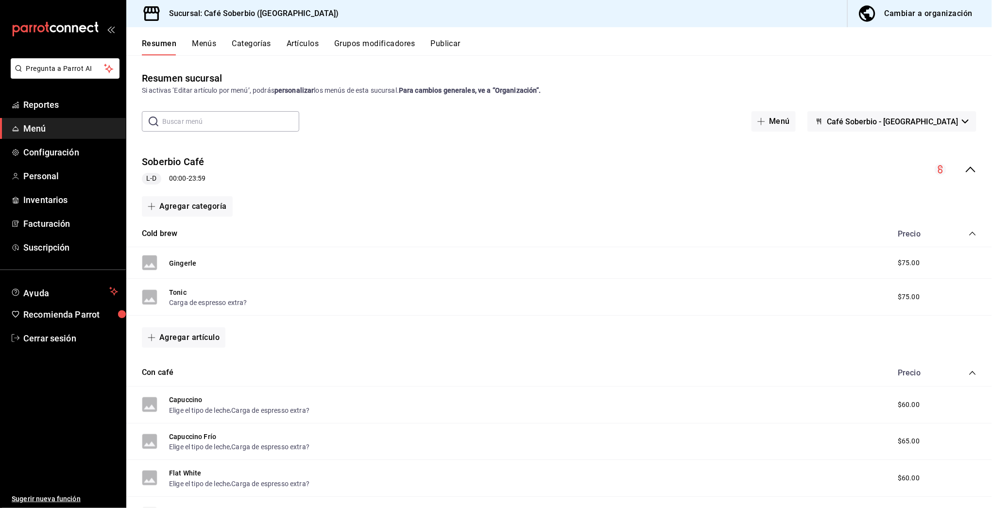
click at [965, 165] on icon "collapse-menu-row" at bounding box center [971, 170] width 12 height 12
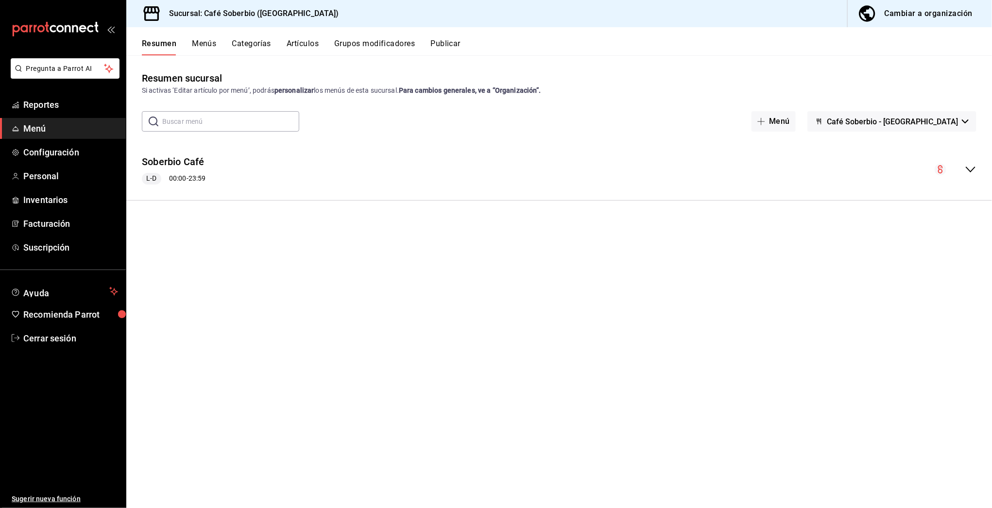
click at [966, 172] on icon "collapse-menu-row" at bounding box center [971, 170] width 12 height 12
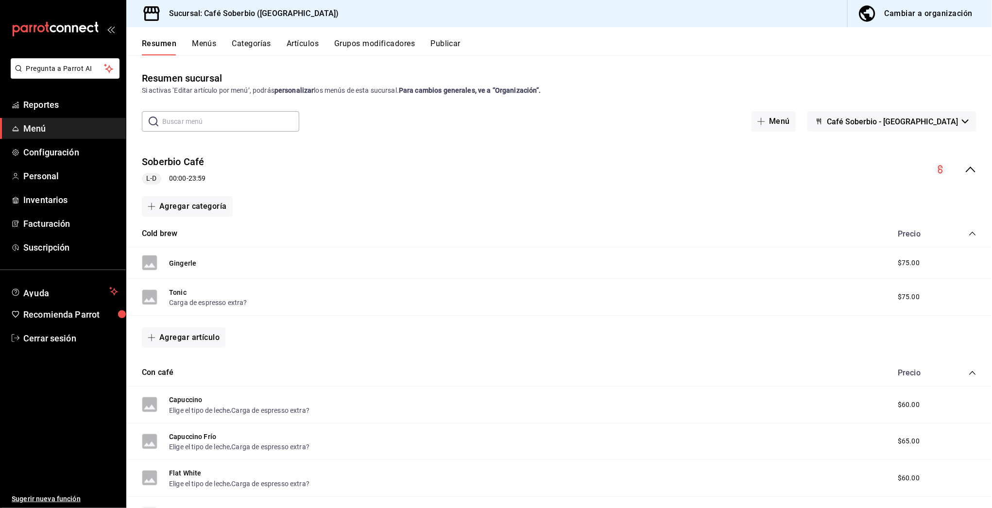
click at [969, 232] on icon "collapse-category-row" at bounding box center [973, 234] width 8 height 8
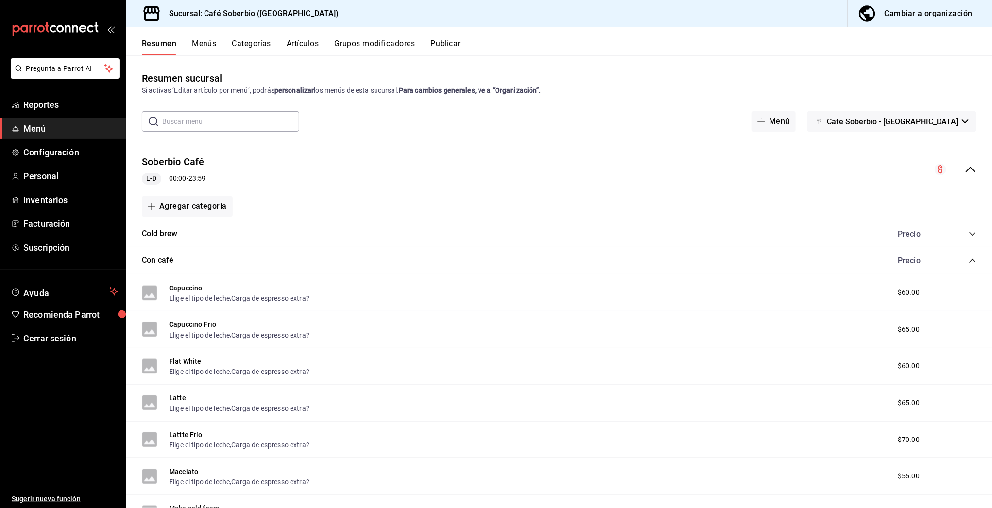
click at [969, 262] on icon "collapse-category-row" at bounding box center [973, 261] width 8 height 8
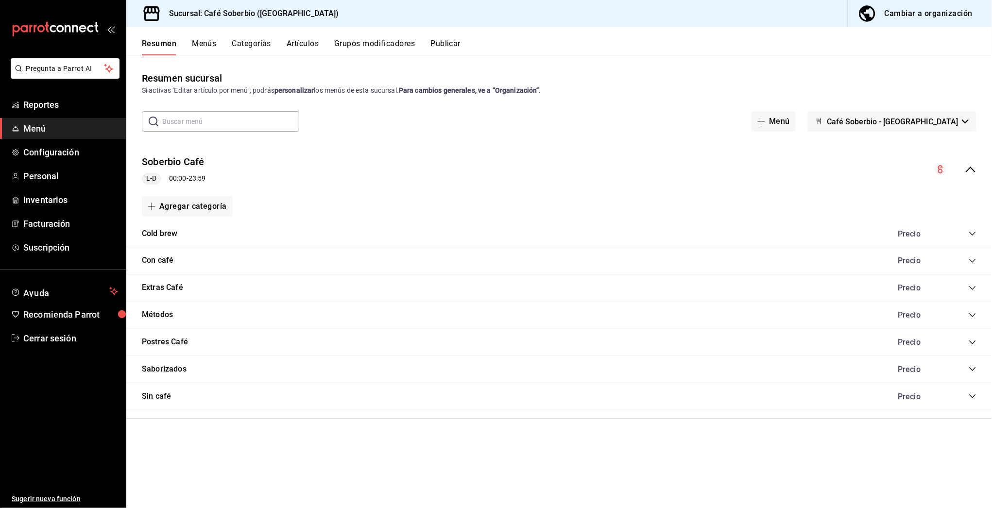
click at [970, 232] on icon "collapse-category-row" at bounding box center [972, 234] width 6 height 4
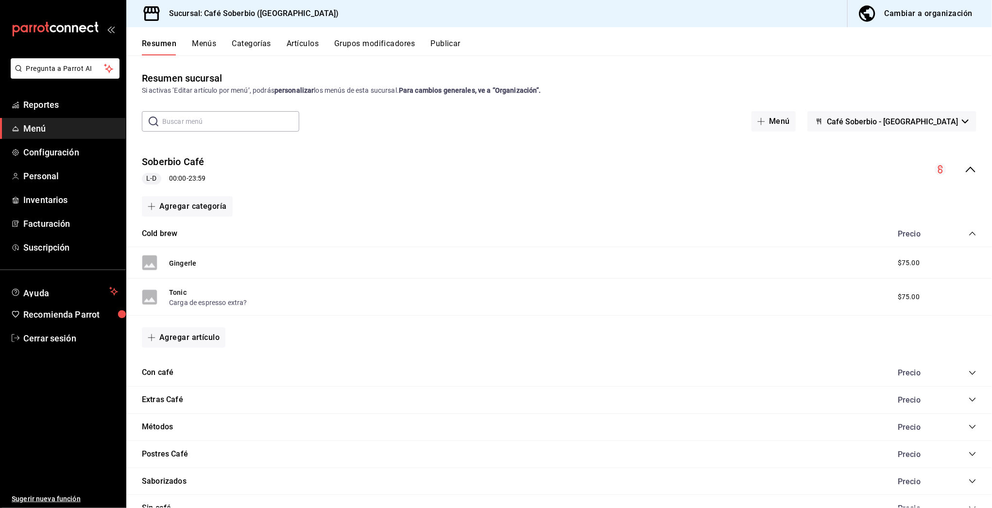
click at [969, 375] on icon "collapse-category-row" at bounding box center [973, 373] width 8 height 8
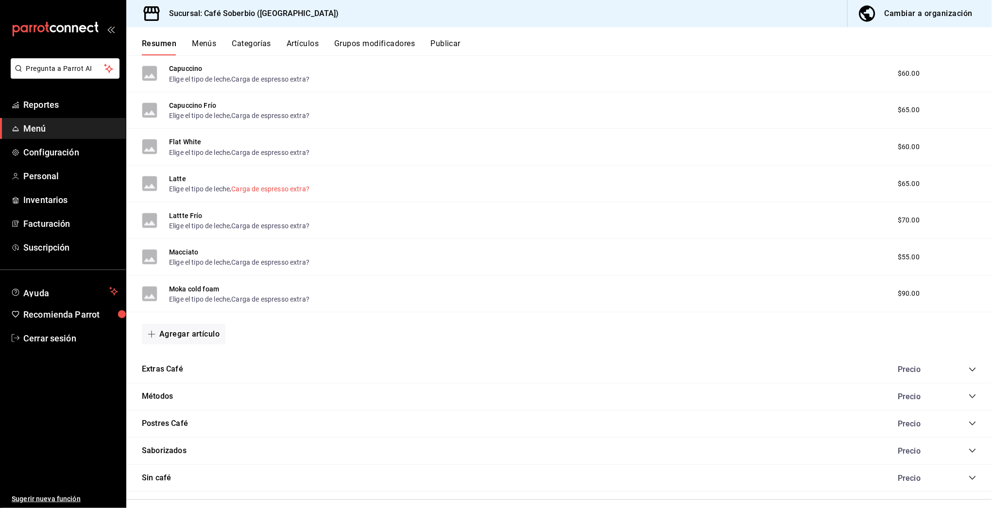
scroll to position [342, 0]
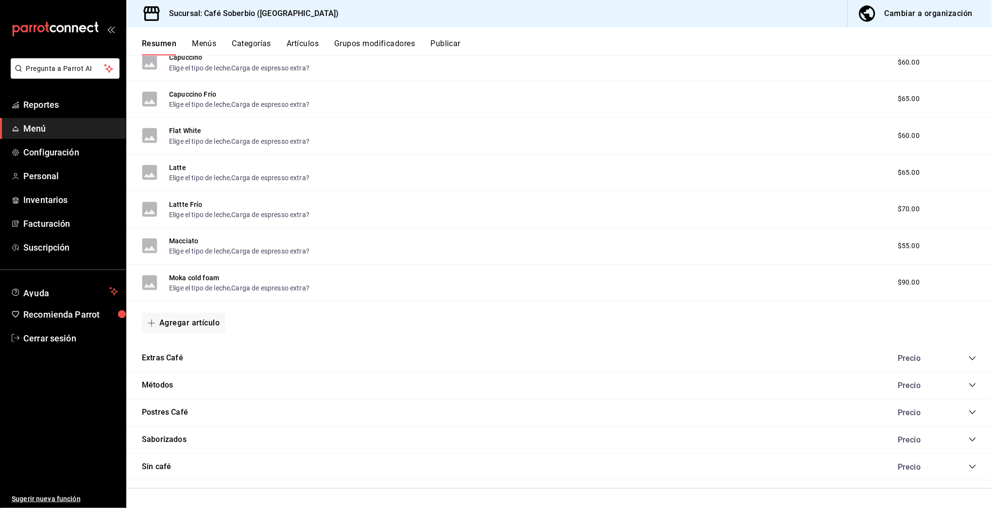
click at [969, 356] on icon "collapse-category-row" at bounding box center [973, 359] width 8 height 8
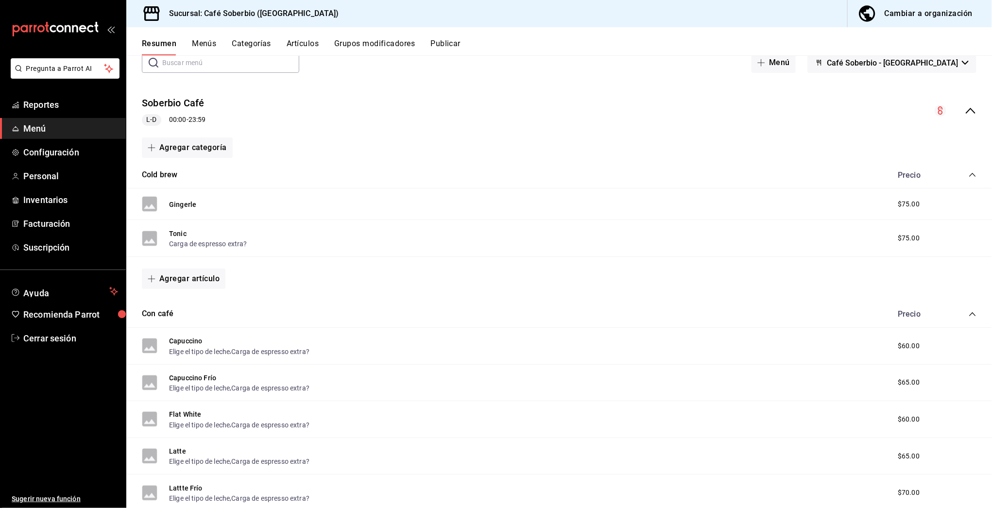
scroll to position [35, 0]
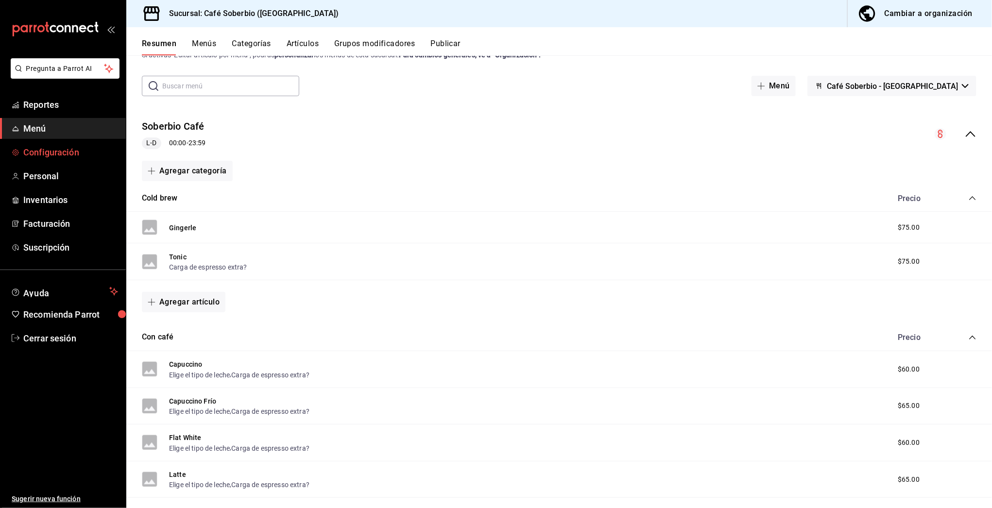
click at [61, 154] on span "Configuración" at bounding box center [70, 152] width 95 height 13
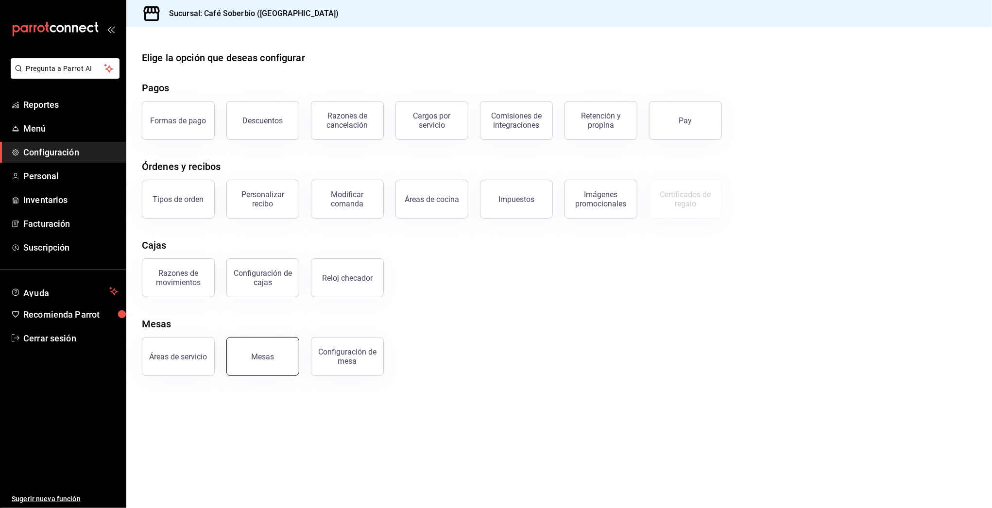
click at [280, 357] on button "Mesas" at bounding box center [262, 356] width 73 height 39
click at [172, 341] on button "Áreas de servicio" at bounding box center [178, 356] width 73 height 39
click at [436, 199] on div "Áreas de cocina" at bounding box center [432, 199] width 54 height 9
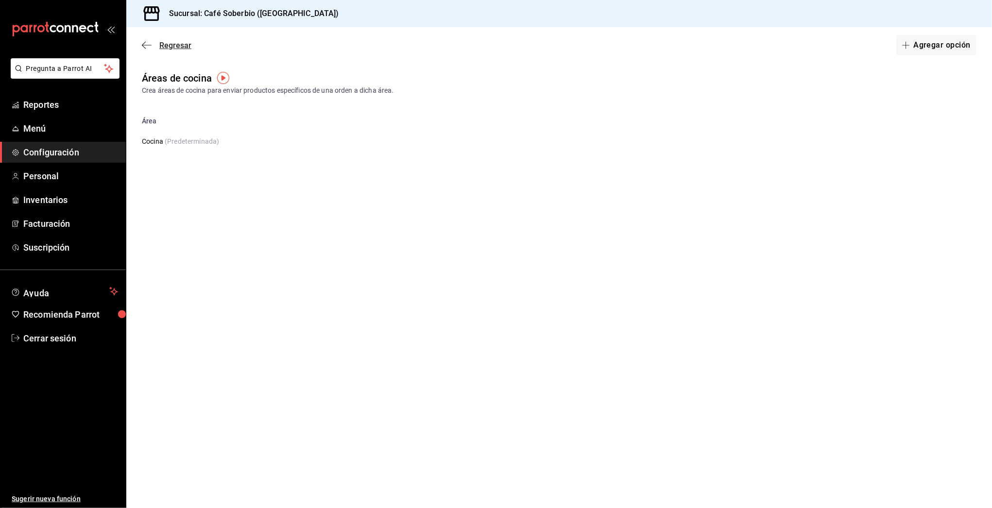
click at [144, 44] on icon "button" at bounding box center [147, 45] width 10 height 9
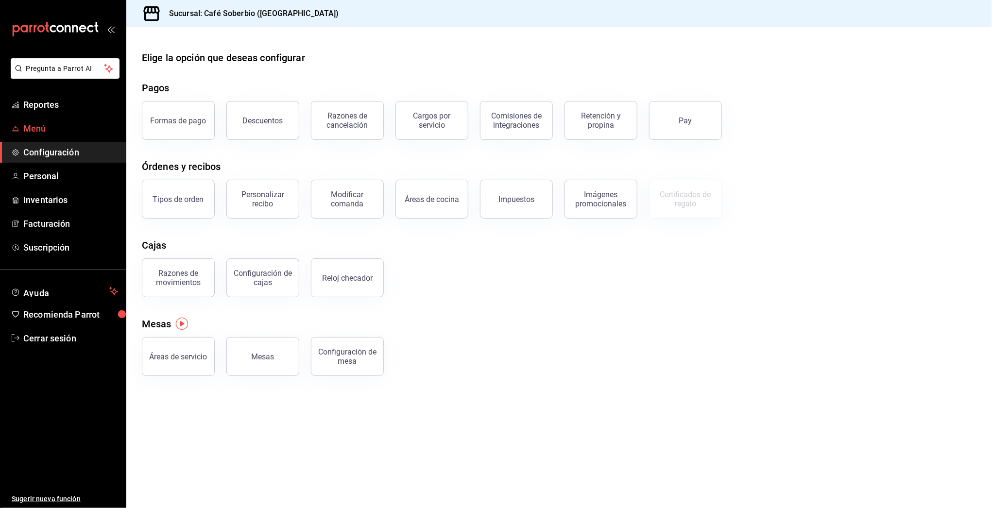
click at [40, 128] on span "Menú" at bounding box center [70, 128] width 95 height 13
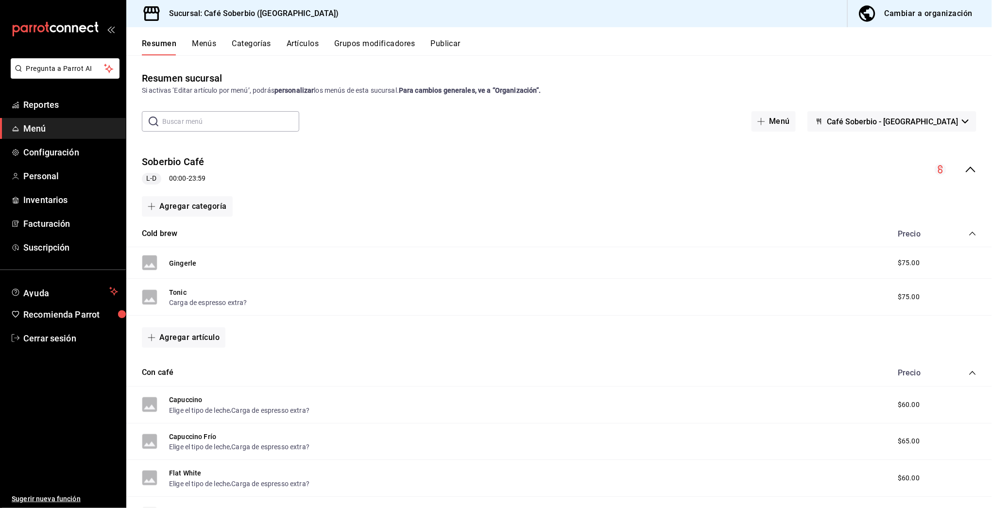
click at [250, 54] on button "Categorías" at bounding box center [251, 47] width 39 height 17
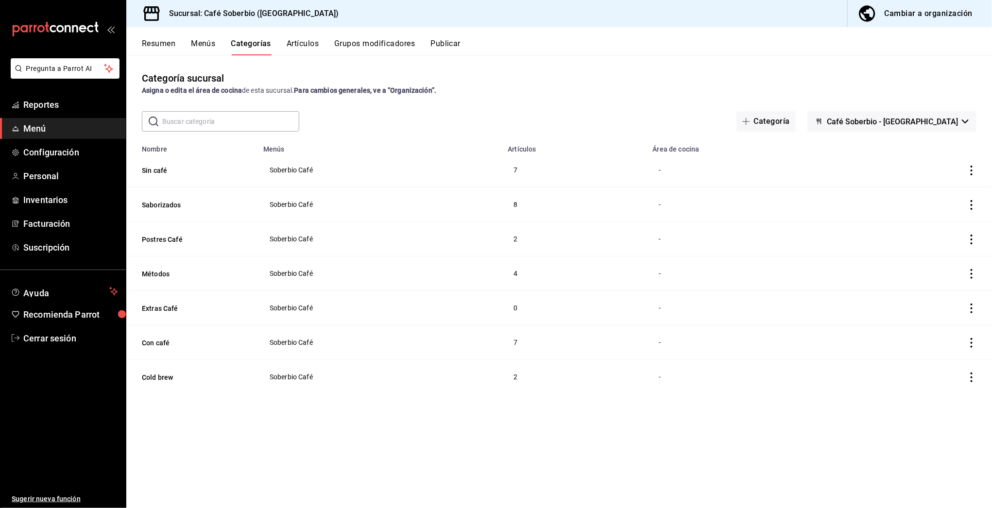
click at [970, 167] on icon "actions" at bounding box center [972, 171] width 10 height 10
click at [939, 192] on span "Editar" at bounding box center [942, 193] width 25 height 10
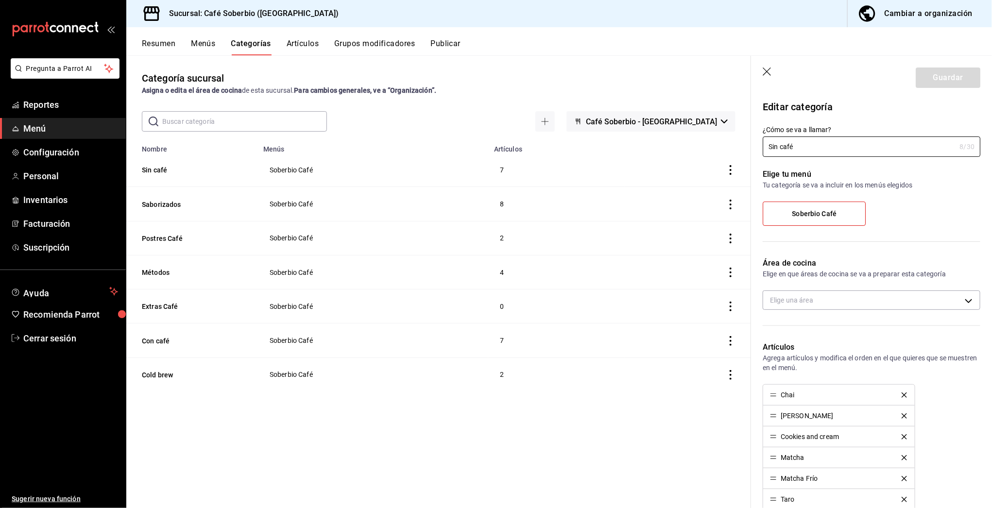
scroll to position [46, 0]
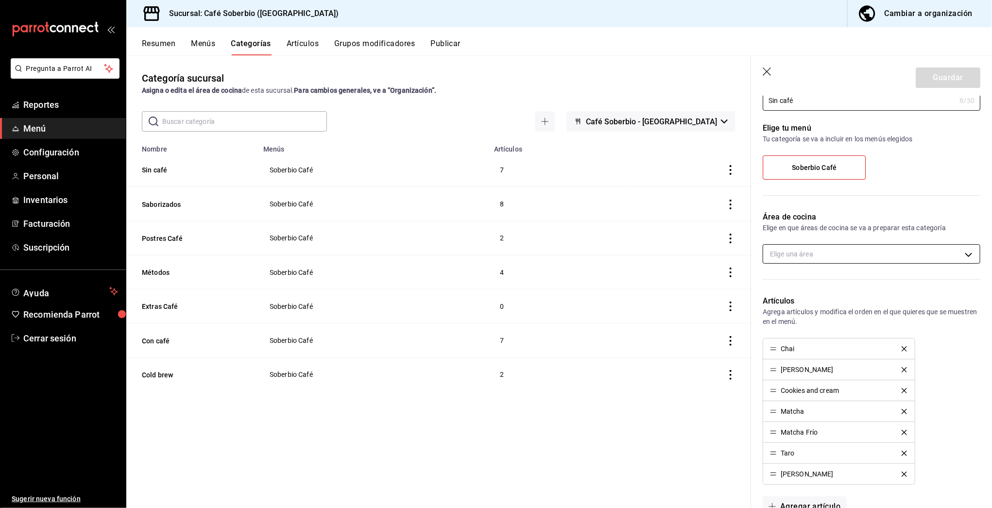
click at [835, 253] on body "Pregunta a Parrot AI Reportes Menú Configuración Personal Inventarios Facturaci…" at bounding box center [496, 254] width 992 height 508
click at [796, 284] on span "Cocina" at bounding box center [875, 286] width 175 height 10
type input "85214898-469f-4fc3-8c59-635f362c252c"
checkbox input "true"
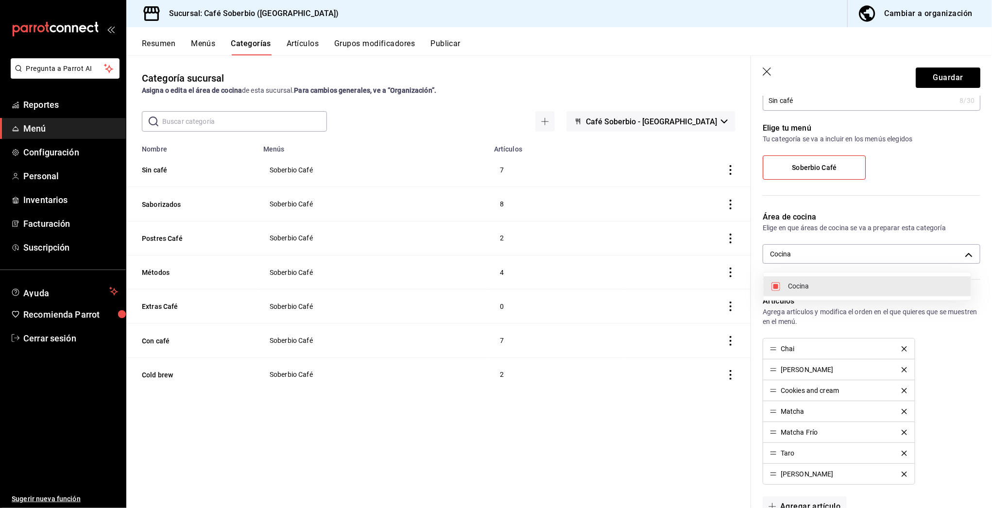
click at [947, 80] on div at bounding box center [496, 254] width 992 height 508
click at [948, 80] on button "Guardar" at bounding box center [948, 78] width 65 height 20
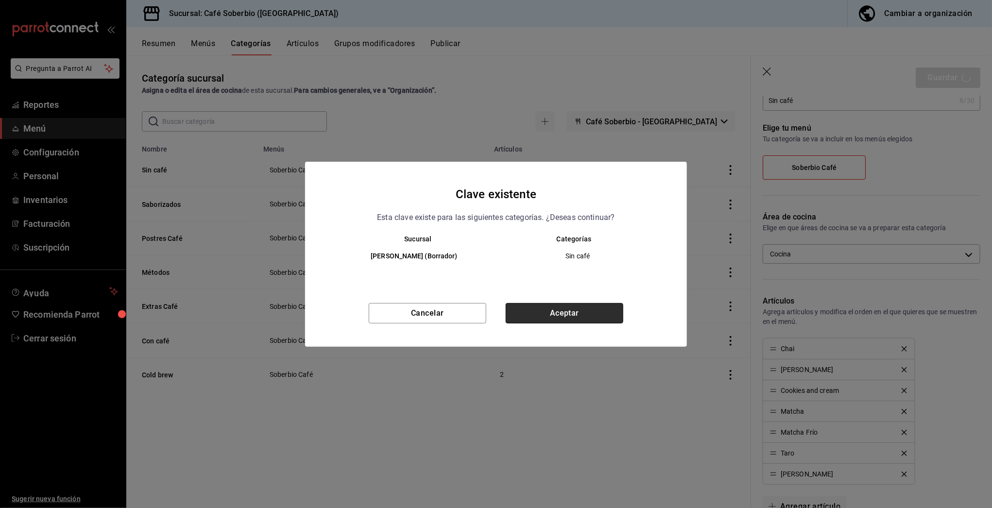
click at [580, 312] on button "Aceptar" at bounding box center [565, 313] width 118 height 20
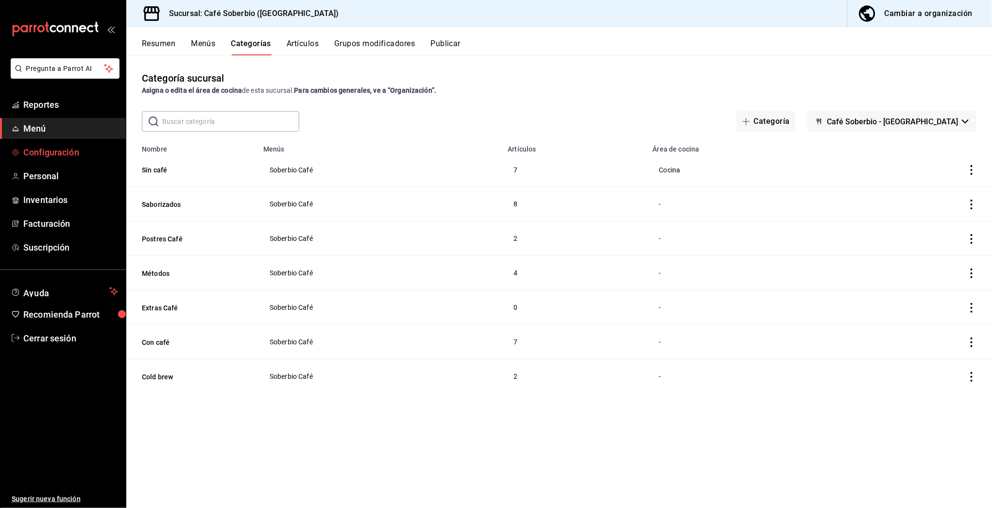
click at [36, 153] on span "Configuración" at bounding box center [70, 152] width 95 height 13
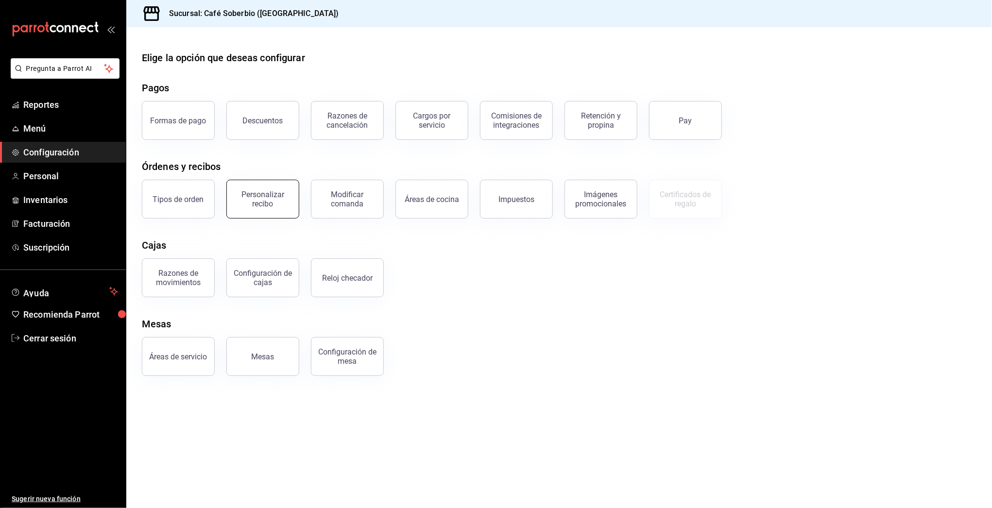
click at [261, 197] on div "Personalizar recibo" at bounding box center [263, 199] width 60 height 18
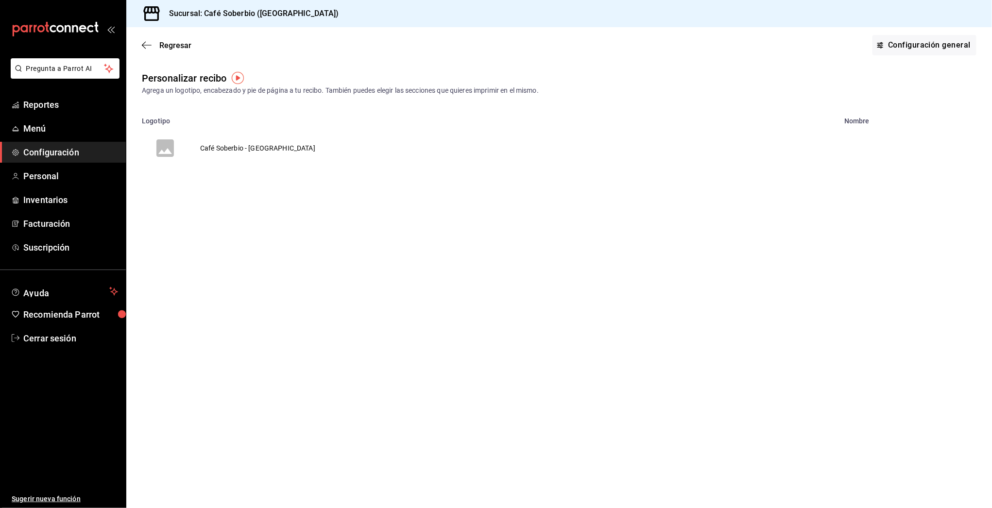
click at [250, 143] on td "Café Soberbio - [GEOGRAPHIC_DATA]" at bounding box center [257, 148] width 138 height 47
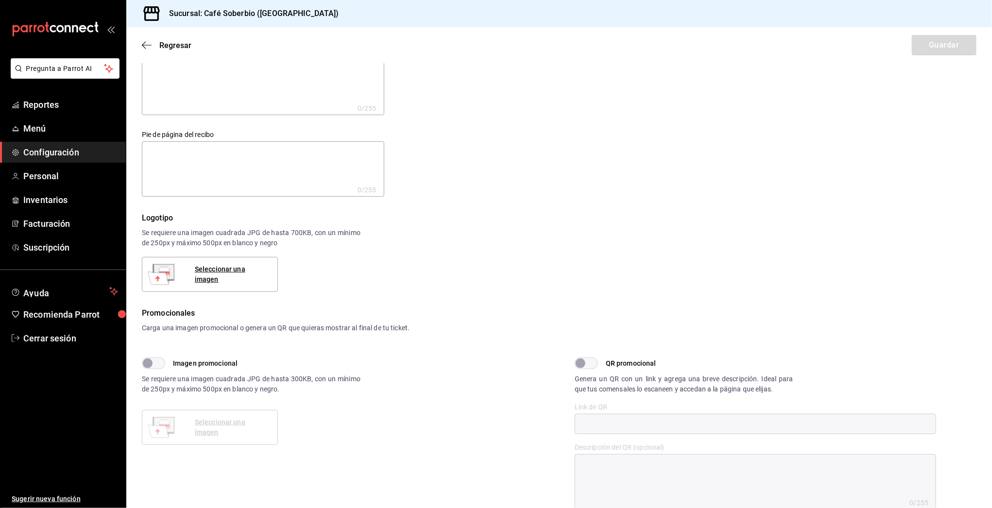
scroll to position [6, 0]
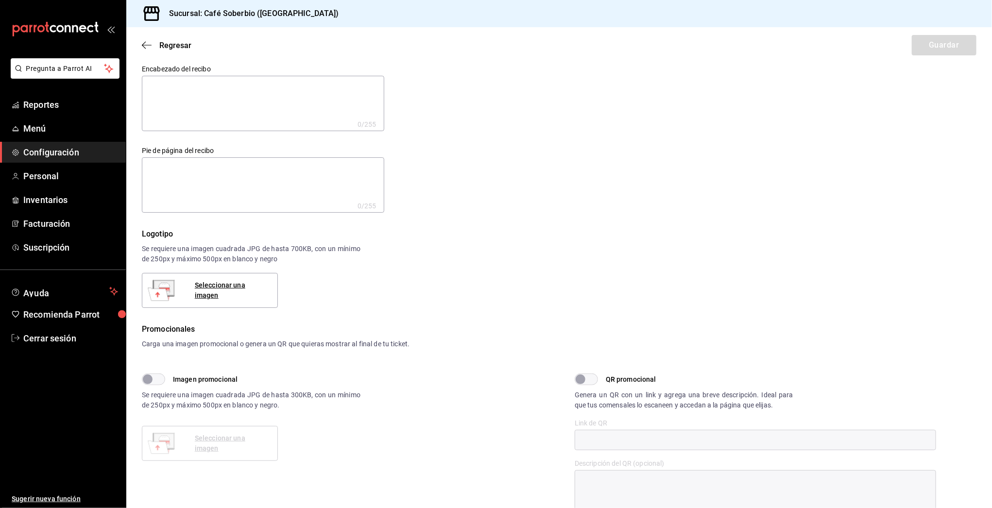
click at [137, 51] on div "Regresar Guardar" at bounding box center [559, 45] width 866 height 36
click at [144, 46] on icon "button" at bounding box center [147, 45] width 10 height 9
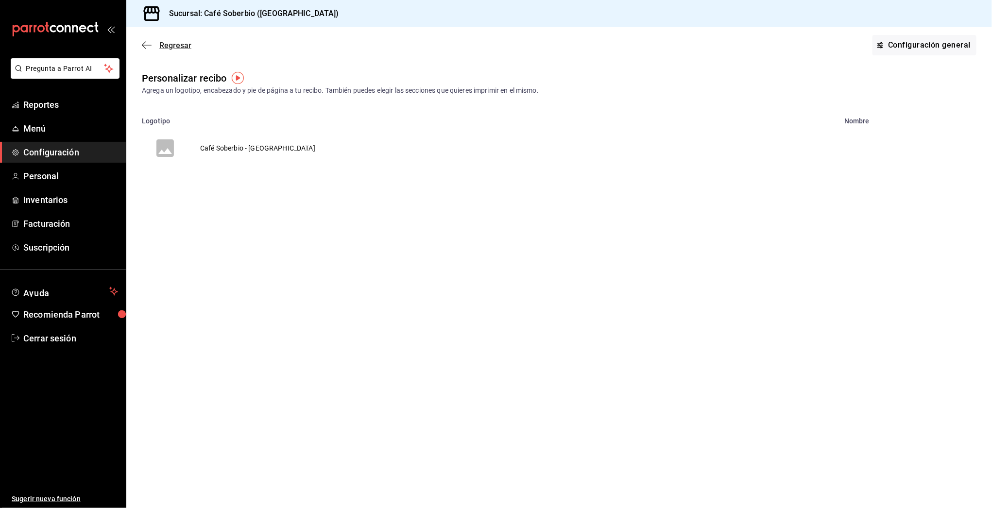
click at [150, 43] on icon "button" at bounding box center [147, 45] width 10 height 9
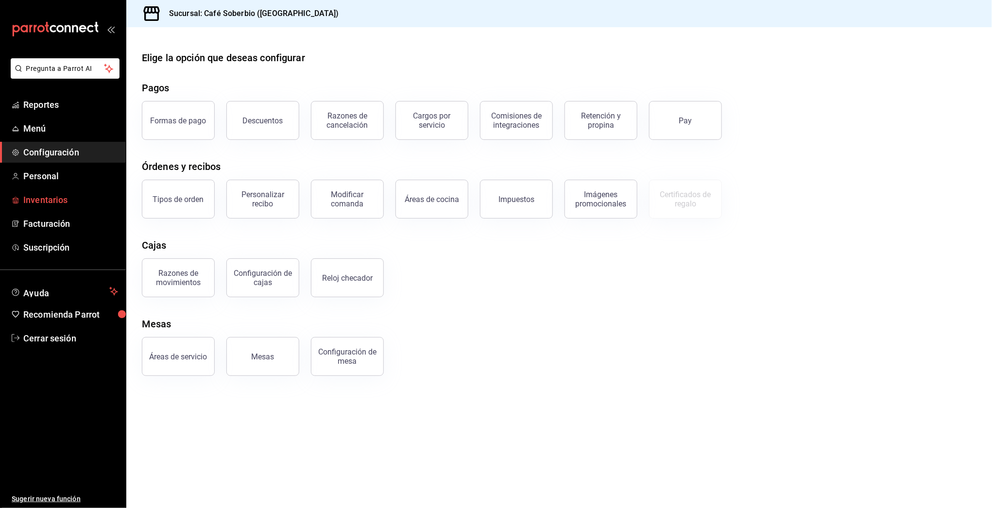
click at [51, 205] on span "Inventarios" at bounding box center [70, 199] width 95 height 13
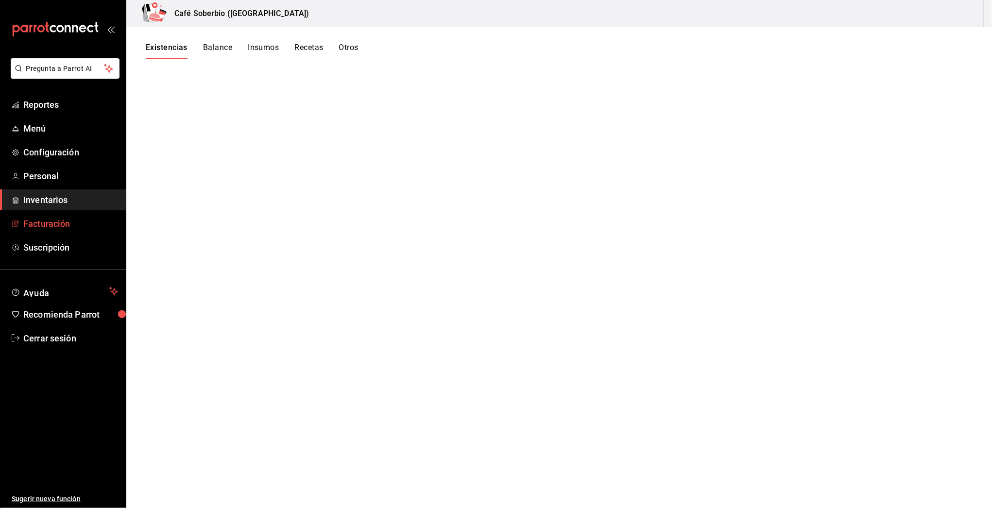
click at [44, 226] on span "Facturación" at bounding box center [70, 223] width 95 height 13
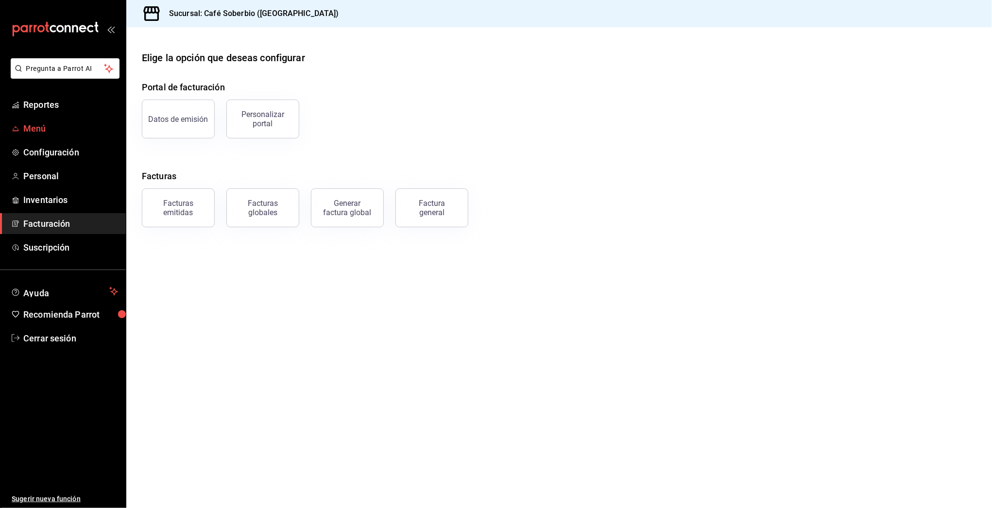
click at [47, 123] on span "Menú" at bounding box center [70, 128] width 95 height 13
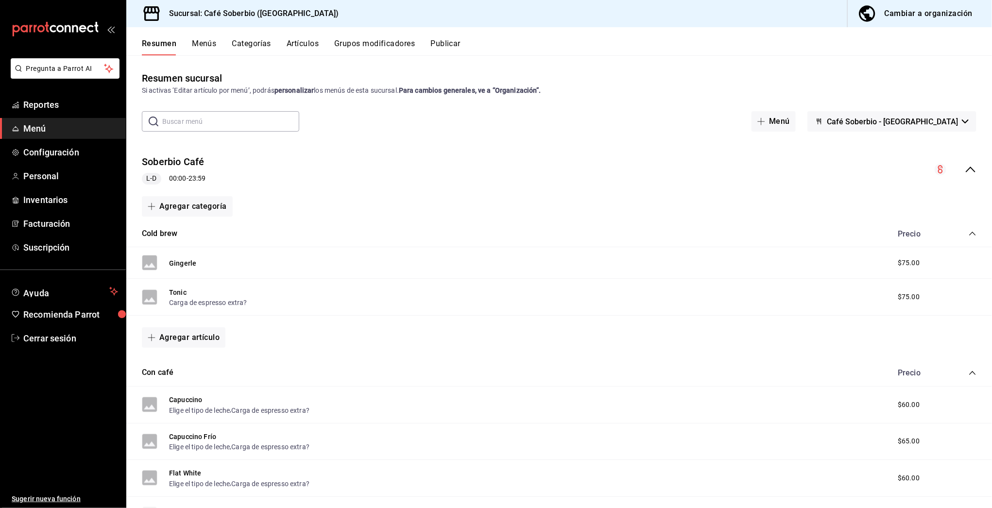
click at [261, 49] on button "Categorías" at bounding box center [251, 47] width 39 height 17
